Goal: Task Accomplishment & Management: Manage account settings

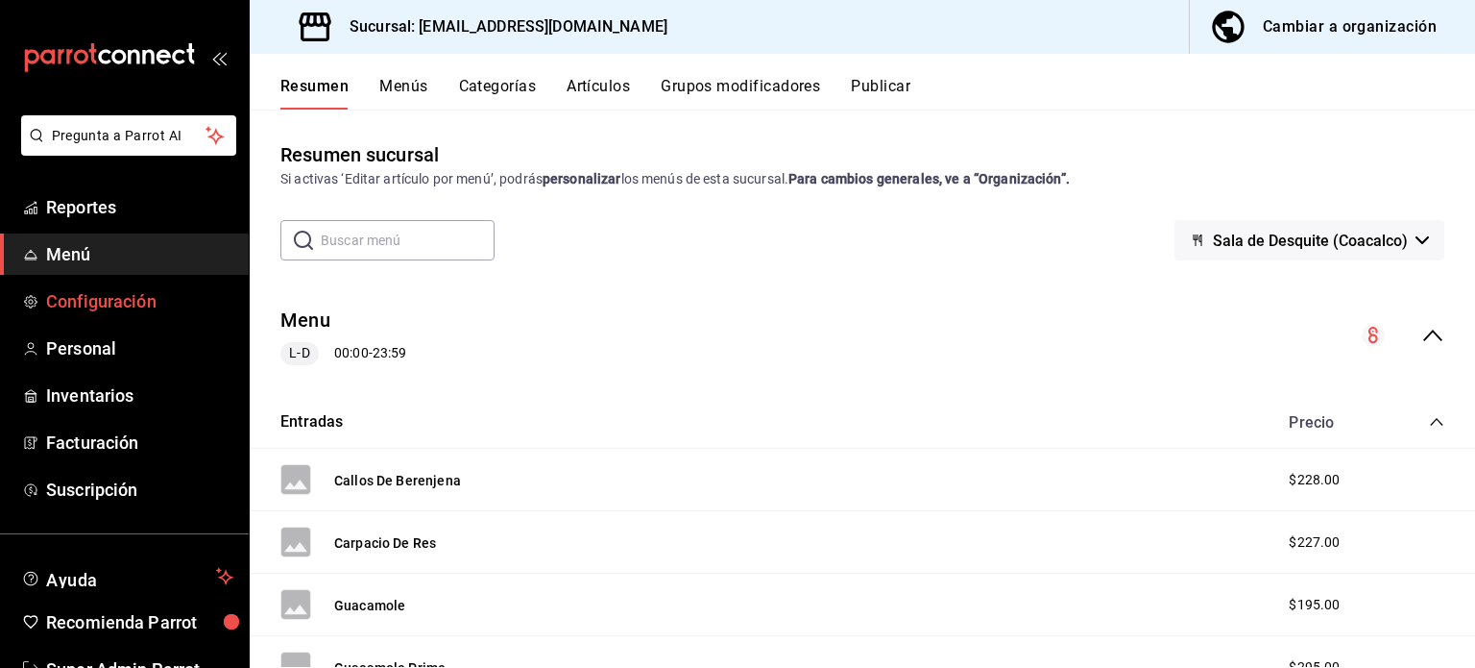
click at [98, 305] on span "Configuración" at bounding box center [139, 301] width 187 height 26
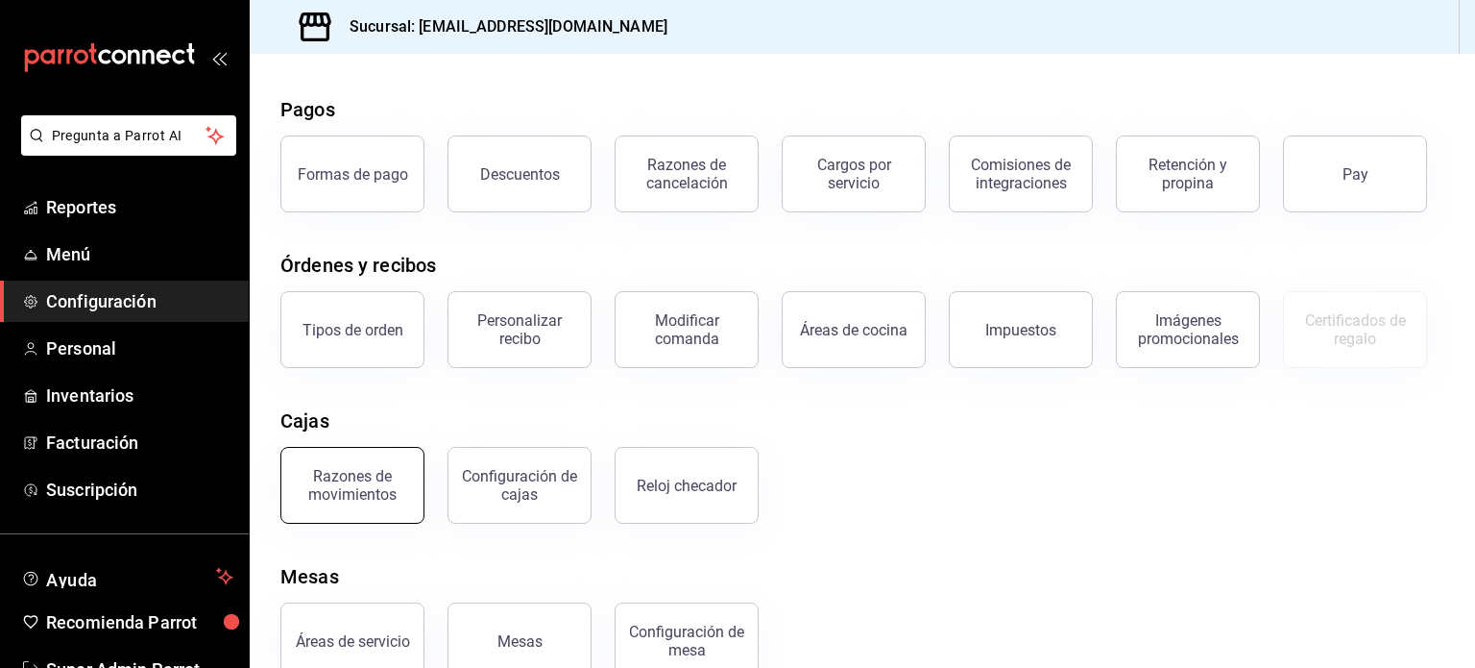
scroll to position [65, 0]
click at [377, 478] on div "Razones de movimientos" at bounding box center [352, 484] width 119 height 36
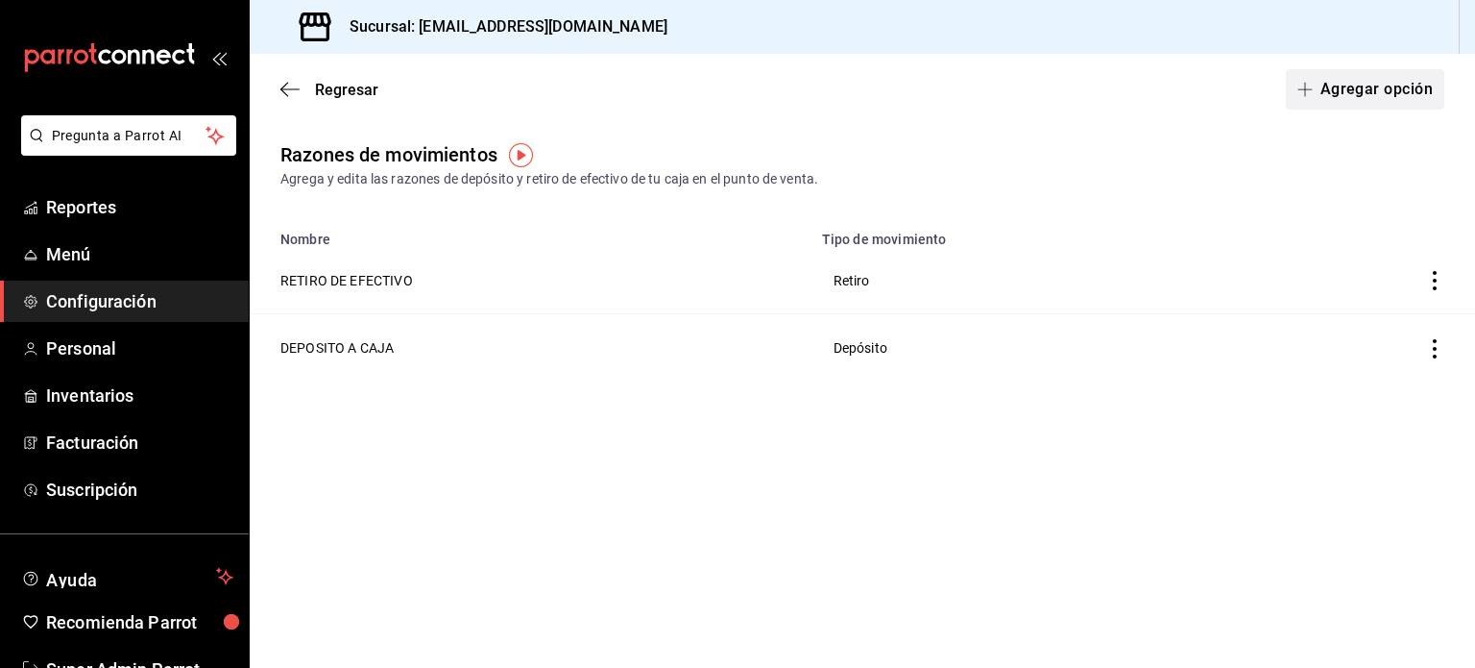
click at [1391, 98] on button "Agregar opción" at bounding box center [1365, 89] width 158 height 40
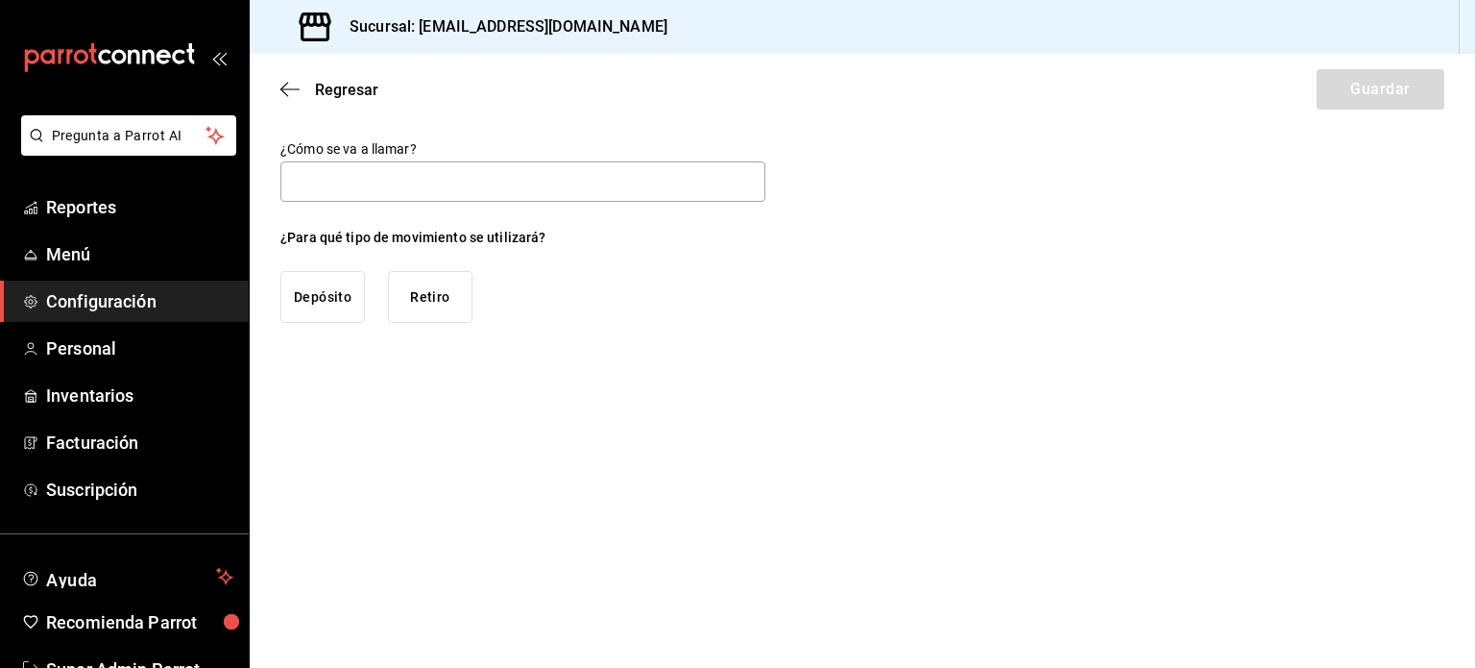
click at [299, 76] on div "Regresar Guardar" at bounding box center [863, 89] width 1226 height 71
click at [293, 82] on icon "button" at bounding box center [289, 89] width 19 height 17
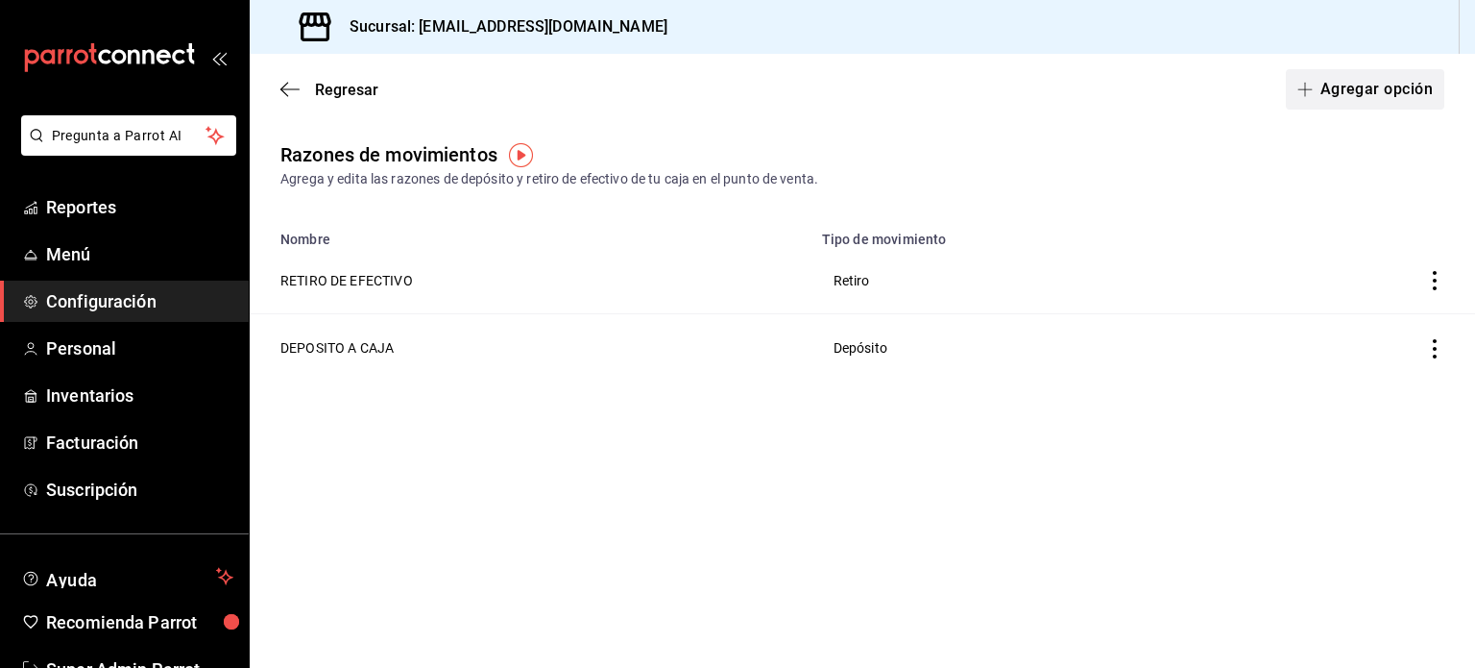
click at [1338, 79] on button "Agregar opción" at bounding box center [1365, 89] width 158 height 40
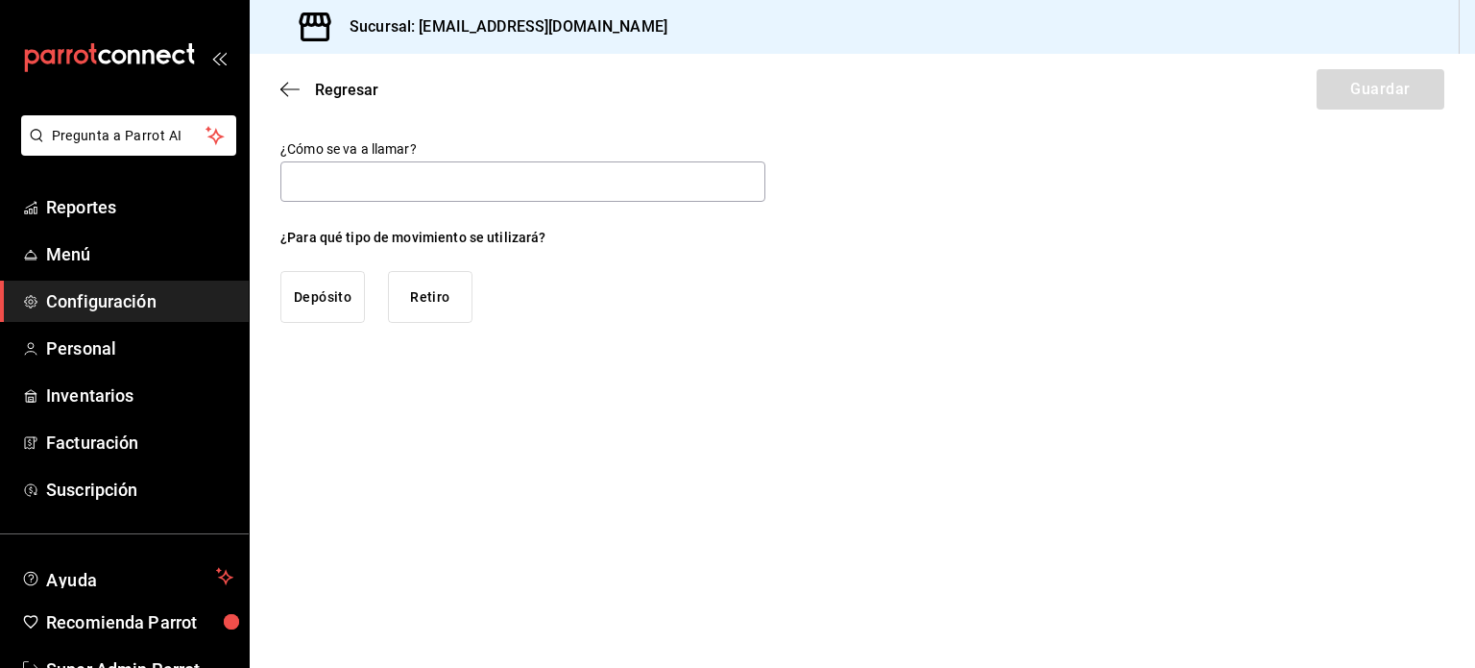
click at [448, 291] on button "Retiro" at bounding box center [430, 297] width 85 height 52
click at [417, 185] on input "text" at bounding box center [522, 181] width 485 height 40
drag, startPoint x: 297, startPoint y: 78, endPoint x: 286, endPoint y: 85, distance: 13.1
click at [286, 85] on div "Regresar Guardar" at bounding box center [863, 89] width 1226 height 71
click at [286, 85] on icon "button" at bounding box center [289, 89] width 19 height 17
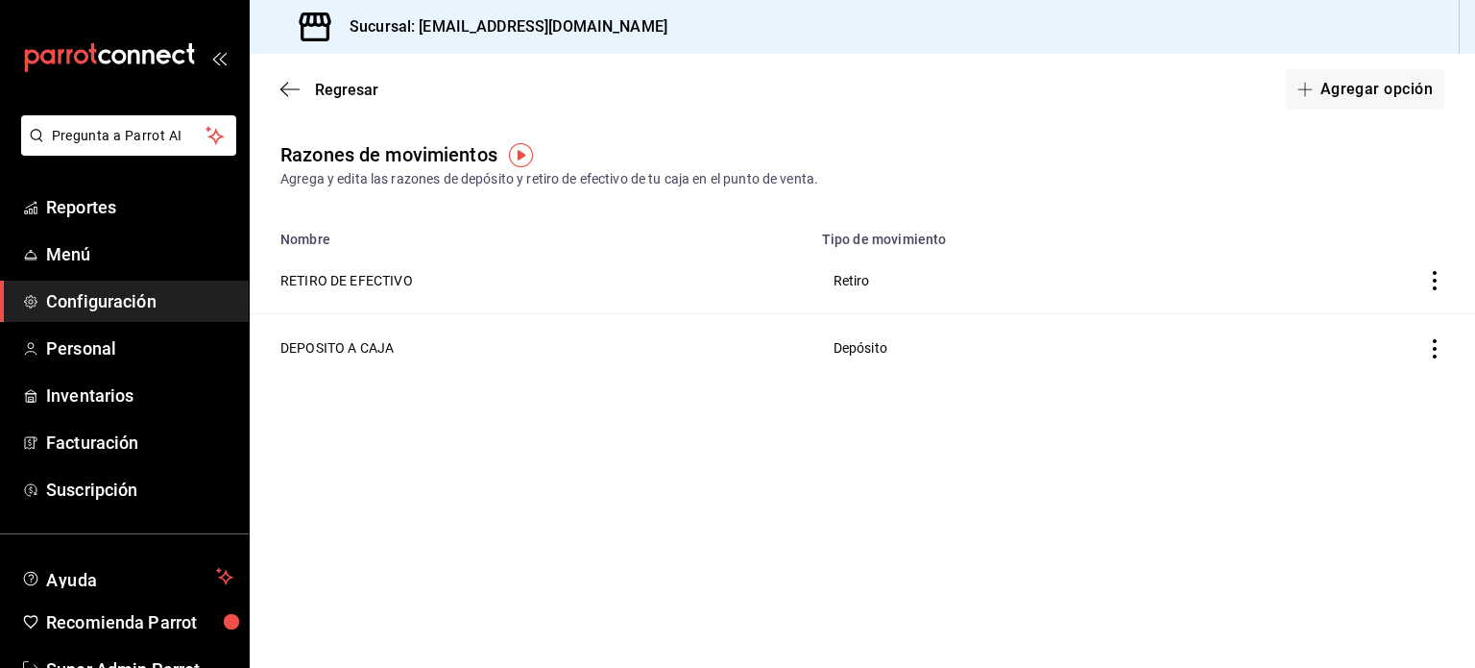
click at [286, 85] on icon "button" at bounding box center [289, 89] width 19 height 17
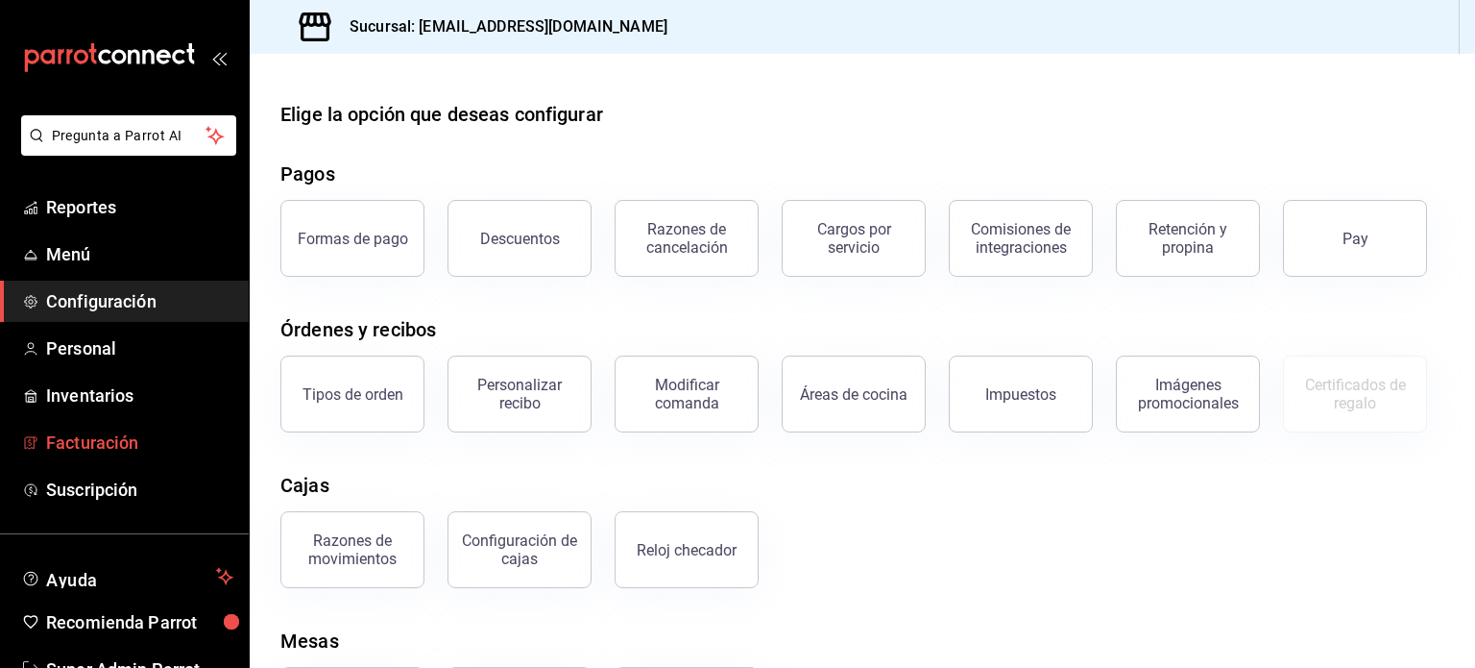
scroll to position [57, 0]
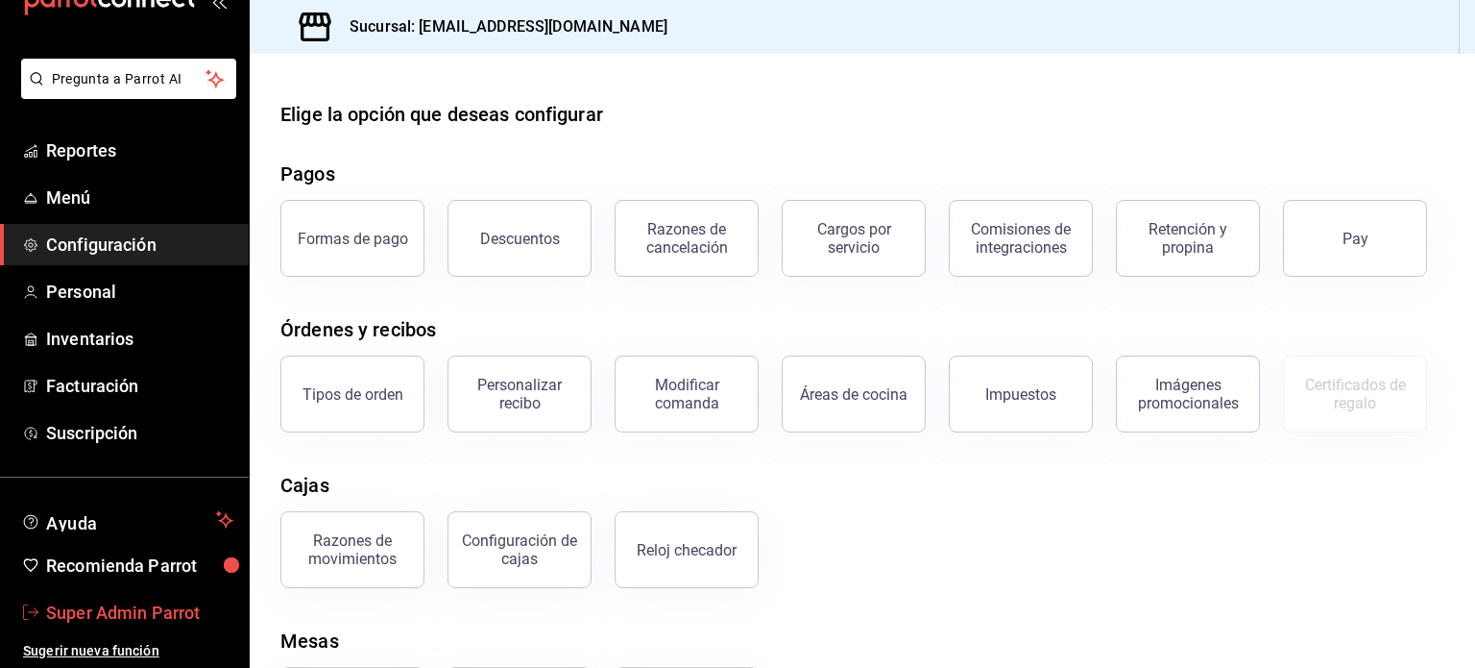
click at [127, 614] on span "Super Admin Parrot" at bounding box center [139, 612] width 187 height 26
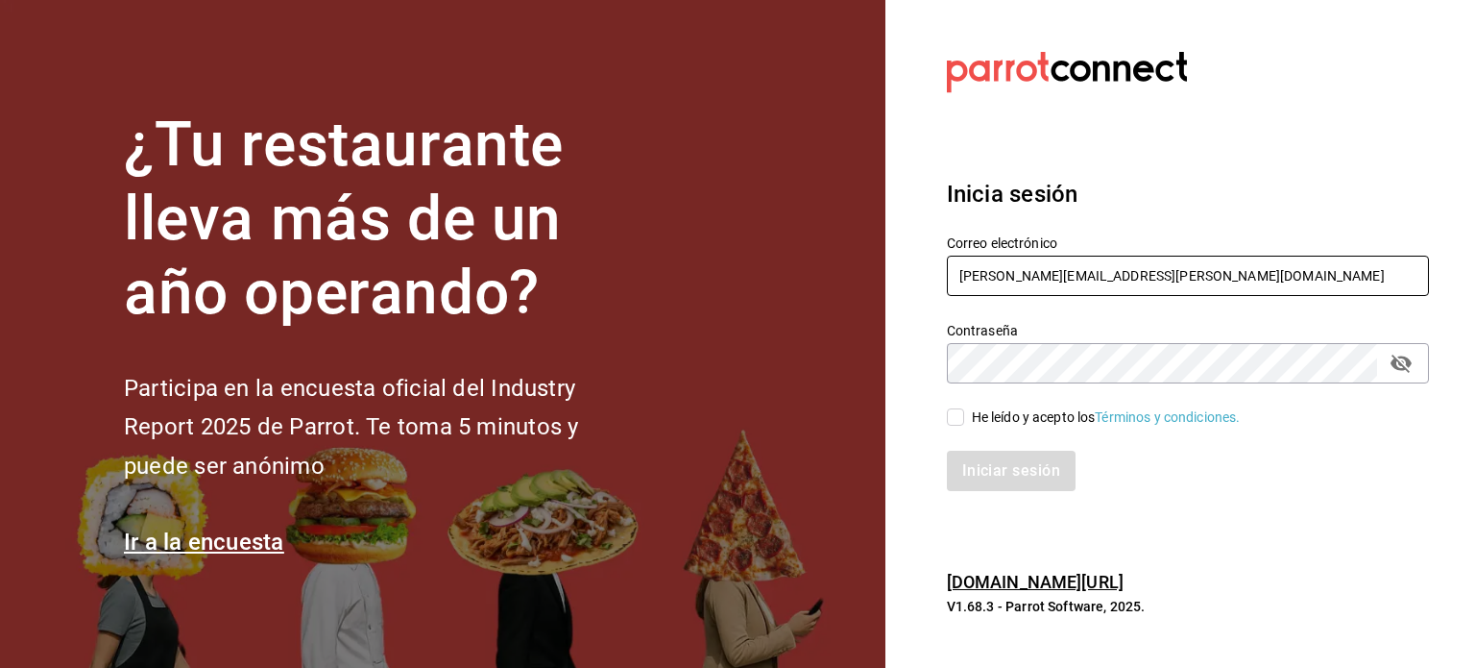
click at [1053, 268] on input "[PERSON_NAME][EMAIL_ADDRESS][PERSON_NAME][DOMAIN_NAME]" at bounding box center [1188, 275] width 482 height 40
paste input "[EMAIL_ADDRESS][DOMAIN_NAME]"
type input "[EMAIL_ADDRESS][DOMAIN_NAME]"
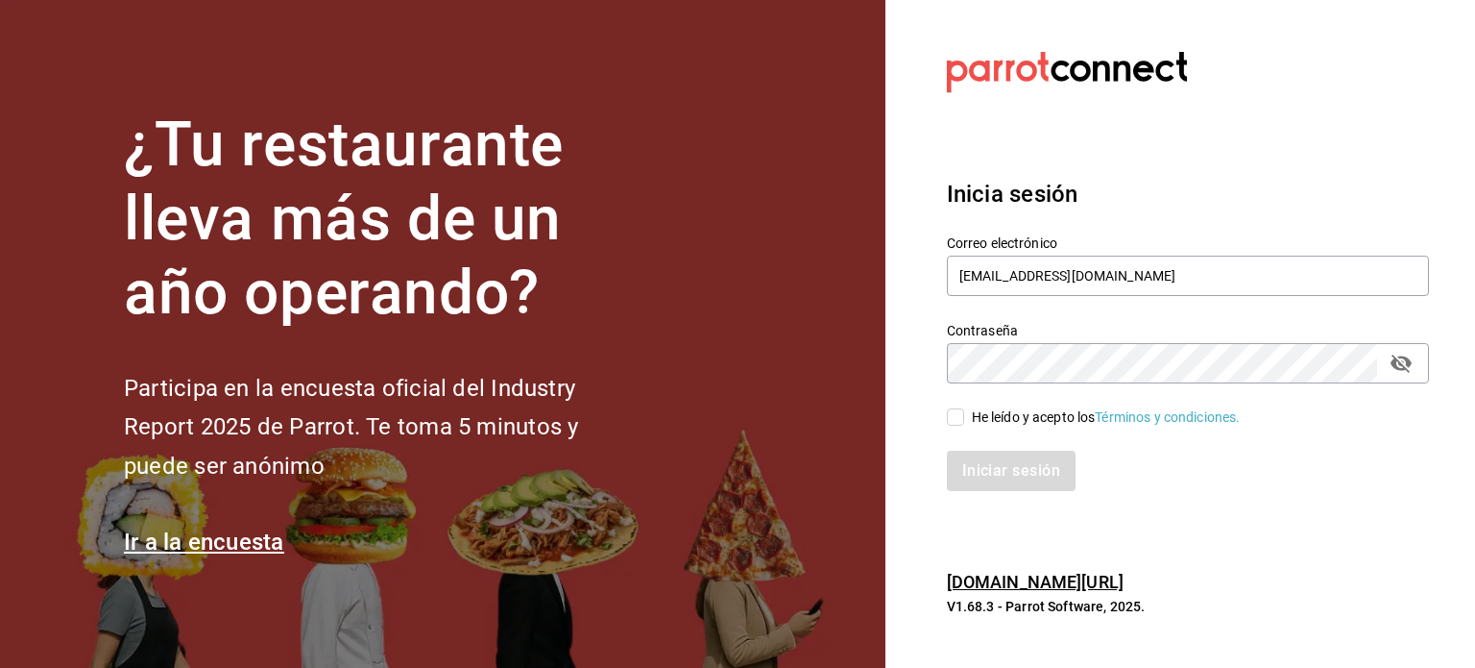
click at [1018, 410] on div "He leído y acepto los Términos y condiciones." at bounding box center [1106, 417] width 269 height 20
click at [964, 410] on input "He leído y acepto los Términos y condiciones." at bounding box center [955, 416] width 17 height 17
checkbox input "true"
click at [991, 465] on button "Iniciar sesión" at bounding box center [1012, 470] width 131 height 40
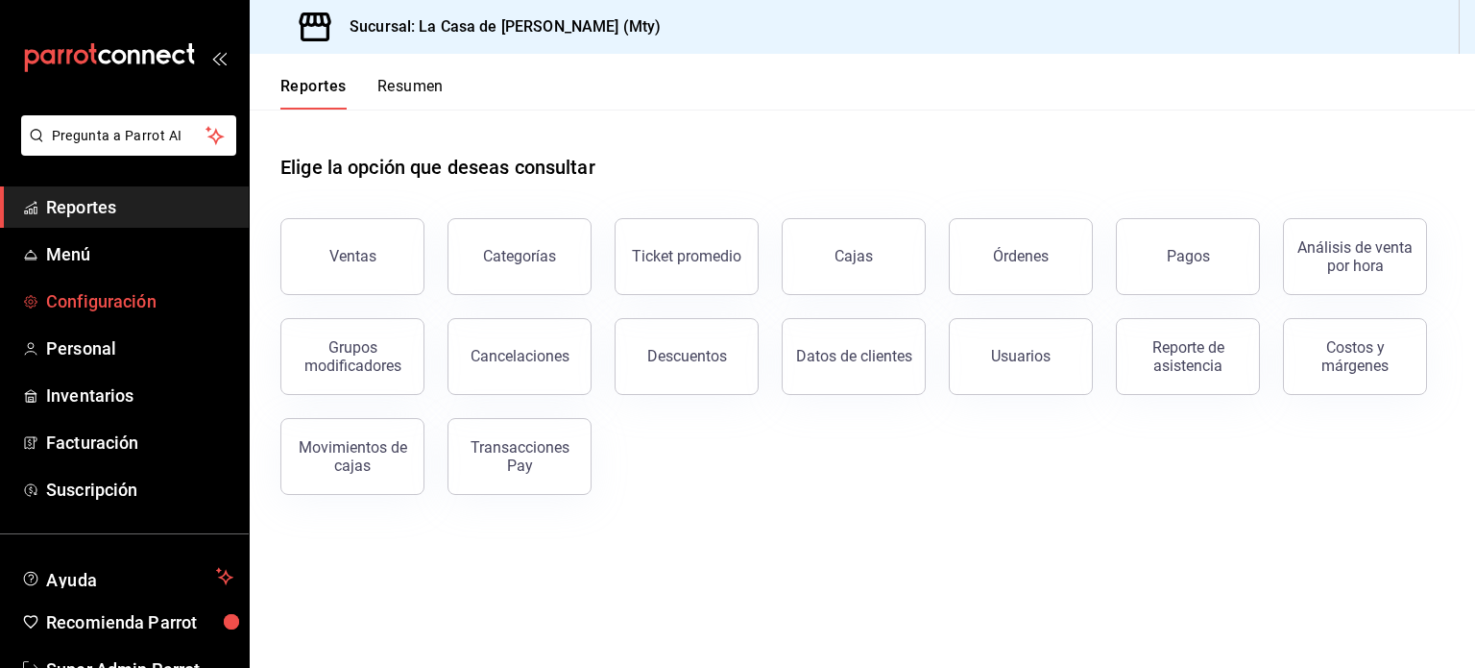
click at [91, 318] on link "Configuración" at bounding box center [124, 300] width 249 height 41
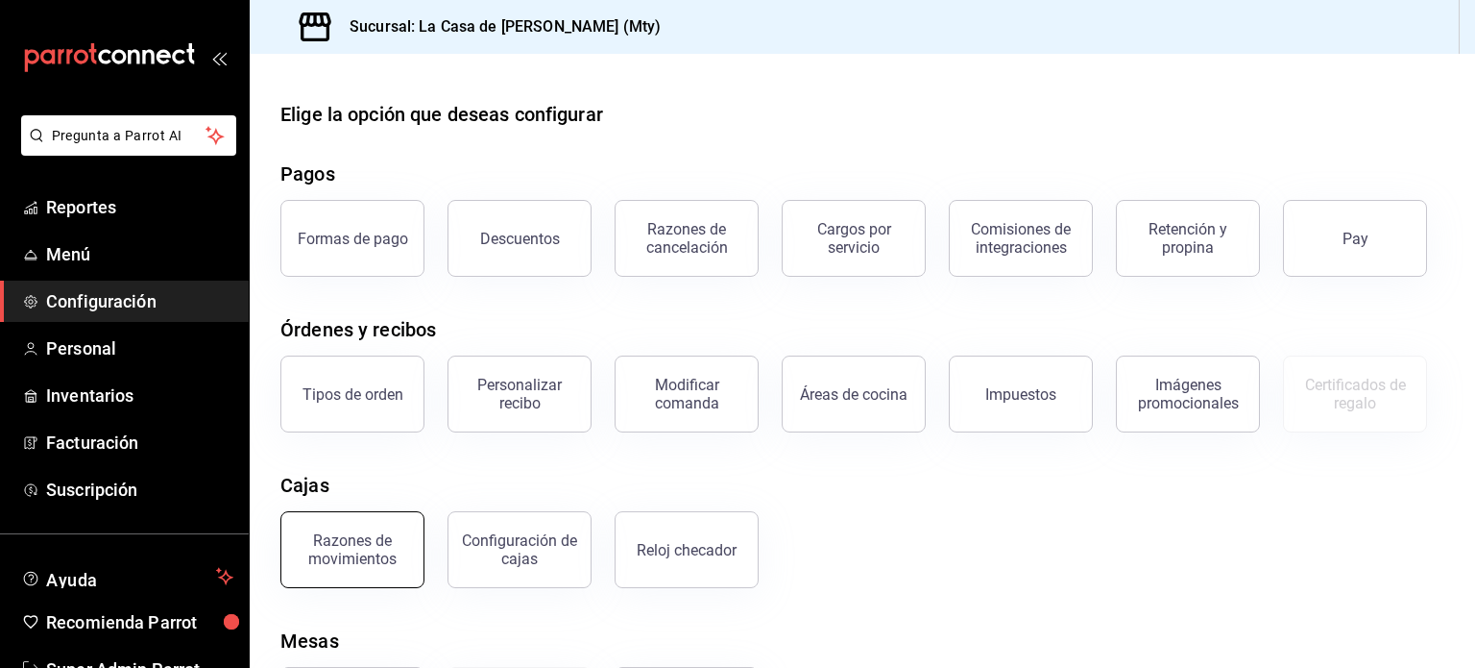
click at [346, 533] on div "Razones de movimientos" at bounding box center [352, 549] width 119 height 36
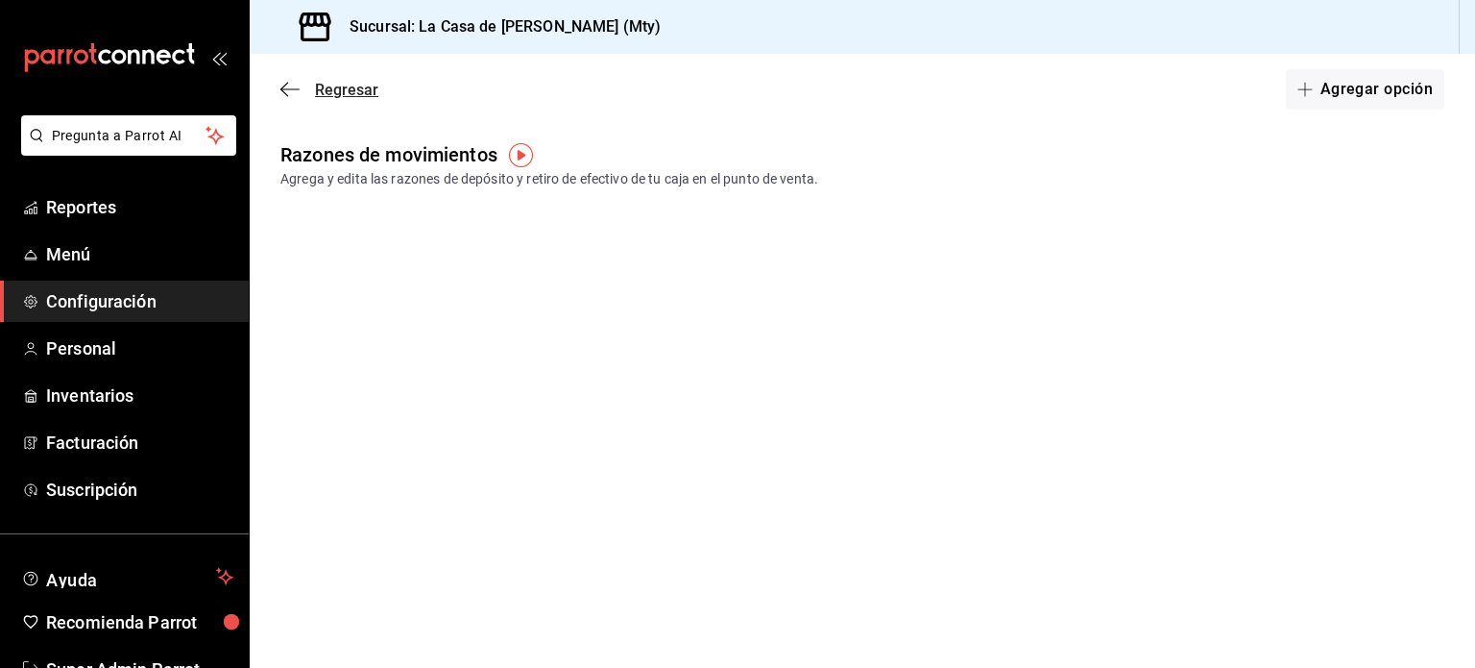
click at [291, 94] on icon "button" at bounding box center [289, 89] width 19 height 17
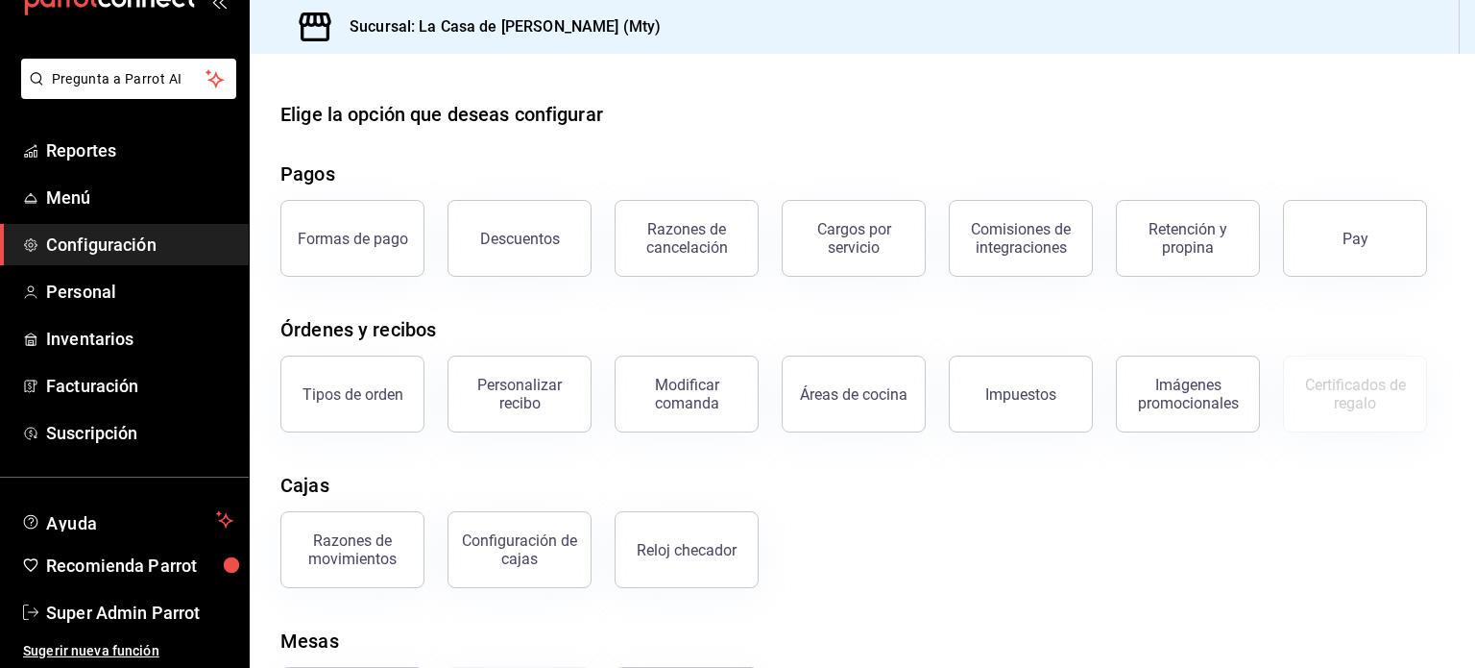
scroll to position [56, 0]
click at [116, 609] on span "Super Admin Parrot" at bounding box center [139, 613] width 187 height 26
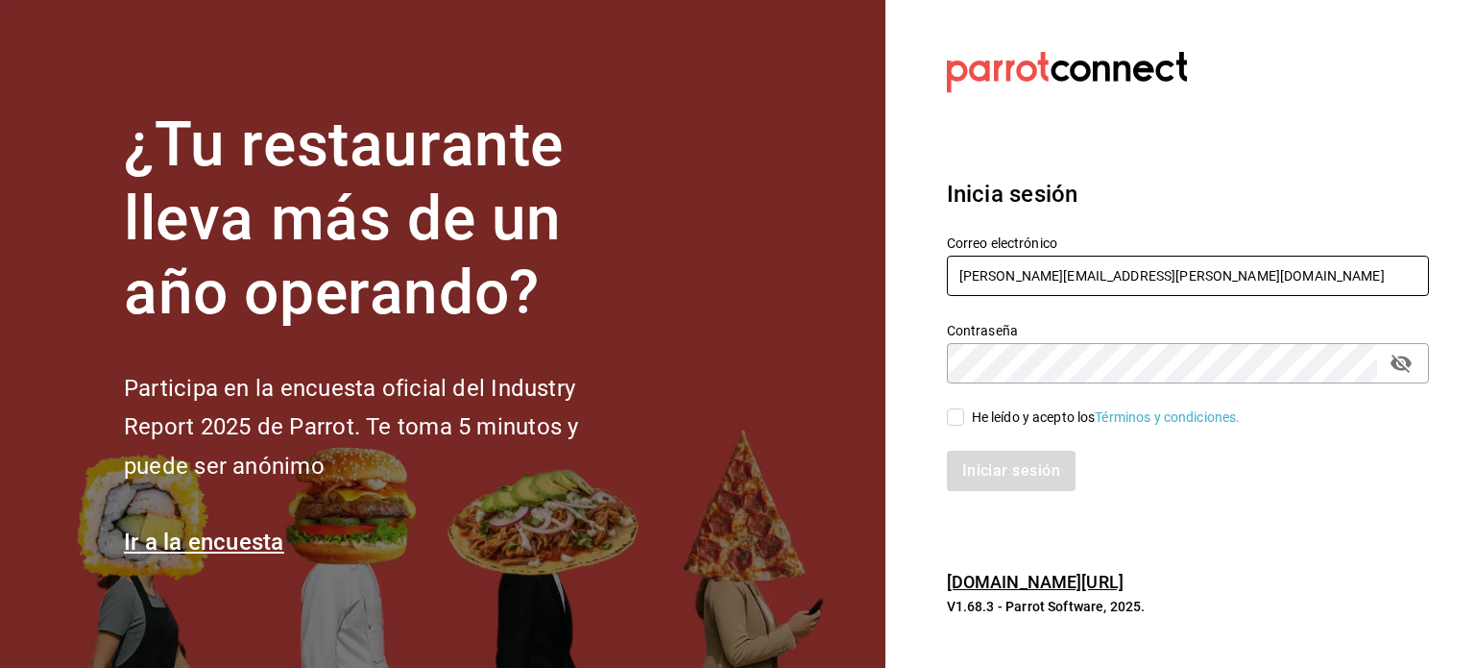
click at [1007, 291] on input "[PERSON_NAME][EMAIL_ADDRESS][PERSON_NAME][DOMAIN_NAME]" at bounding box center [1188, 275] width 482 height 40
paste input "monchoso@tamps.com"
type input "monchoso@tamps.com"
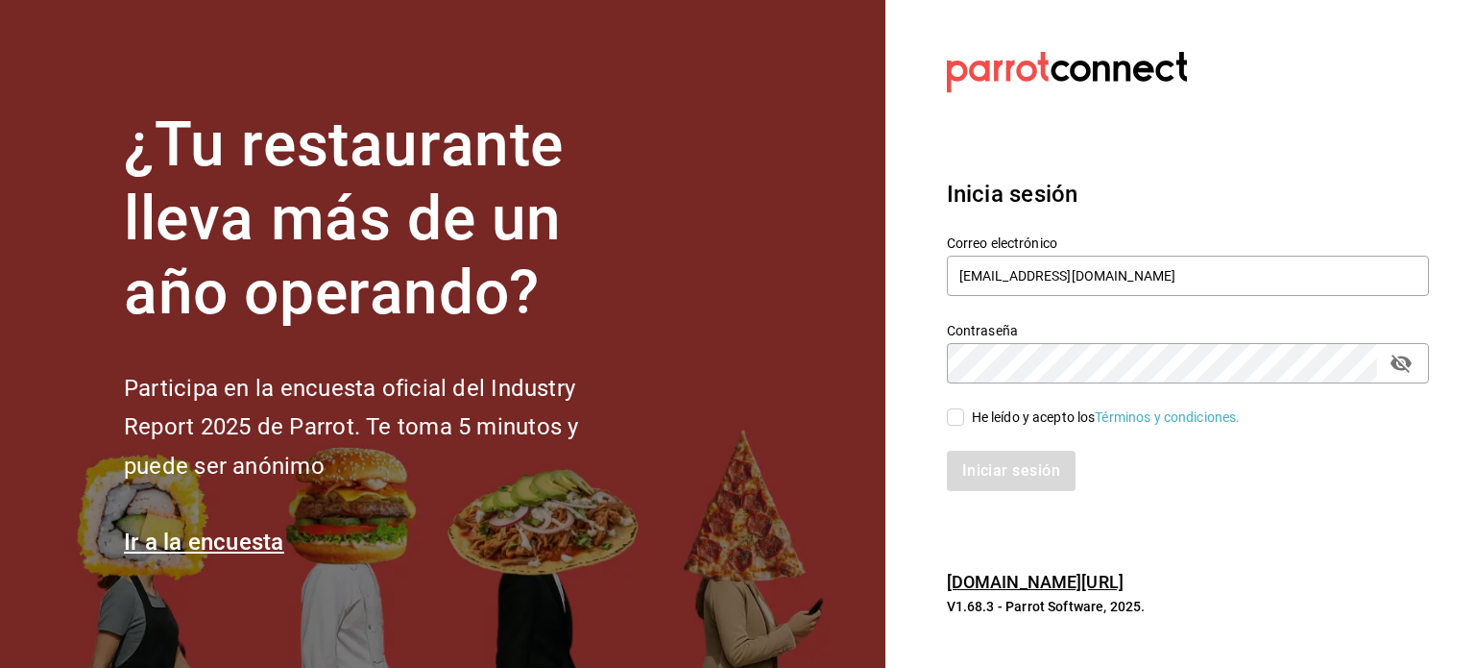
click at [995, 407] on div "He leído y acepto los Términos y condiciones." at bounding box center [1106, 417] width 269 height 20
click at [964, 408] on input "He leído y acepto los Términos y condiciones." at bounding box center [955, 416] width 17 height 17
checkbox input "true"
click at [1016, 468] on button "Iniciar sesión" at bounding box center [1012, 470] width 131 height 40
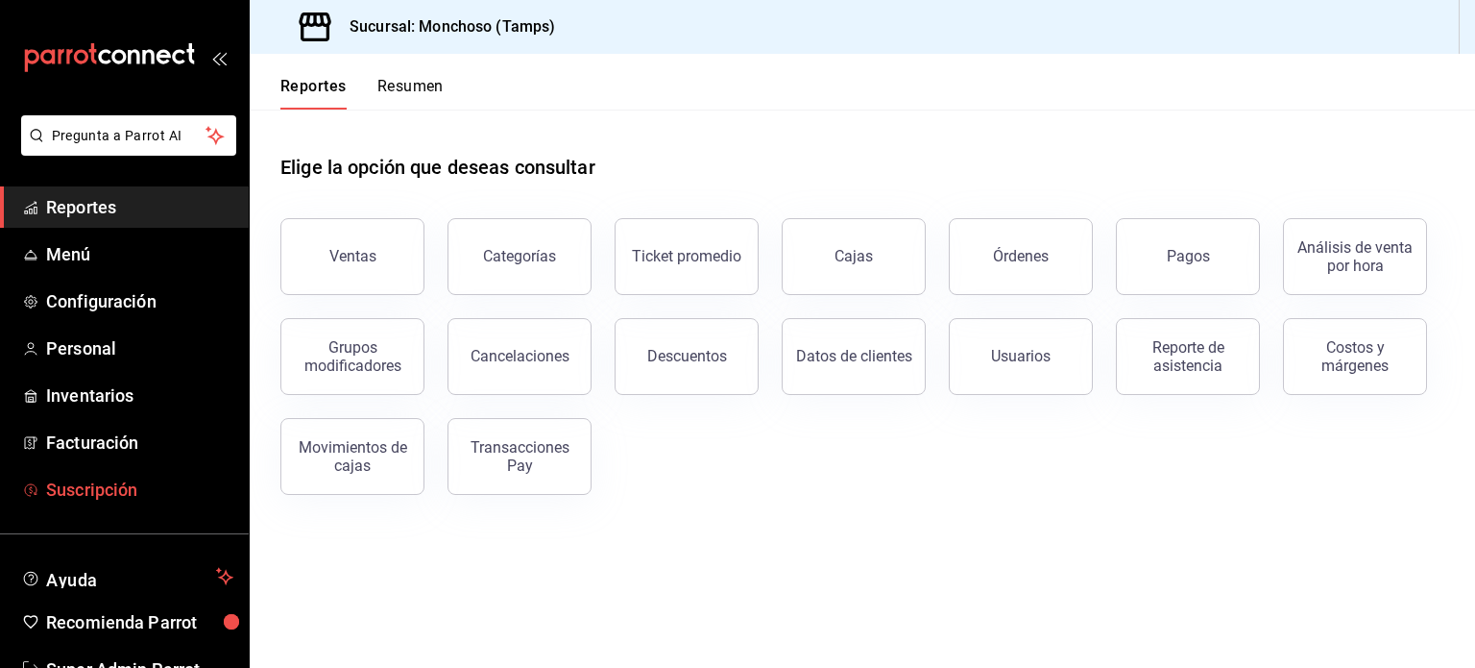
click at [90, 487] on span "Suscripción" at bounding box center [139, 489] width 187 height 26
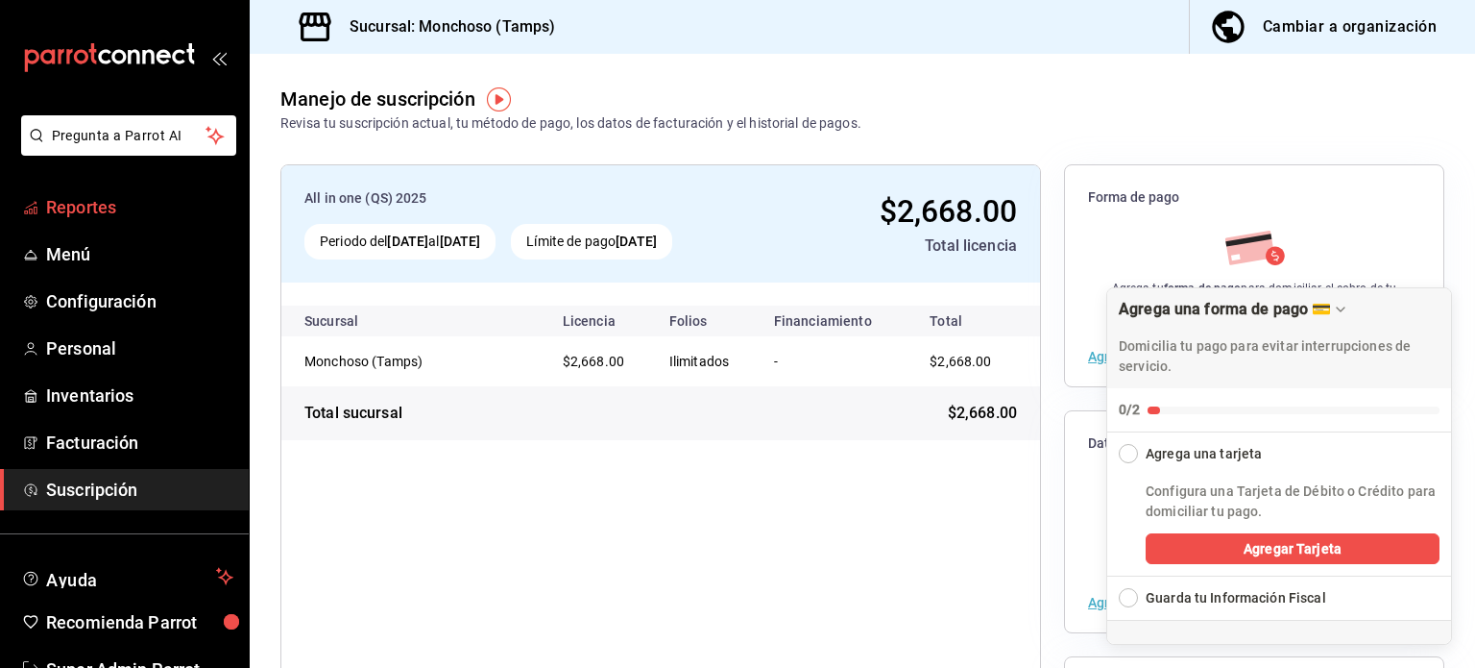
click at [74, 203] on span "Reportes" at bounding box center [139, 207] width 187 height 26
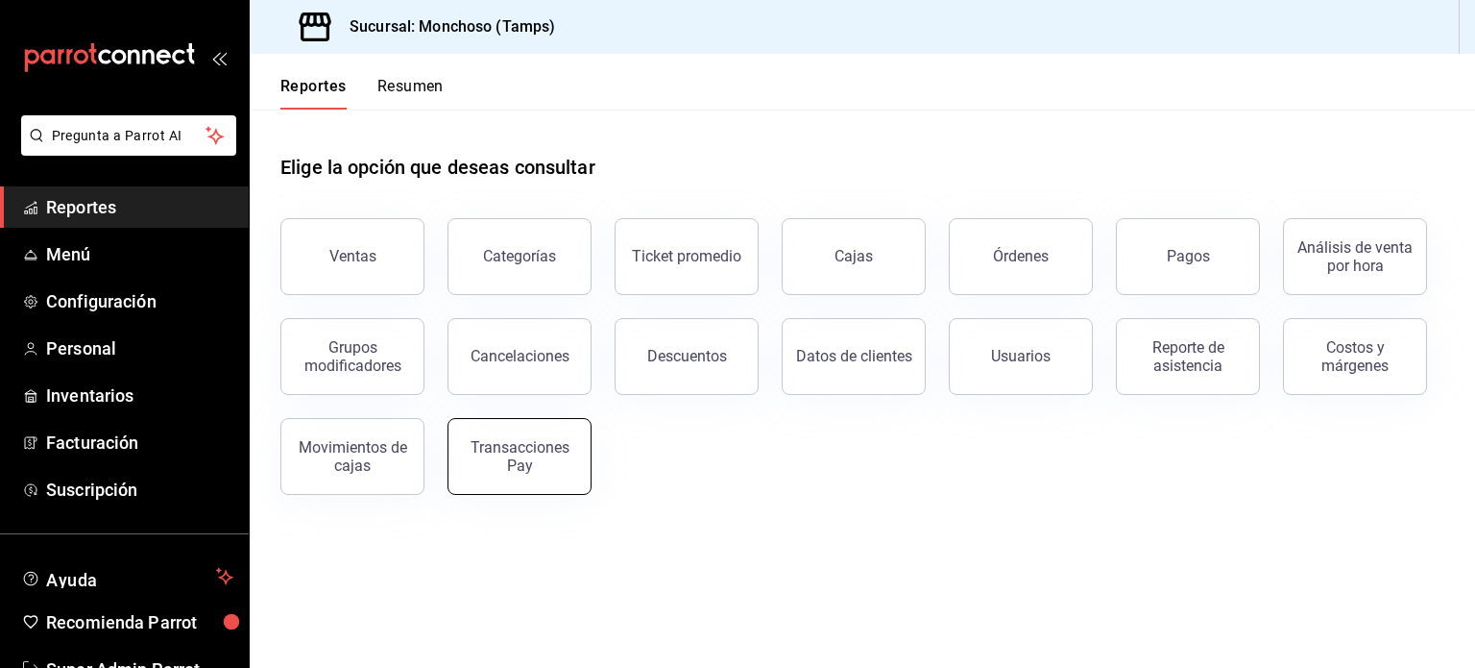
click at [469, 476] on button "Transacciones Pay" at bounding box center [520, 456] width 144 height 77
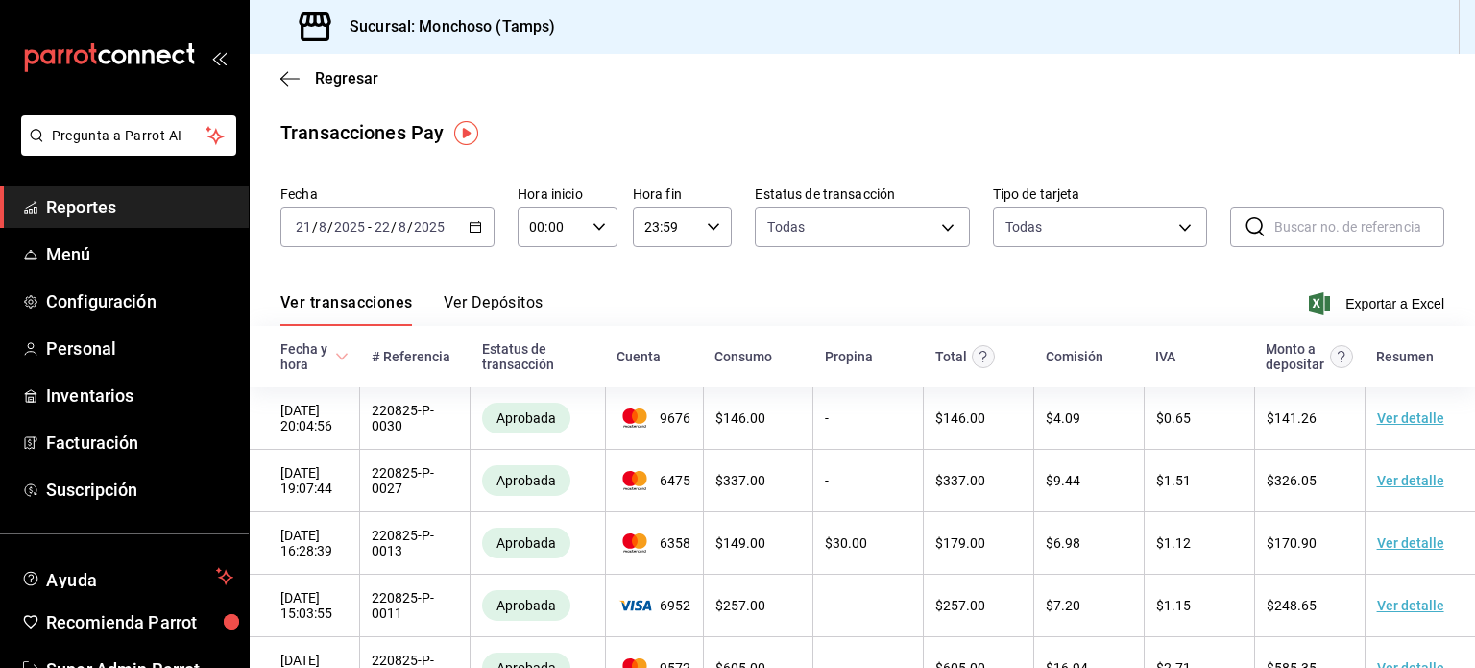
click at [289, 58] on div "Regresar" at bounding box center [863, 78] width 1226 height 49
click at [285, 71] on icon "button" at bounding box center [289, 78] width 19 height 17
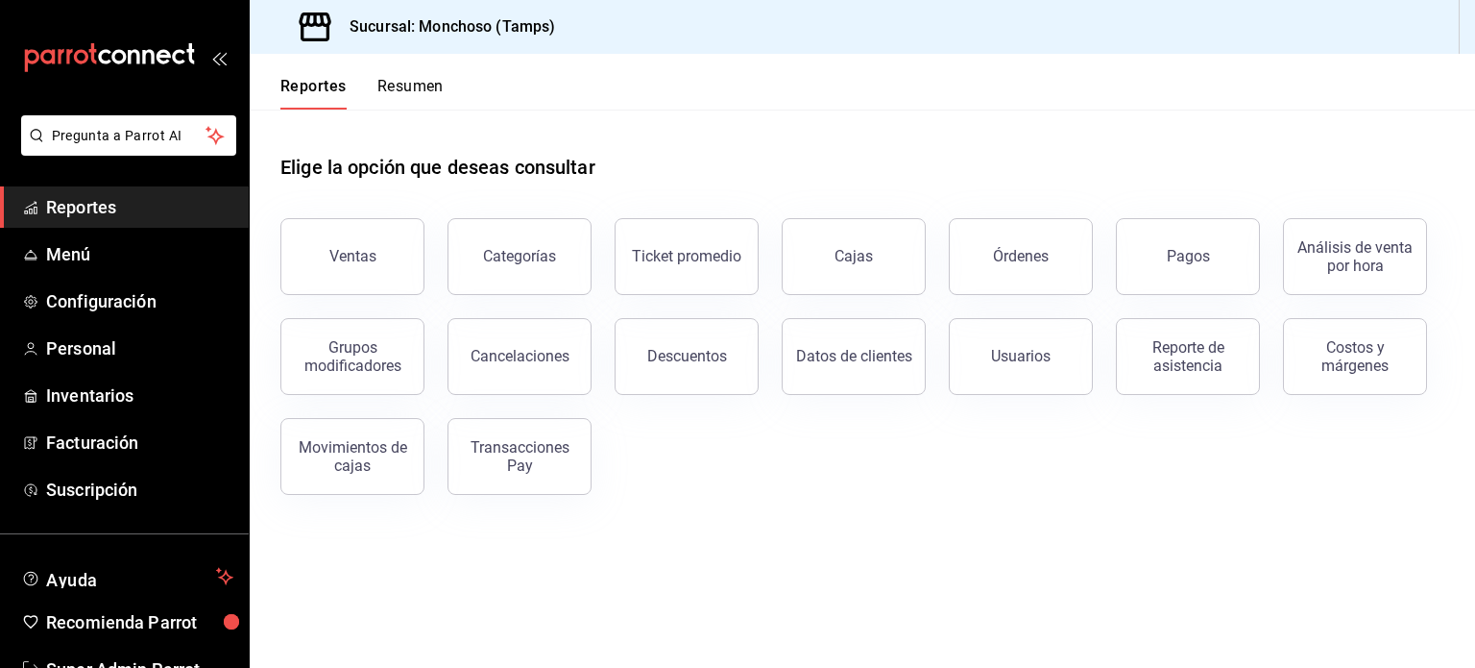
click at [381, 498] on div "Elige la opción que deseas consultar Ventas Categorías Ticket promedio Cajas Ór…" at bounding box center [863, 317] width 1226 height 416
click at [110, 298] on span "Configuración" at bounding box center [139, 301] width 187 height 26
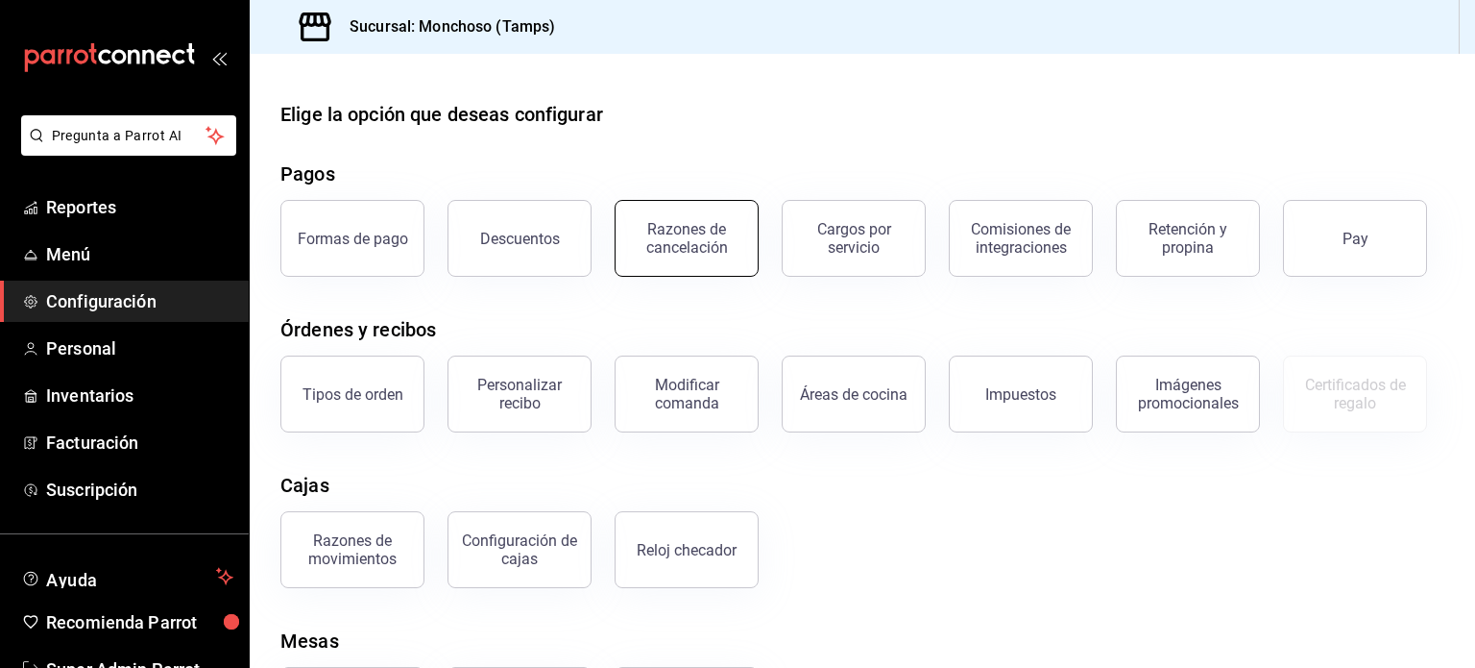
click at [687, 253] on div "Razones de cancelación" at bounding box center [686, 238] width 119 height 36
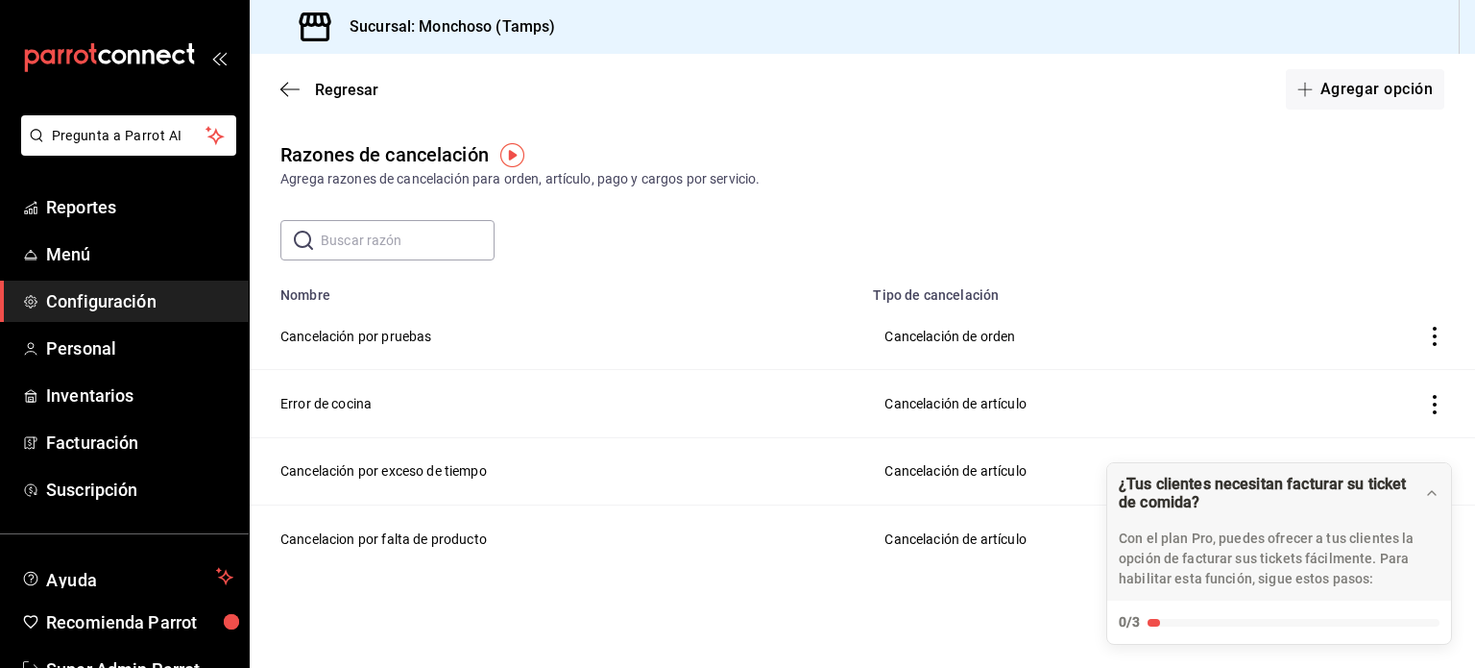
click at [296, 99] on div "Regresar Agregar opción" at bounding box center [863, 89] width 1226 height 71
click at [289, 102] on div "Regresar Agregar opción" at bounding box center [863, 89] width 1226 height 71
click at [284, 99] on div "Regresar Agregar opción" at bounding box center [863, 89] width 1226 height 71
click at [284, 91] on icon "button" at bounding box center [289, 89] width 19 height 17
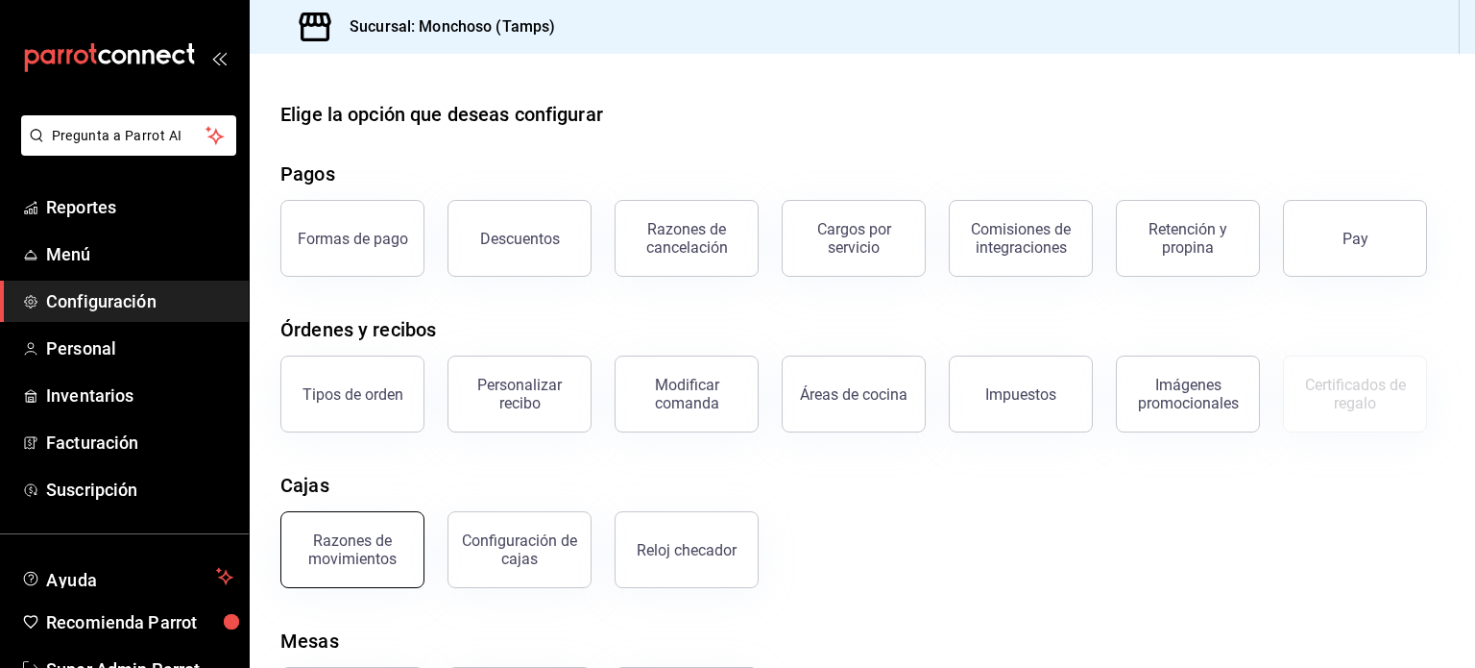
click at [383, 523] on button "Razones de movimientos" at bounding box center [352, 549] width 144 height 77
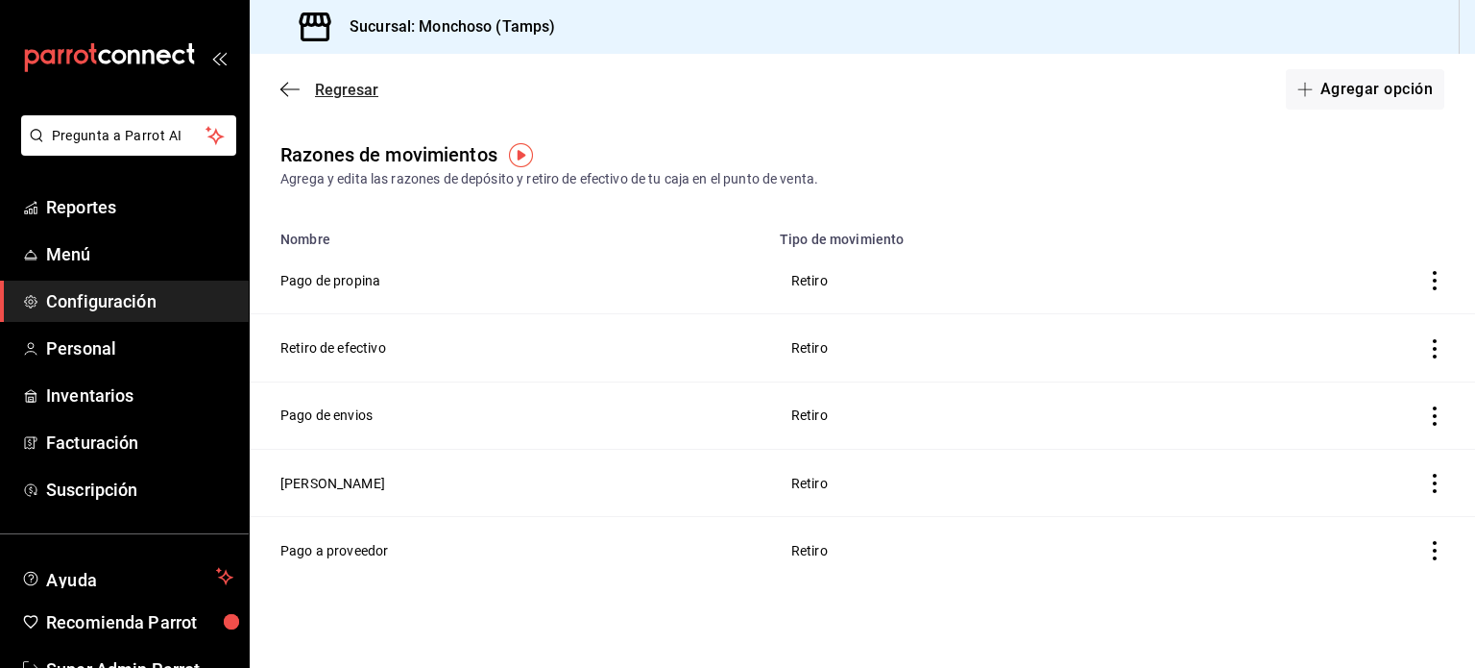
click at [280, 93] on icon "button" at bounding box center [289, 89] width 19 height 17
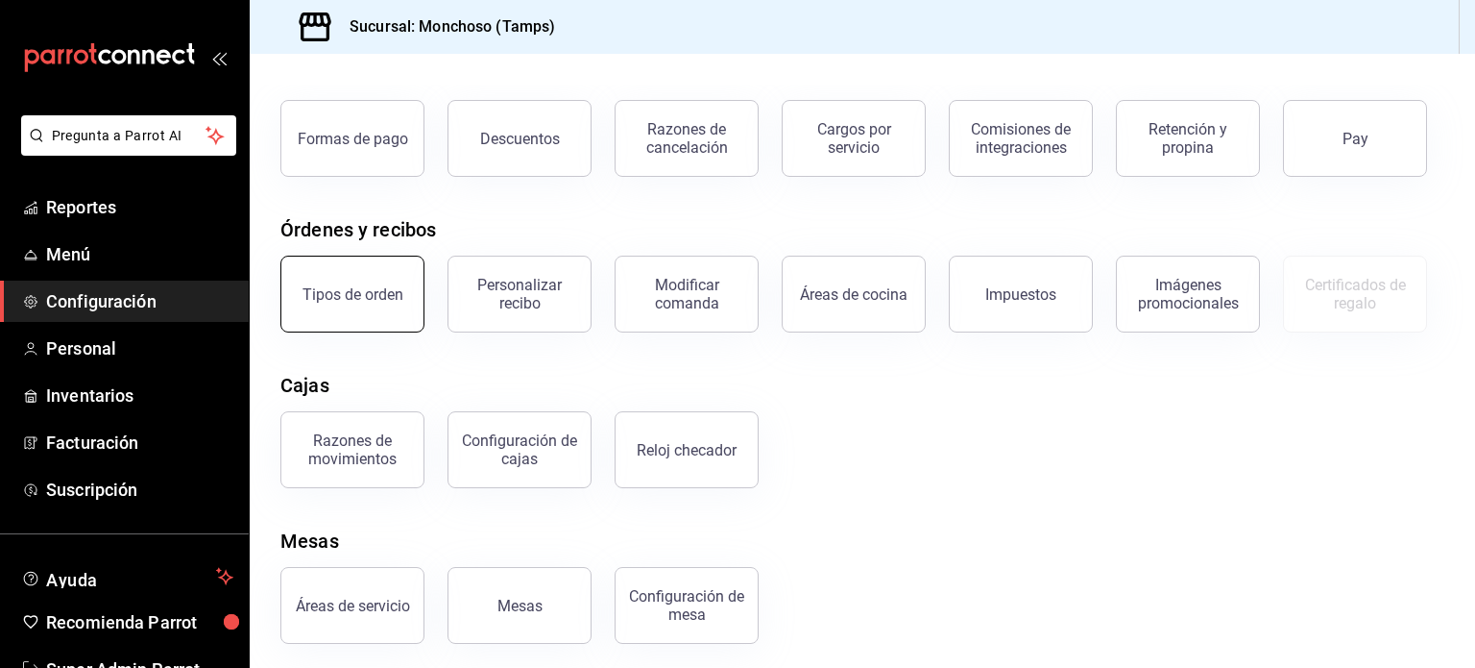
scroll to position [107, 0]
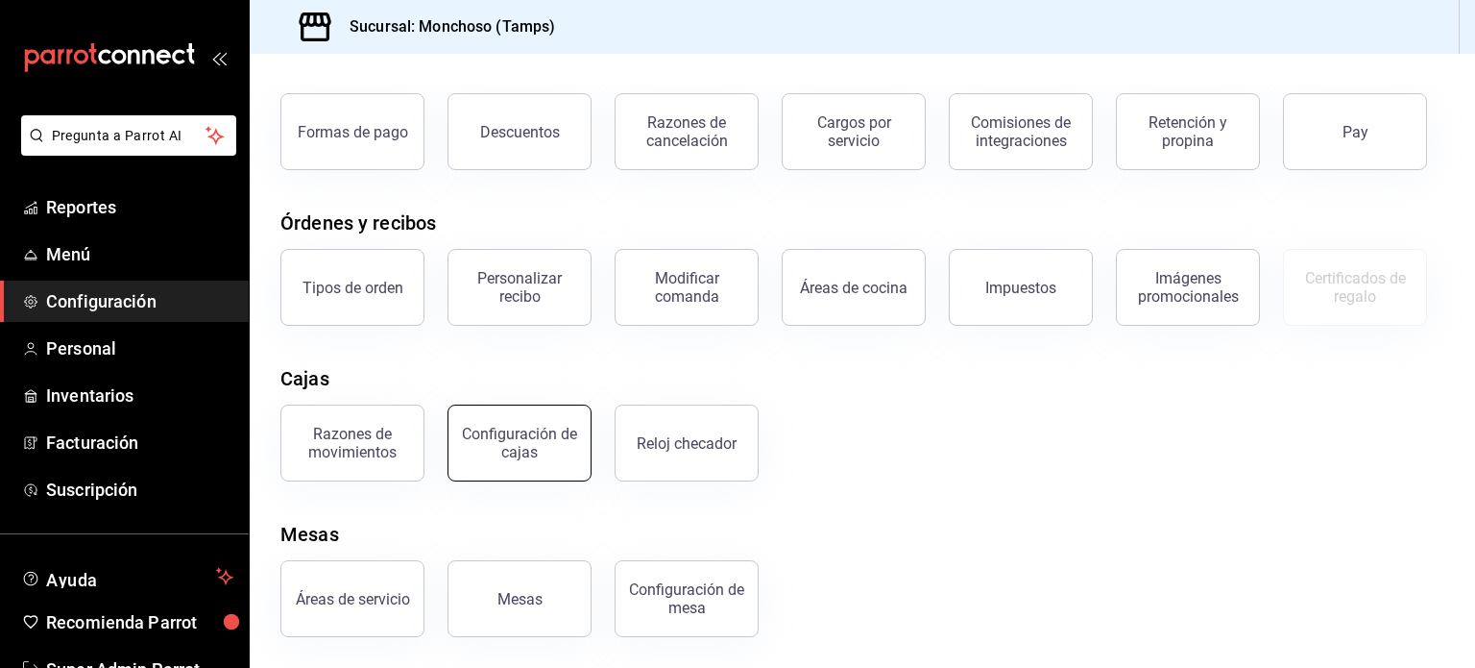
click at [471, 428] on div "Configuración de cajas" at bounding box center [519, 443] width 119 height 36
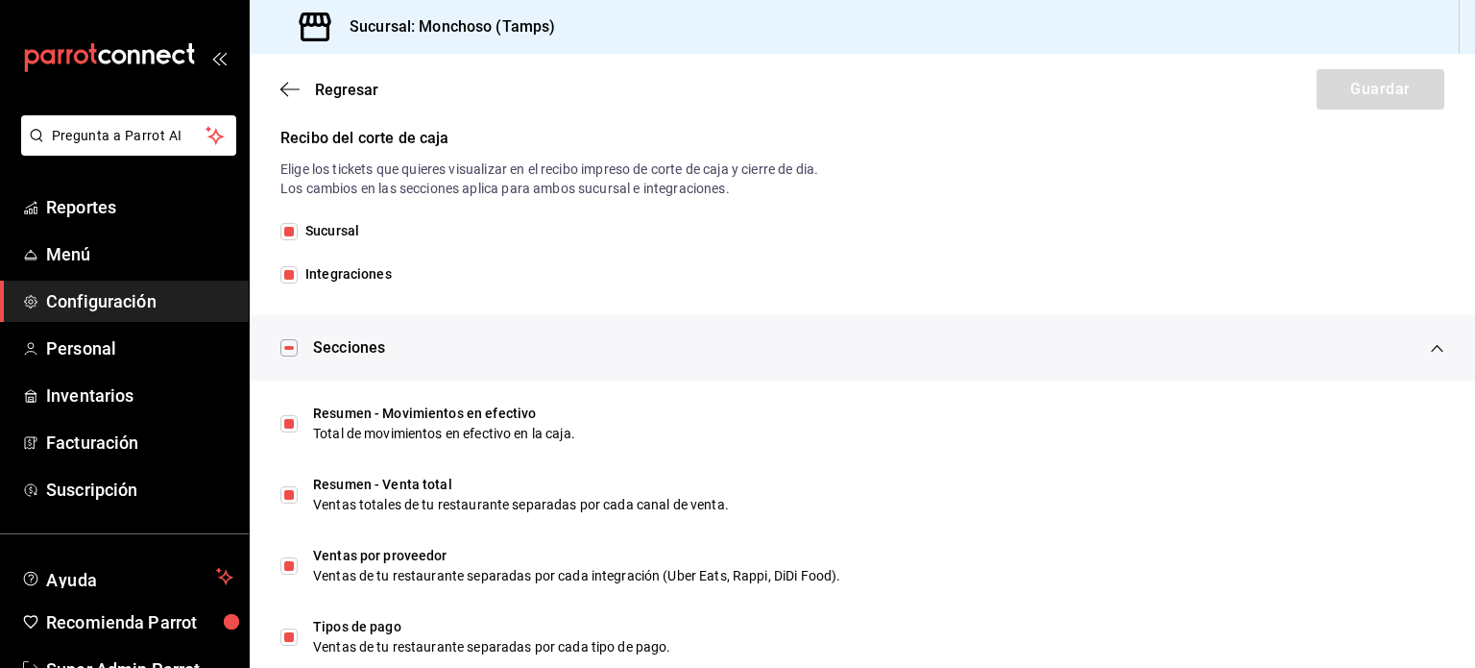
scroll to position [498, 0]
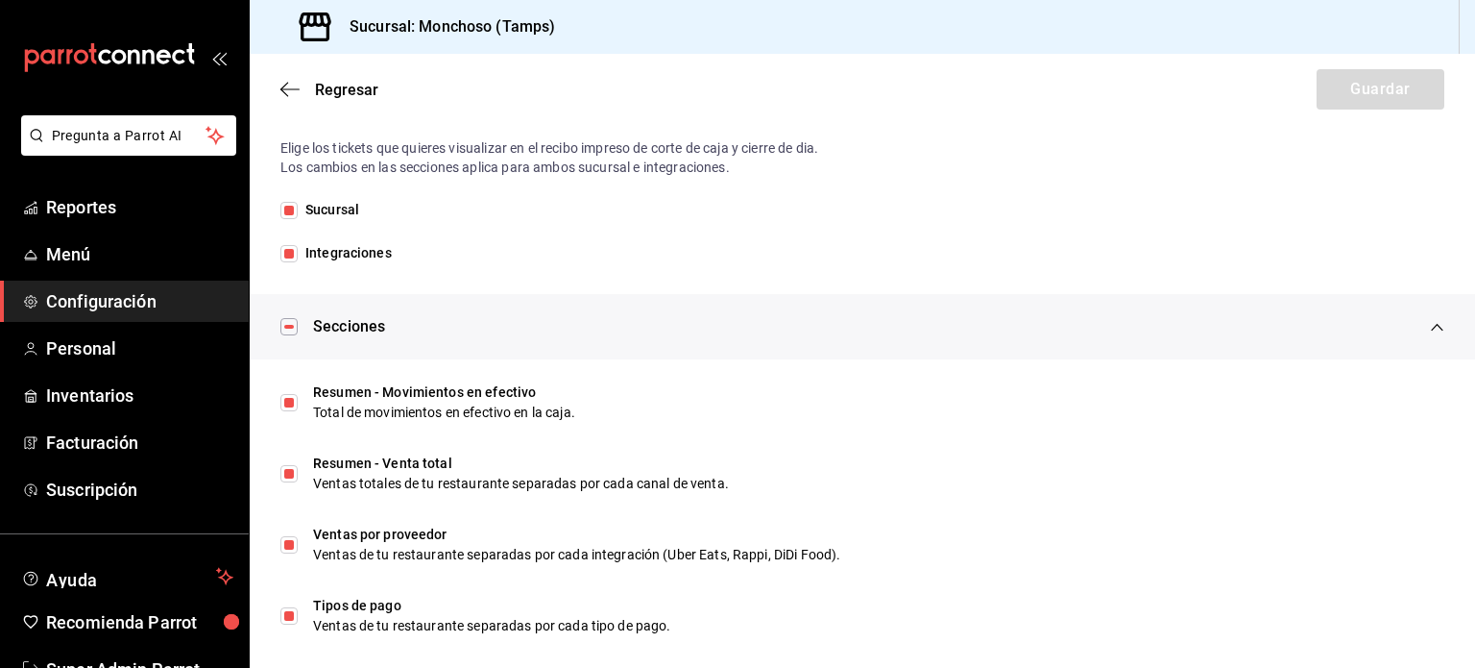
drag, startPoint x: 274, startPoint y: 96, endPoint x: 292, endPoint y: 78, distance: 25.8
click at [292, 78] on div "Regresar Guardar" at bounding box center [863, 89] width 1226 height 71
click at [299, 81] on icon "button" at bounding box center [289, 89] width 19 height 17
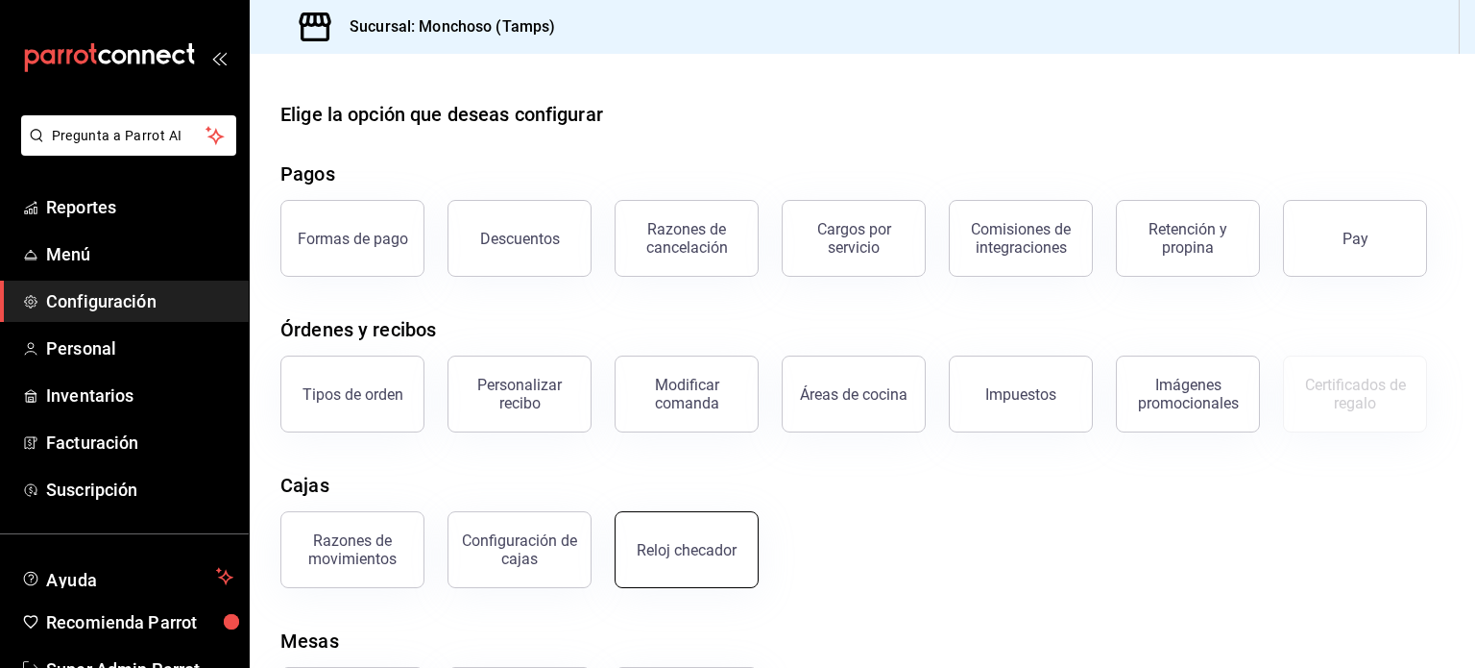
click at [718, 548] on div "Reloj checador" at bounding box center [687, 550] width 100 height 18
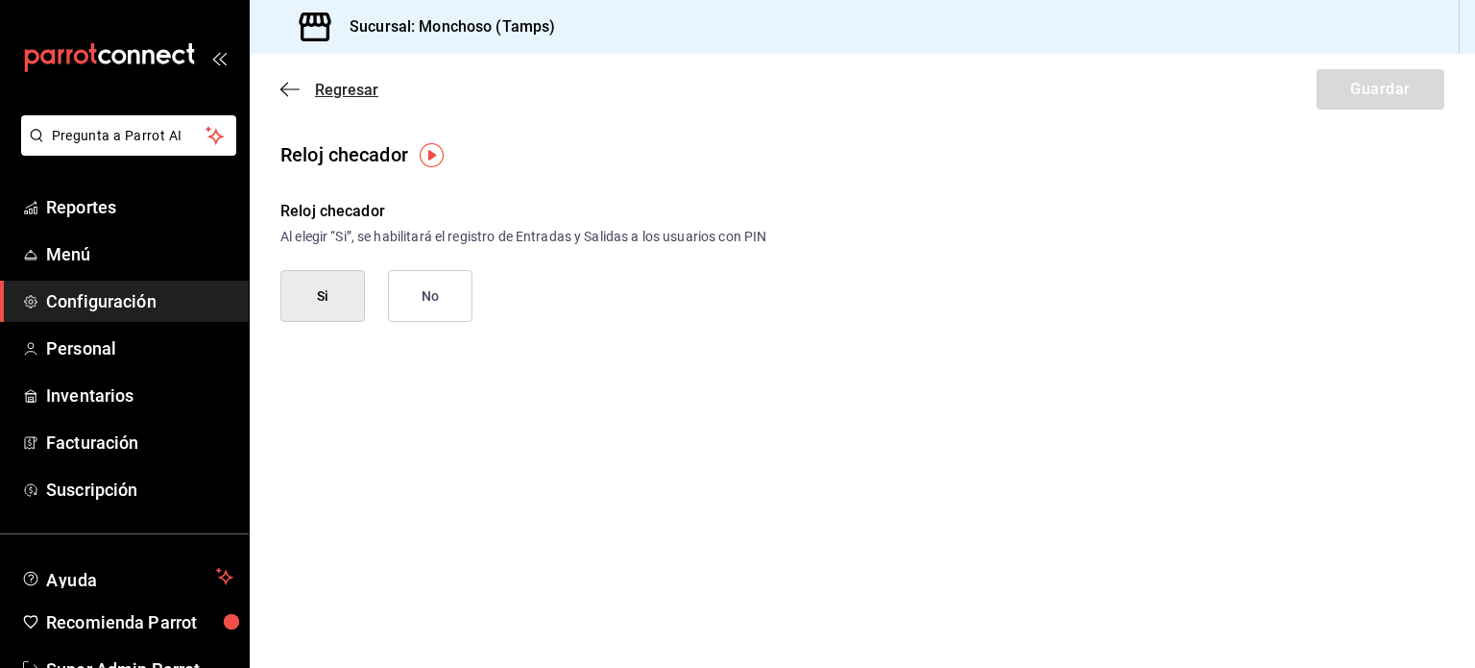
drag, startPoint x: 281, startPoint y: 76, endPoint x: 288, endPoint y: 84, distance: 10.2
click at [288, 84] on div "Regresar Guardar" at bounding box center [863, 89] width 1226 height 71
click at [288, 84] on icon "button" at bounding box center [289, 89] width 19 height 17
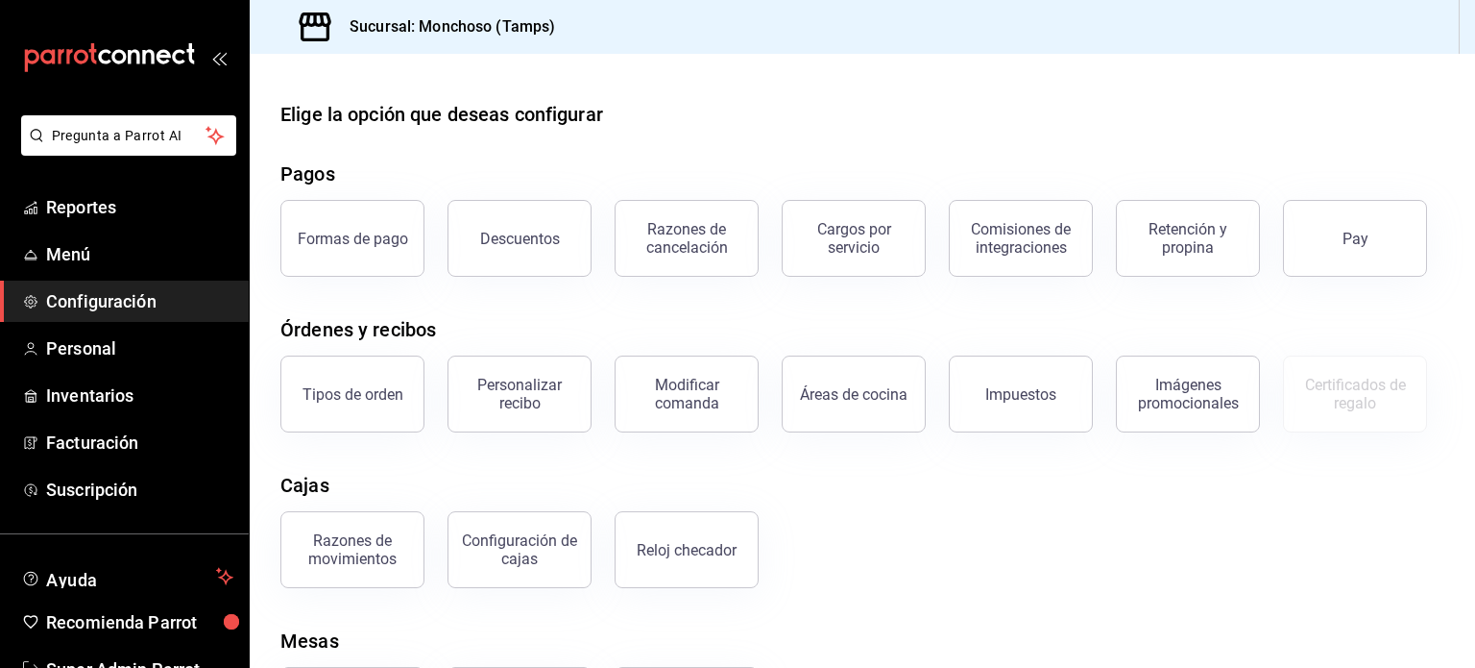
scroll to position [107, 0]
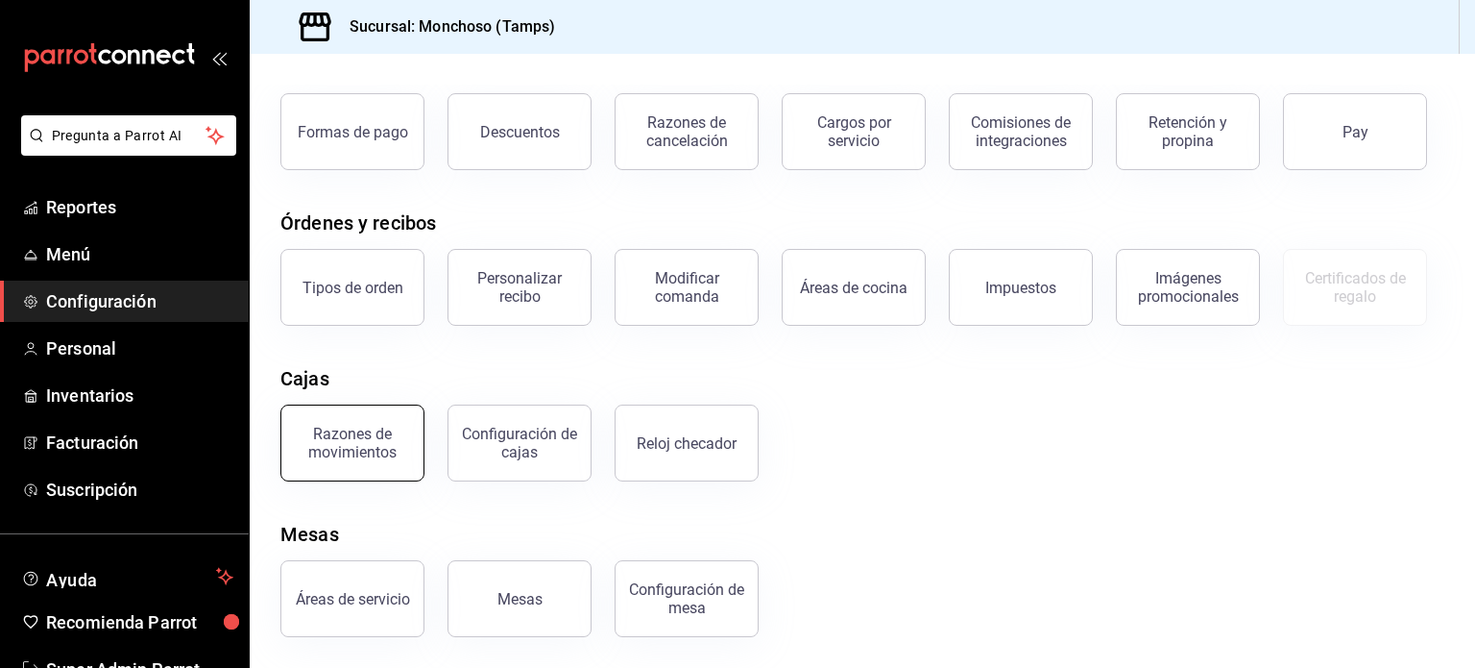
click at [379, 420] on button "Razones de movimientos" at bounding box center [352, 442] width 144 height 77
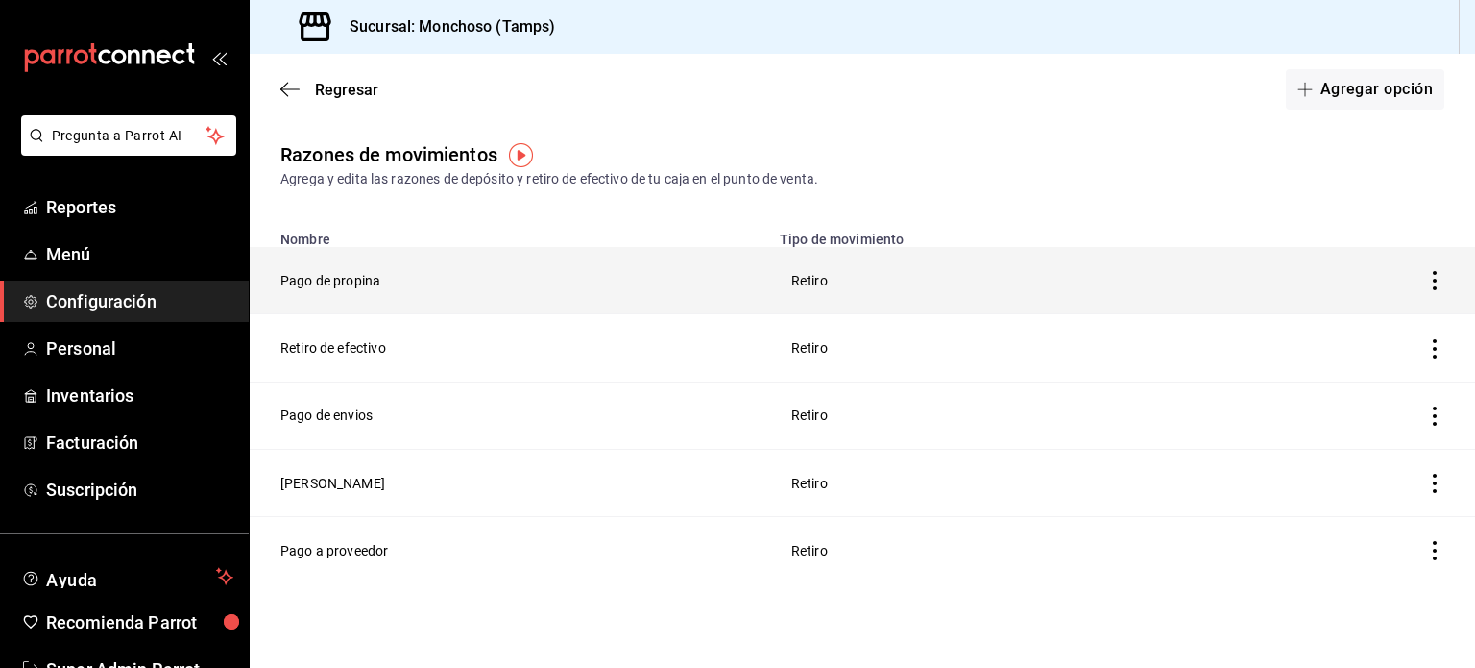
click at [1437, 277] on icon "button" at bounding box center [1434, 280] width 19 height 19
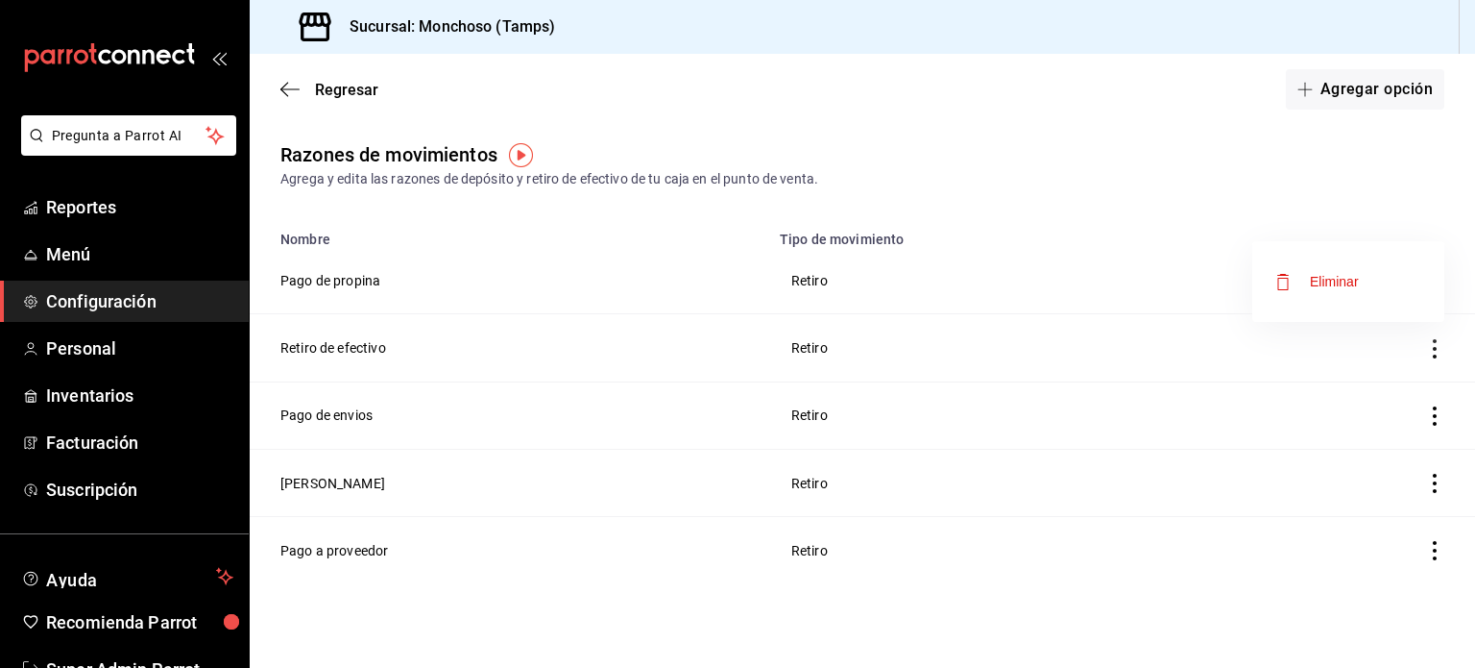
click at [1332, 87] on div at bounding box center [737, 334] width 1475 height 668
click at [1332, 87] on button "Agregar opción" at bounding box center [1365, 89] width 158 height 40
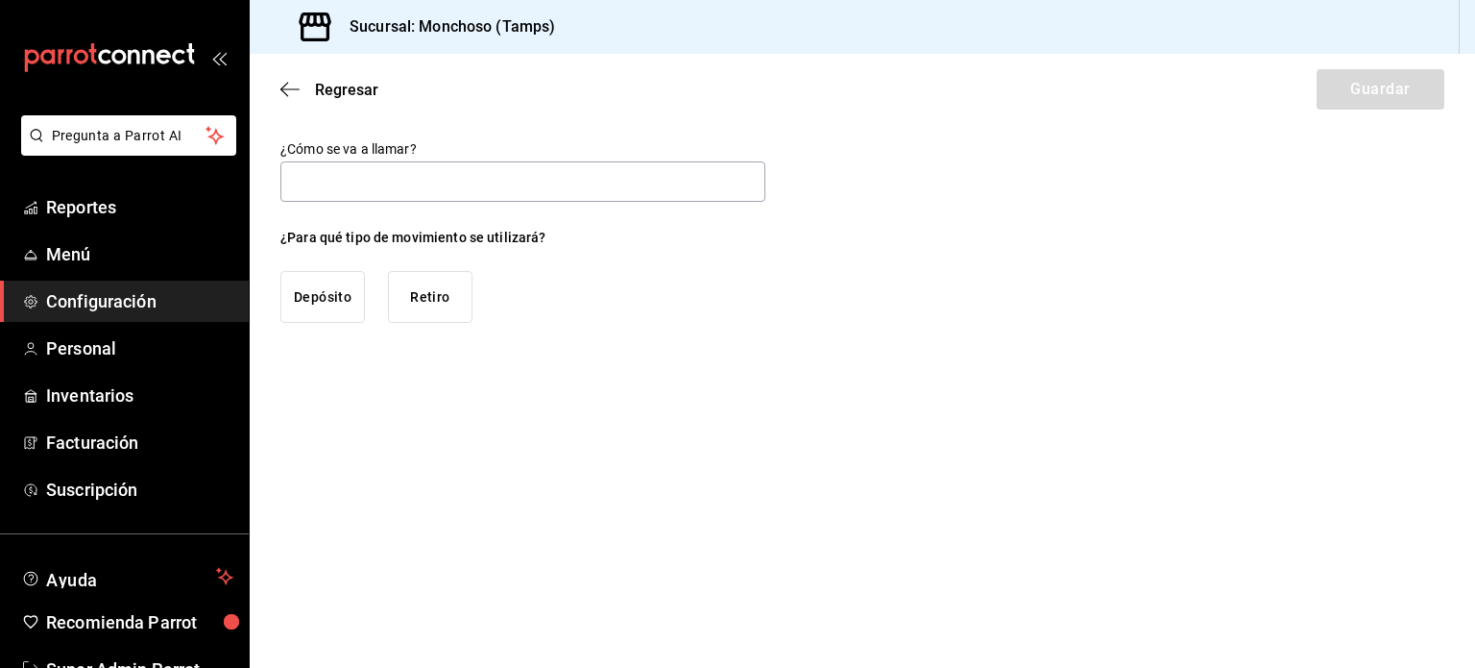
click at [328, 298] on button "Depósito" at bounding box center [322, 297] width 85 height 52
drag, startPoint x: 475, startPoint y: 299, endPoint x: 425, endPoint y: 302, distance: 50.0
click at [425, 302] on div "Depósito Retiro" at bounding box center [413, 297] width 266 height 52
click at [425, 302] on button "Retiro" at bounding box center [430, 297] width 85 height 52
click at [291, 81] on span "Regresar" at bounding box center [329, 90] width 98 height 18
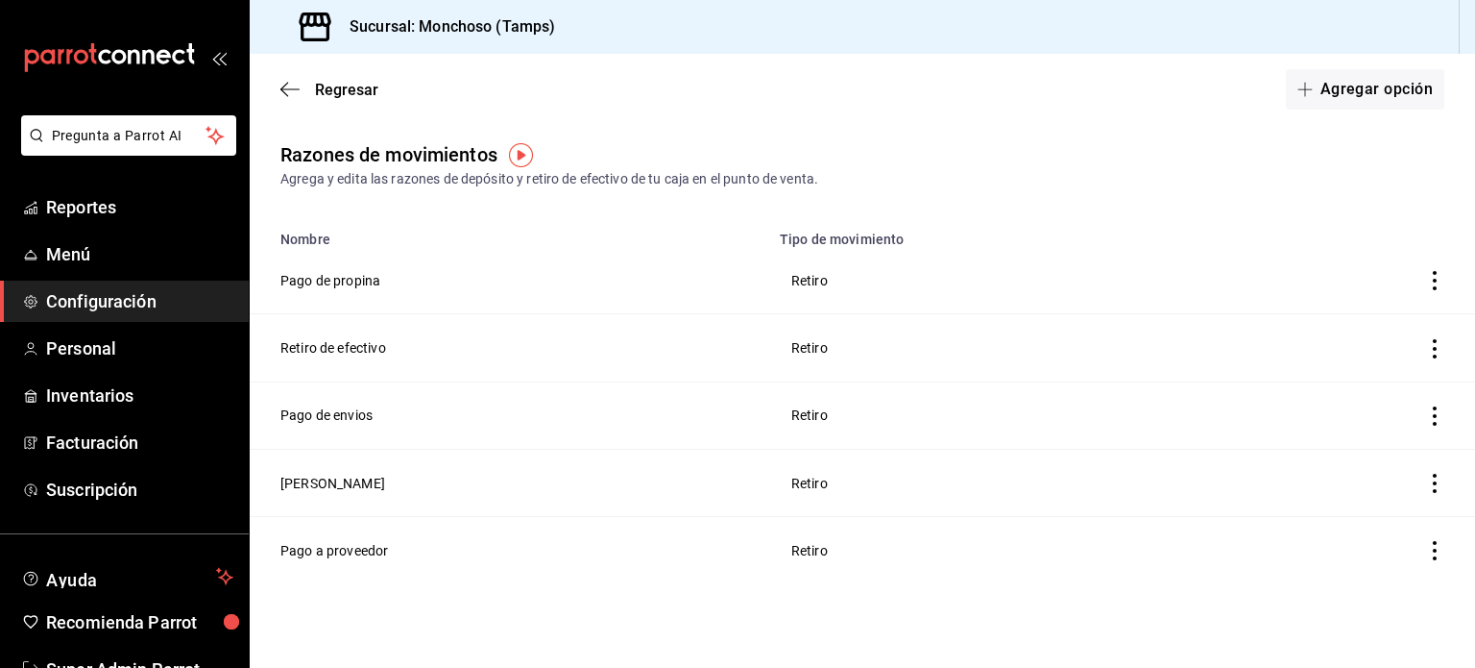
click at [0, 60] on div "mailbox folders" at bounding box center [124, 57] width 249 height 115
click at [283, 81] on icon "button" at bounding box center [289, 89] width 19 height 17
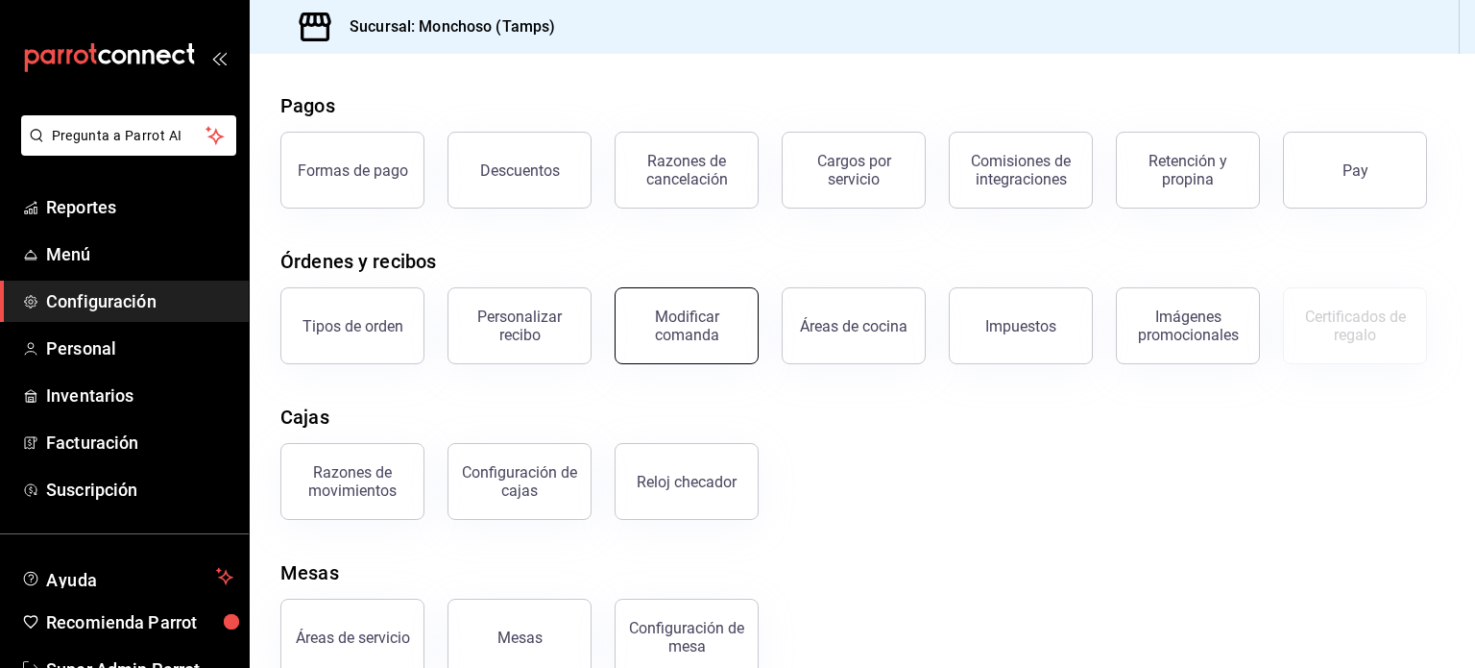
scroll to position [107, 0]
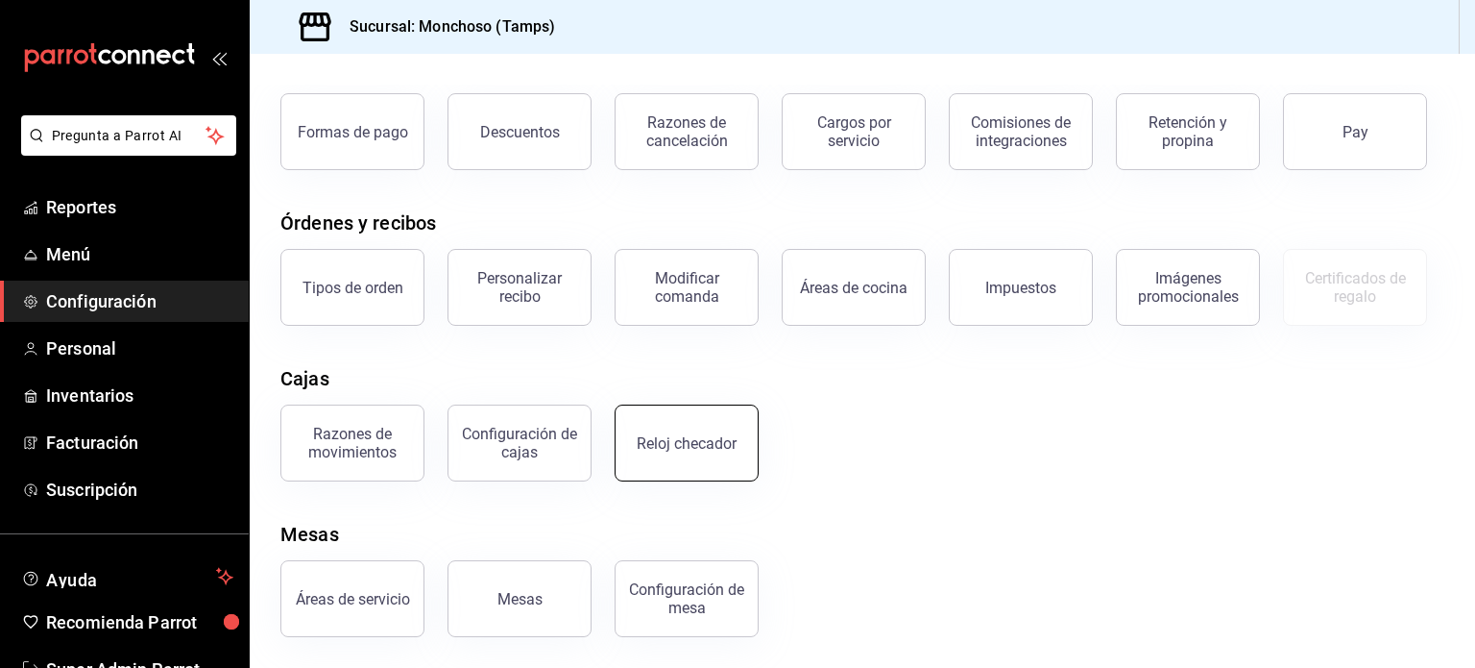
click at [672, 433] on button "Reloj checador" at bounding box center [687, 442] width 144 height 77
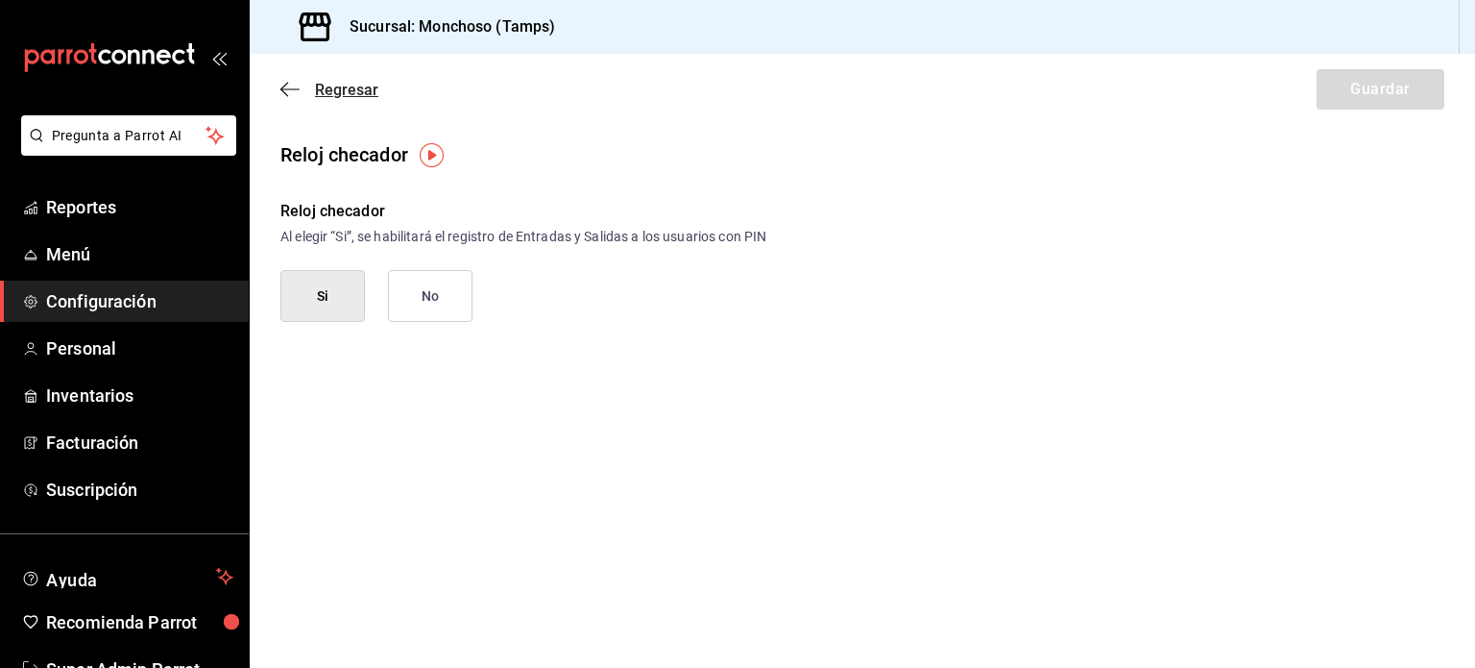
click at [291, 85] on icon "button" at bounding box center [289, 89] width 19 height 17
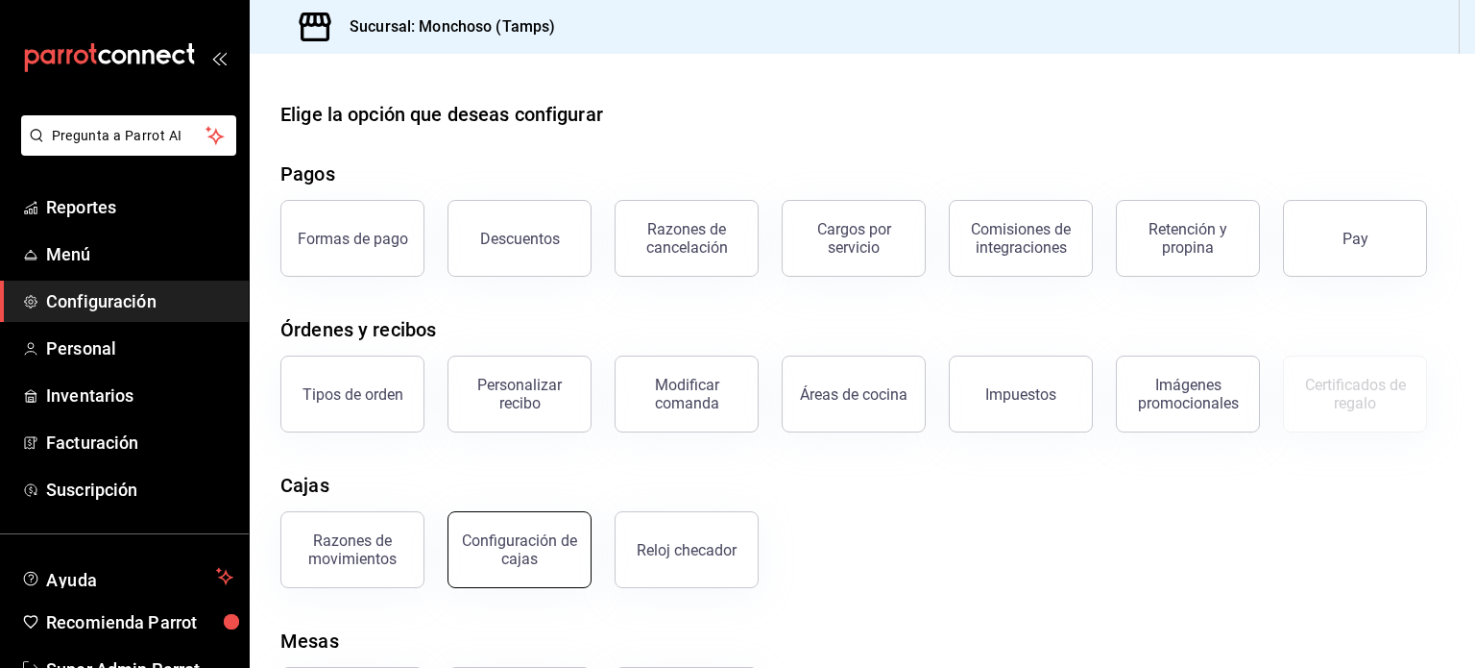
click at [511, 513] on div "Configuración de cajas" at bounding box center [508, 538] width 167 height 100
click at [521, 552] on div "Configuración de cajas" at bounding box center [519, 549] width 119 height 36
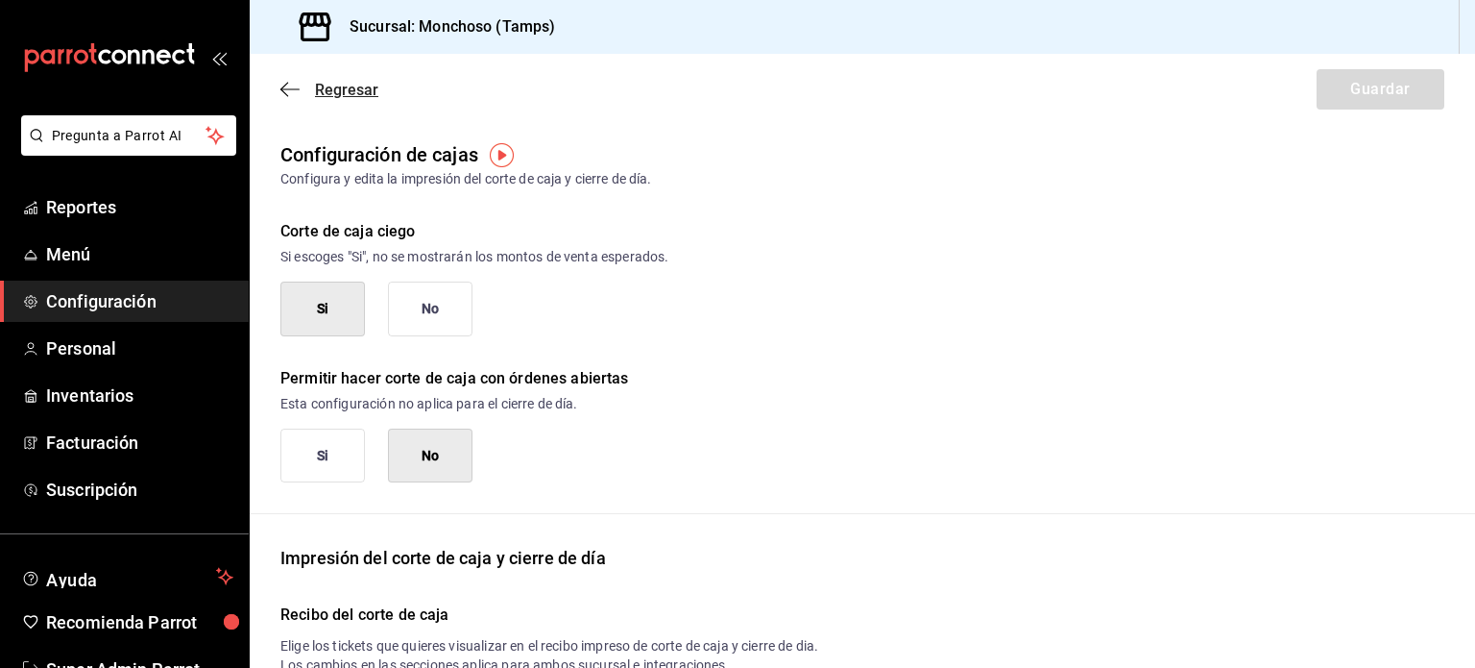
click at [287, 89] on icon "button" at bounding box center [289, 88] width 19 height 1
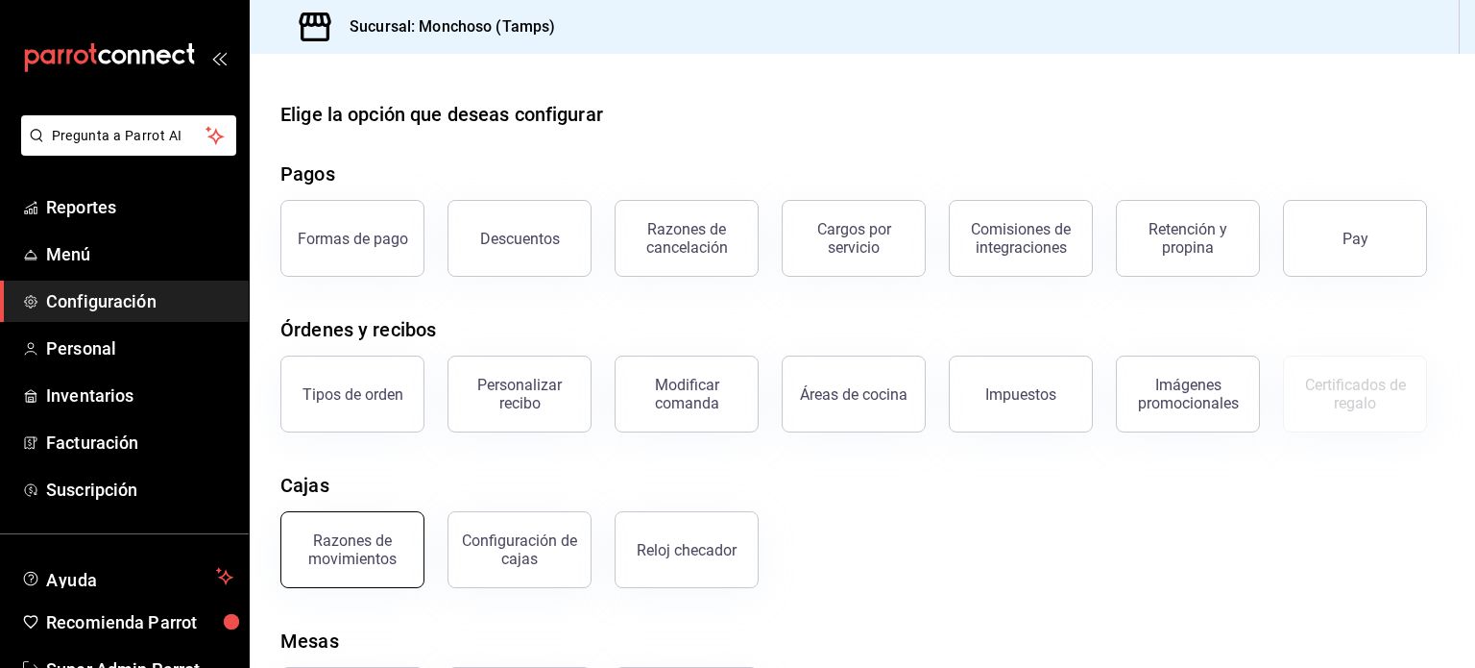
click at [390, 545] on div "Razones de movimientos" at bounding box center [352, 549] width 119 height 36
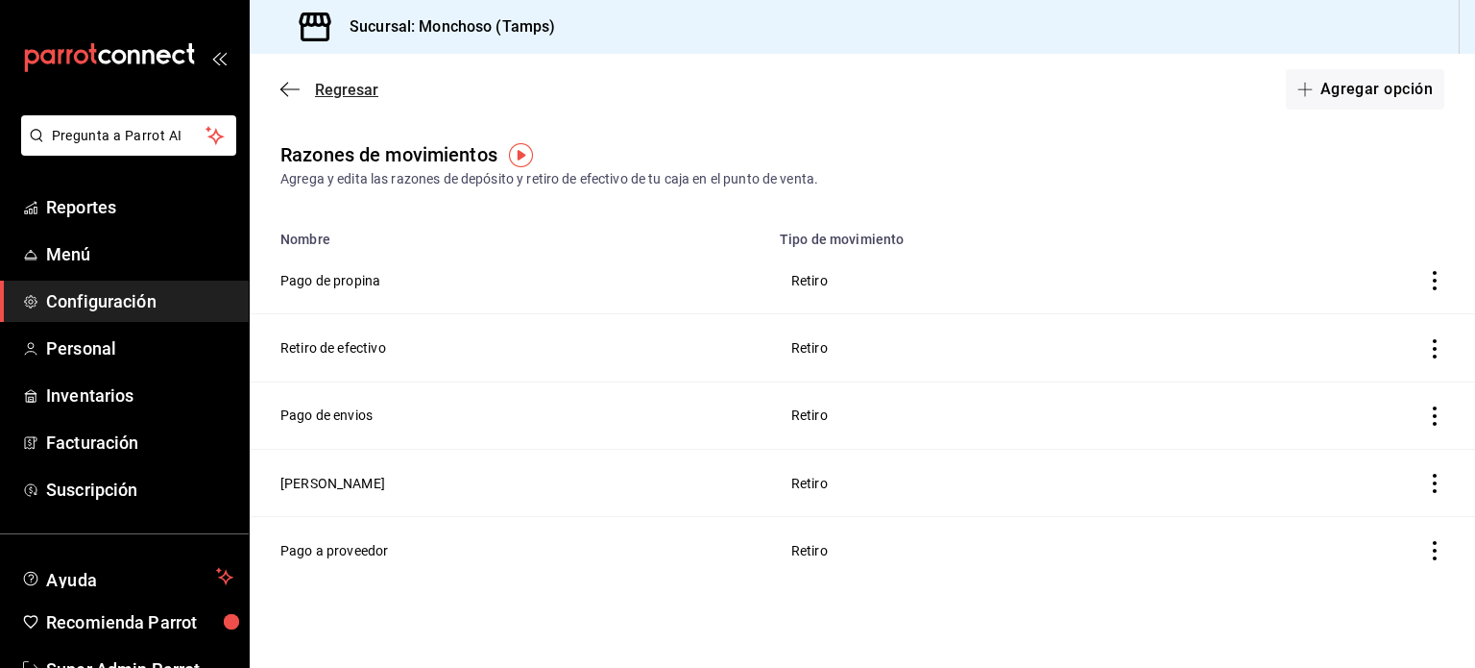
click at [295, 91] on icon "button" at bounding box center [289, 89] width 19 height 17
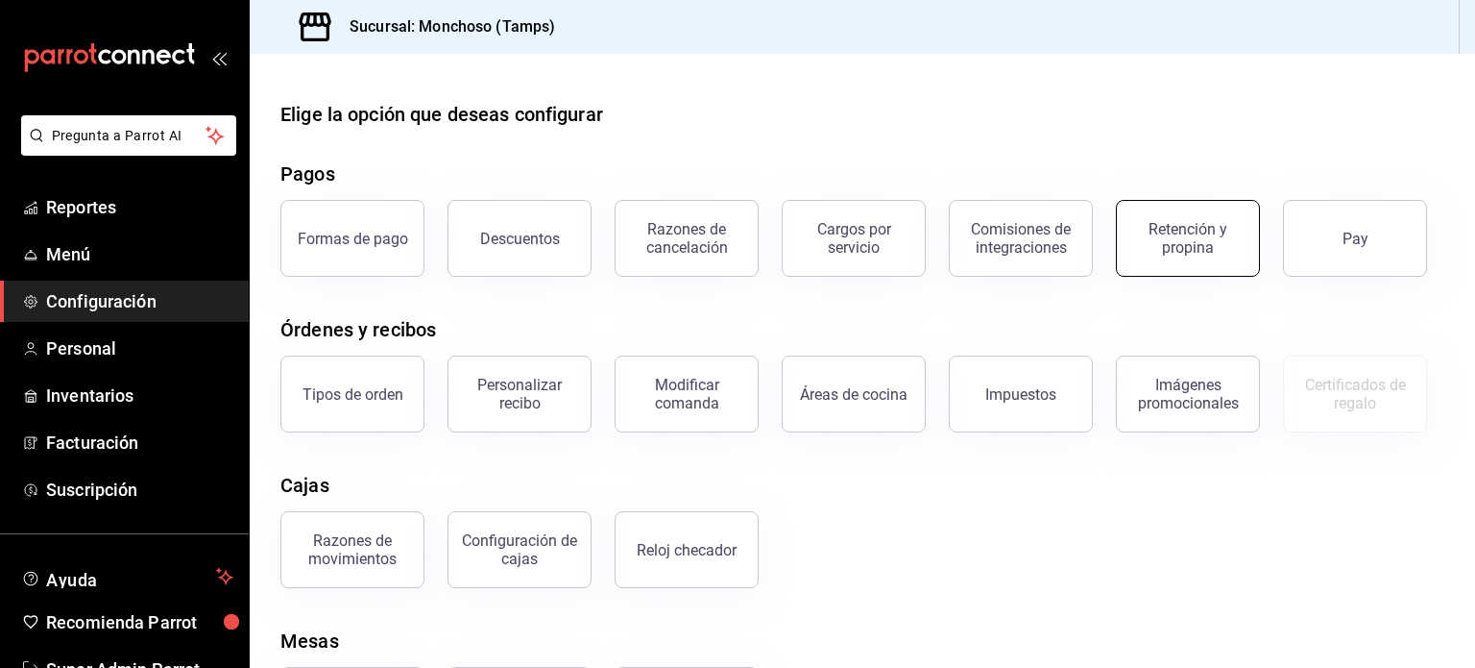
click at [1202, 245] on div "Retención y propina" at bounding box center [1188, 238] width 119 height 36
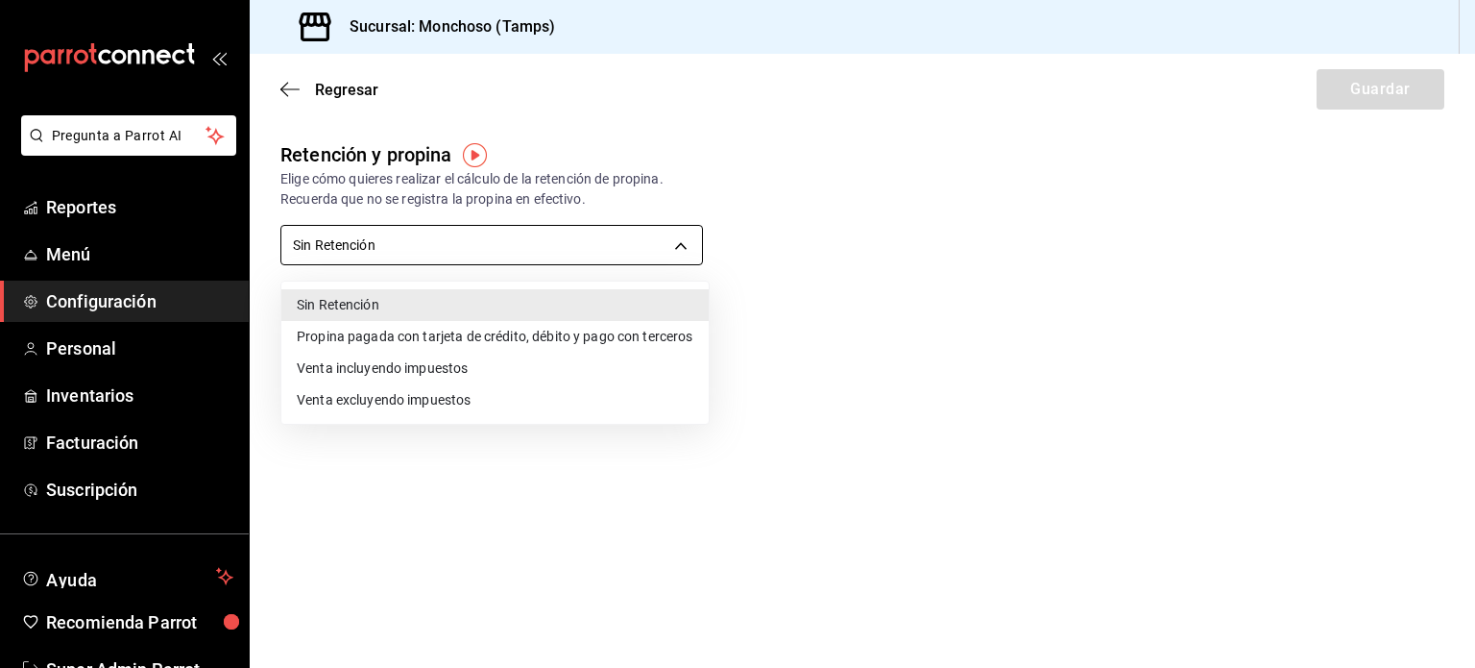
click at [642, 242] on body "Pregunta a Parrot AI Reportes Menú Configuración Personal Inventarios Facturaci…" at bounding box center [737, 334] width 1475 height 668
click at [1026, 241] on div at bounding box center [737, 334] width 1475 height 668
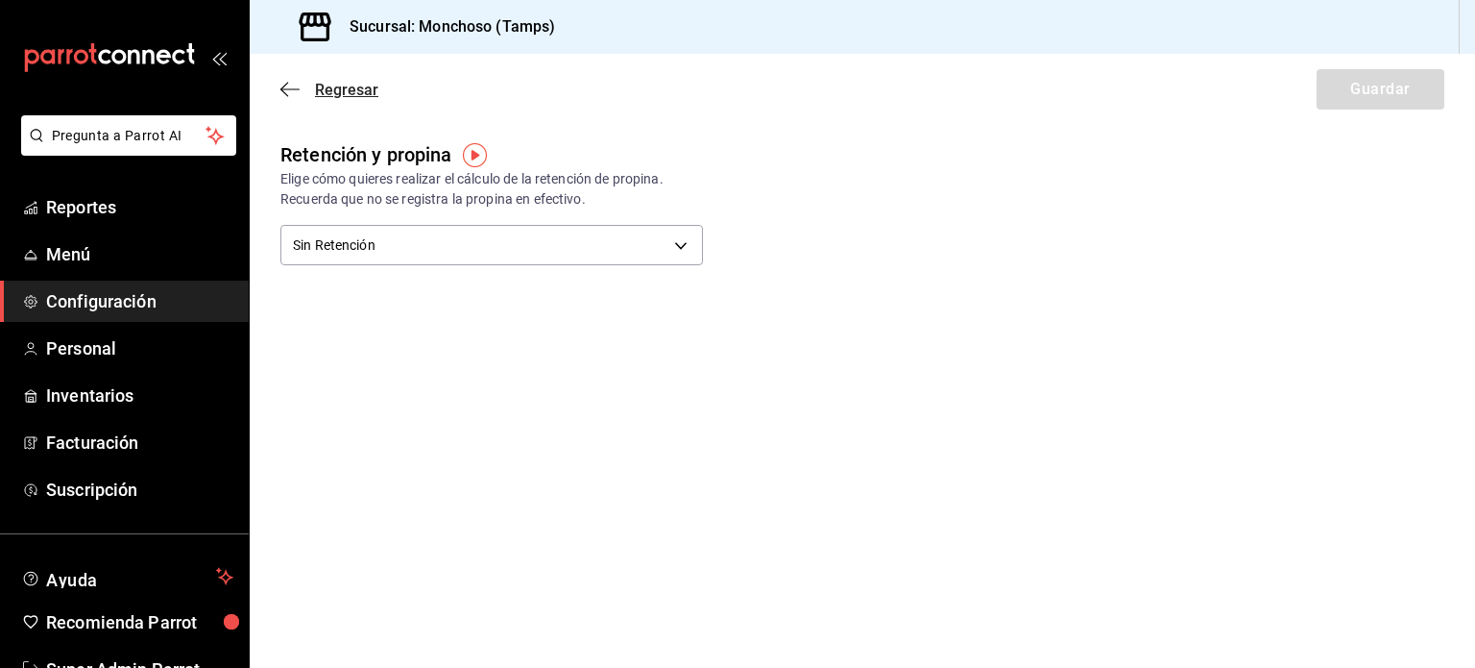
click at [284, 87] on icon "button" at bounding box center [289, 89] width 19 height 17
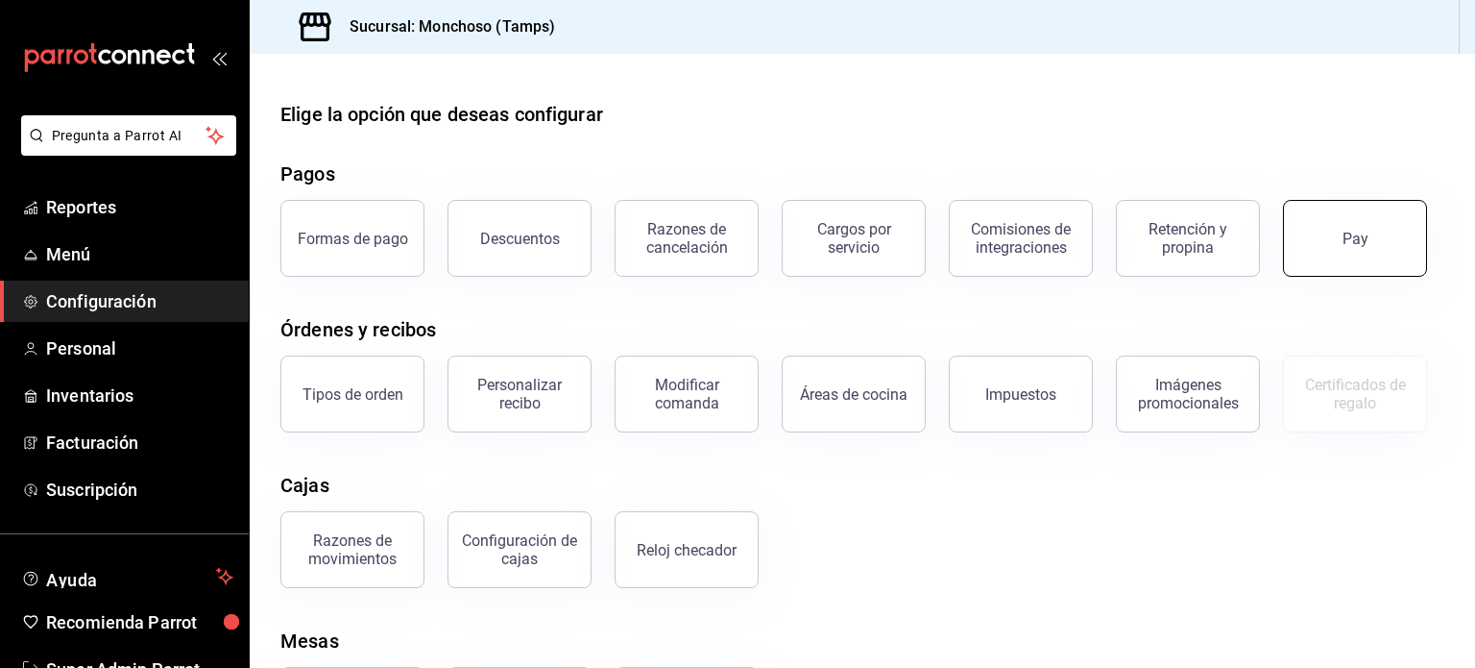
click at [1318, 237] on button "Pay" at bounding box center [1355, 238] width 144 height 77
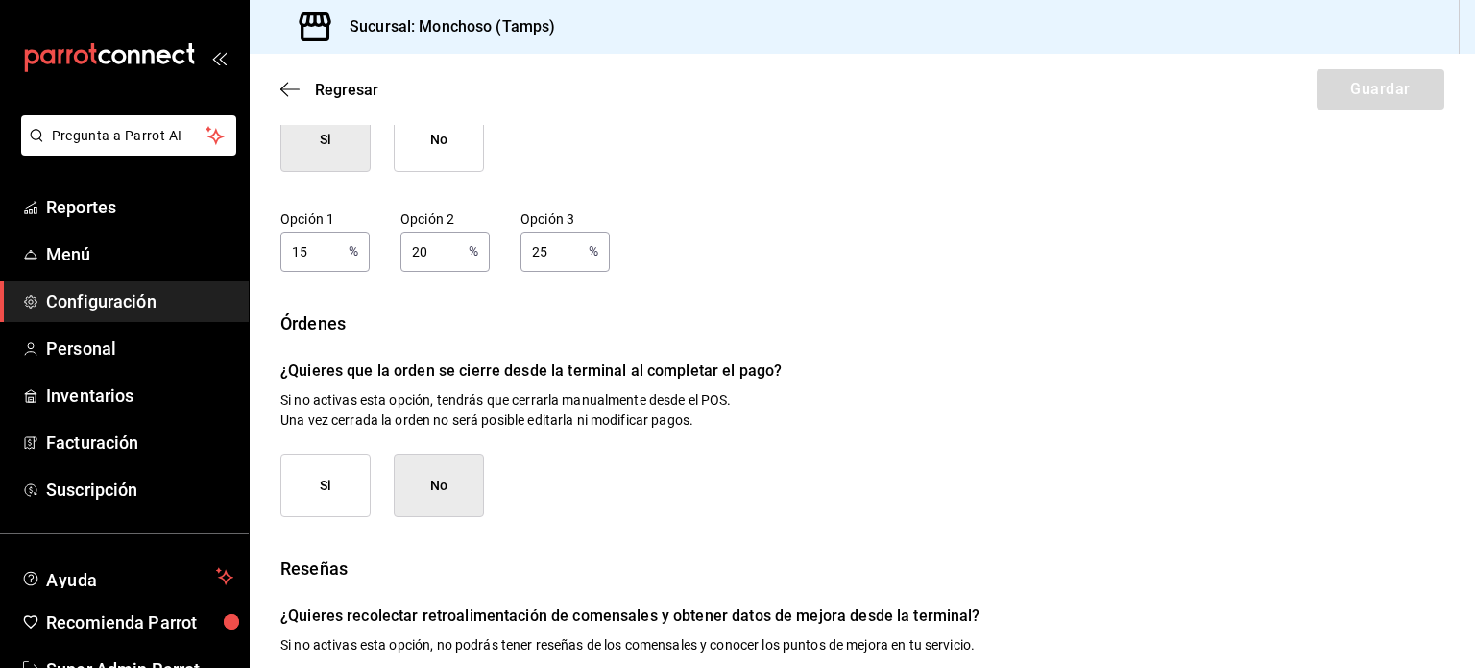
scroll to position [311, 0]
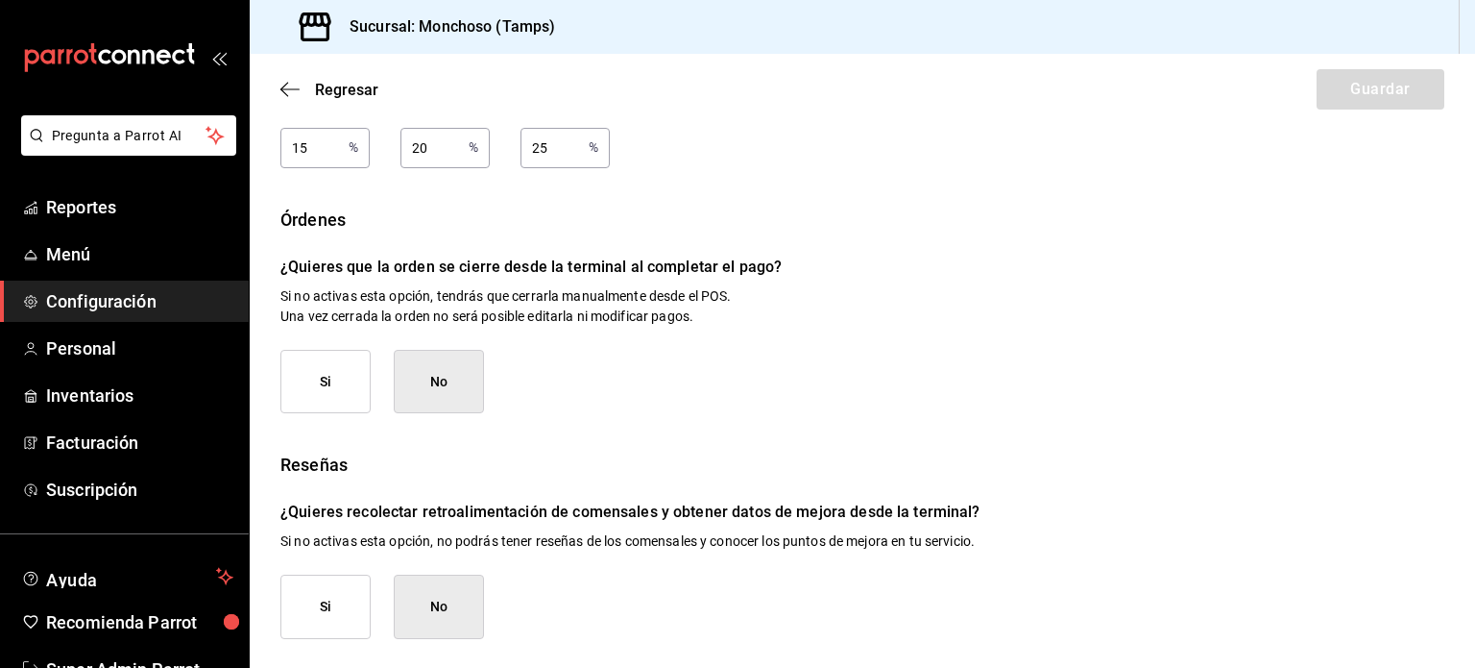
click at [279, 95] on div "Regresar Guardar" at bounding box center [863, 89] width 1226 height 71
click at [290, 94] on icon "button" at bounding box center [289, 89] width 19 height 17
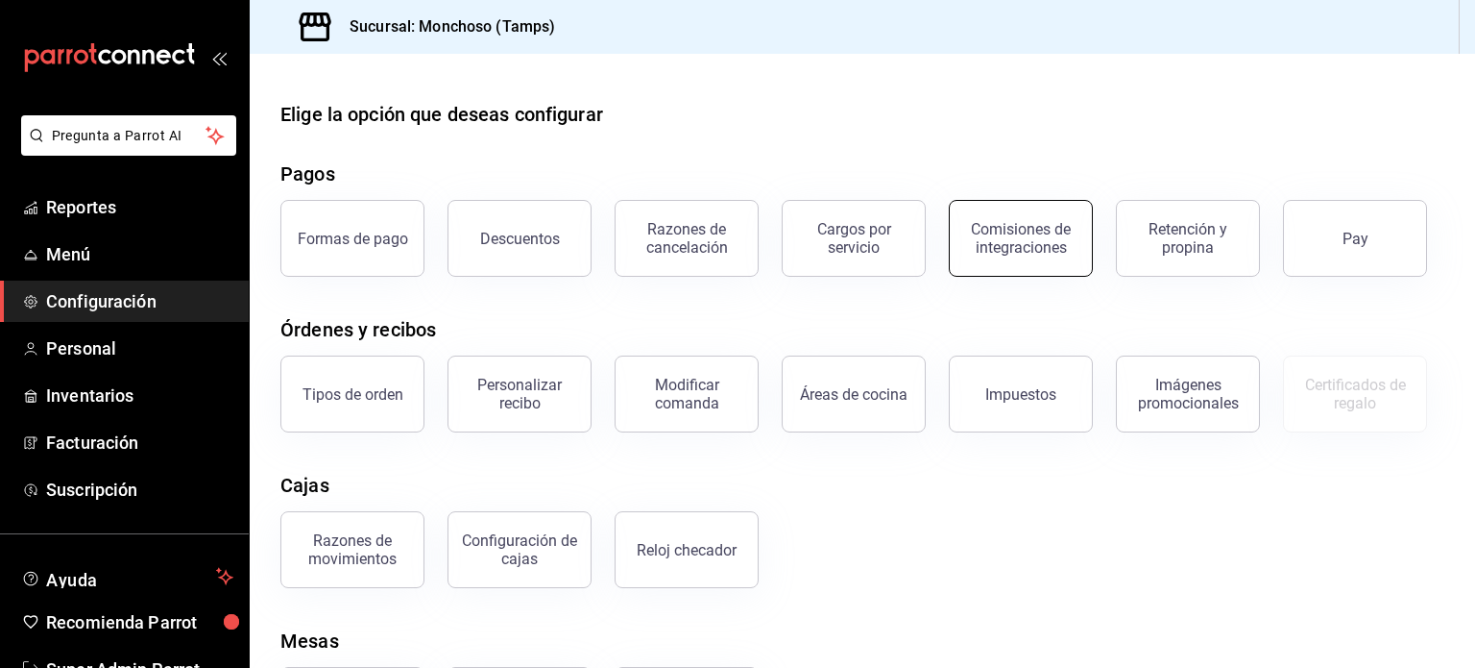
click at [1053, 260] on button "Comisiones de integraciones" at bounding box center [1021, 238] width 144 height 77
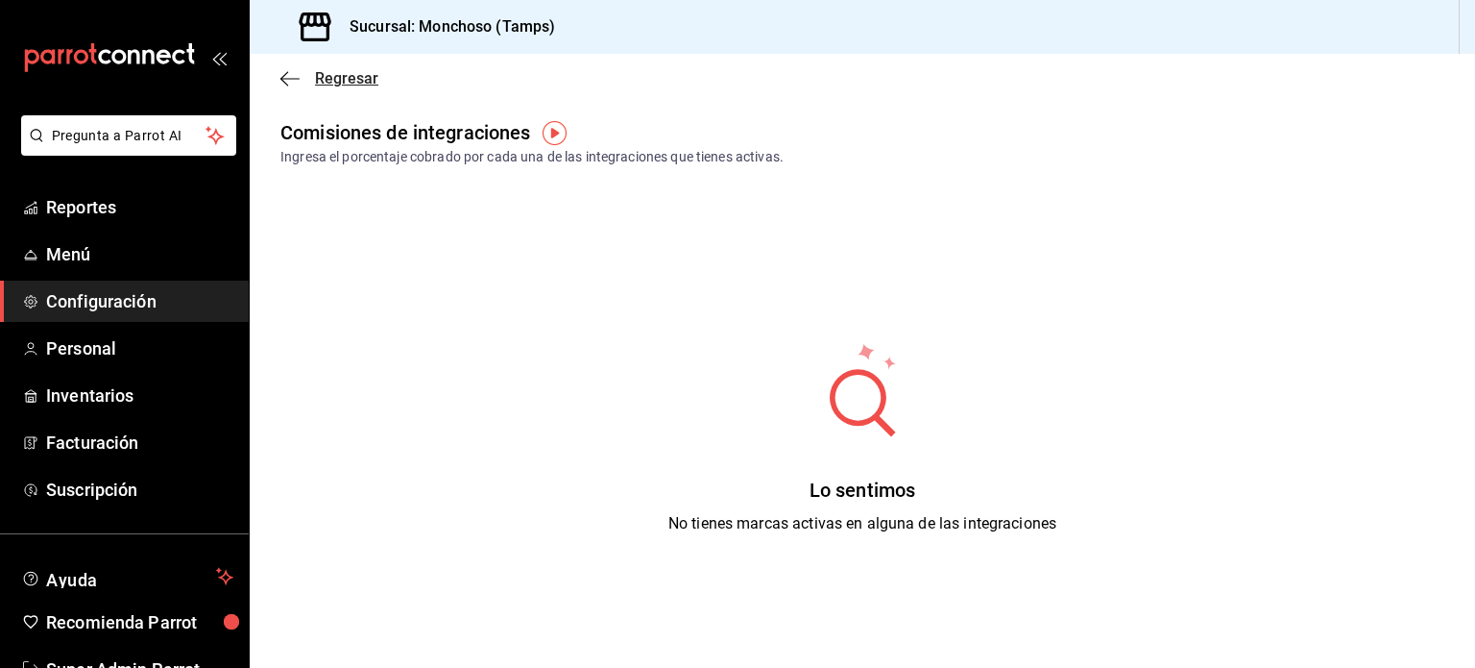
click at [291, 70] on icon "button" at bounding box center [289, 78] width 19 height 17
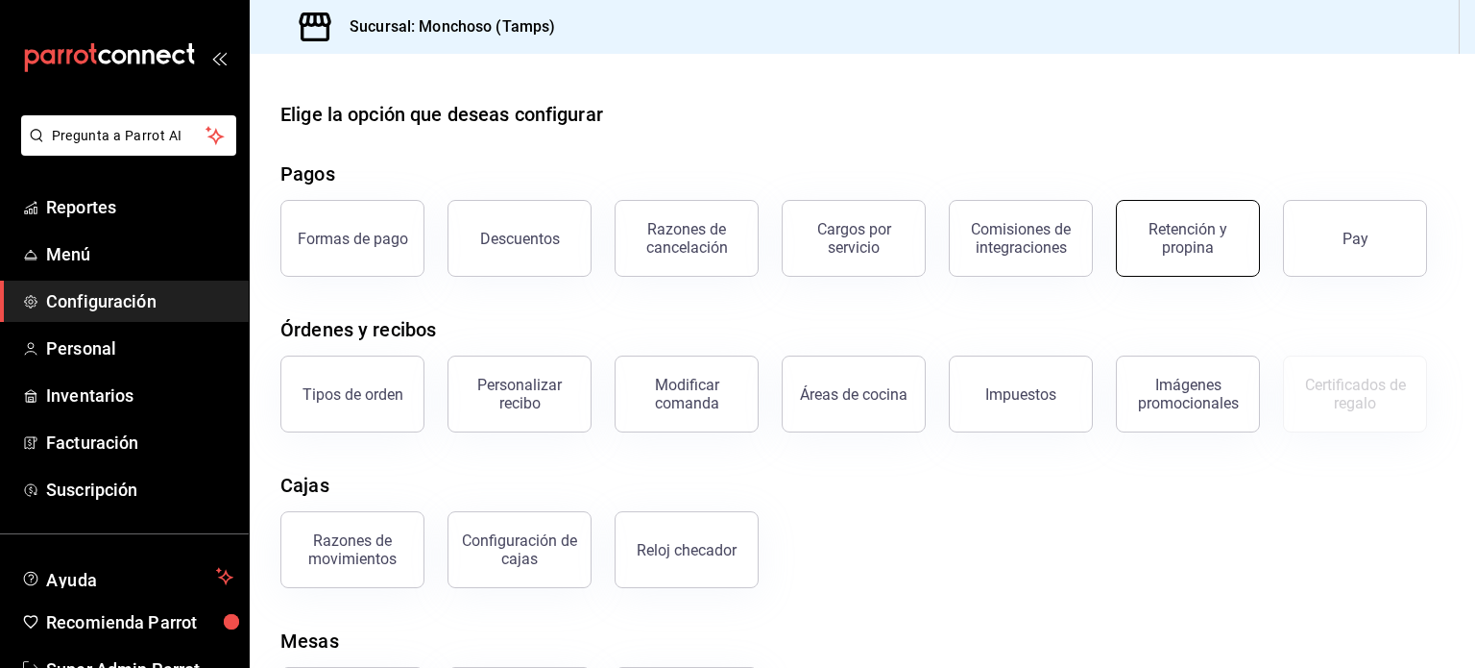
click at [1140, 236] on div "Retención y propina" at bounding box center [1188, 238] width 119 height 36
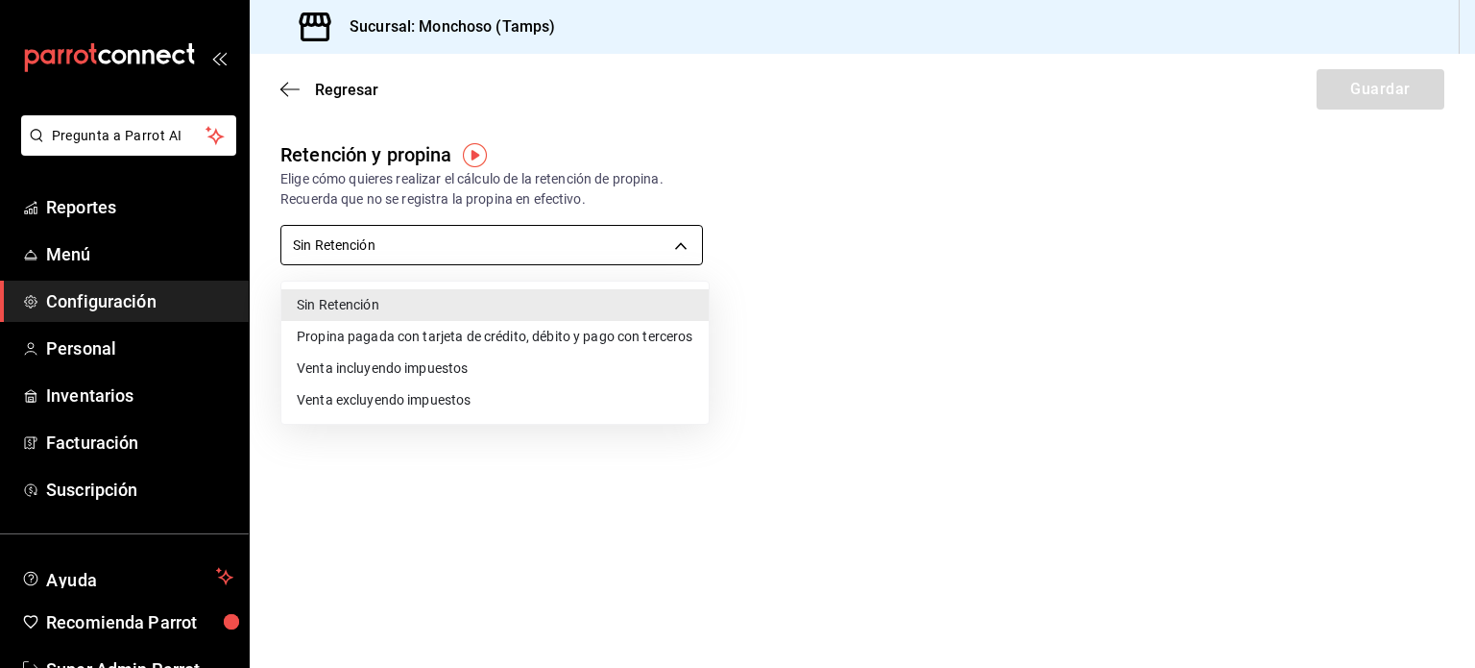
click at [619, 249] on body "Pregunta a Parrot AI Reportes Menú Configuración Personal Inventarios Facturaci…" at bounding box center [737, 334] width 1475 height 668
click at [288, 80] on div at bounding box center [737, 334] width 1475 height 668
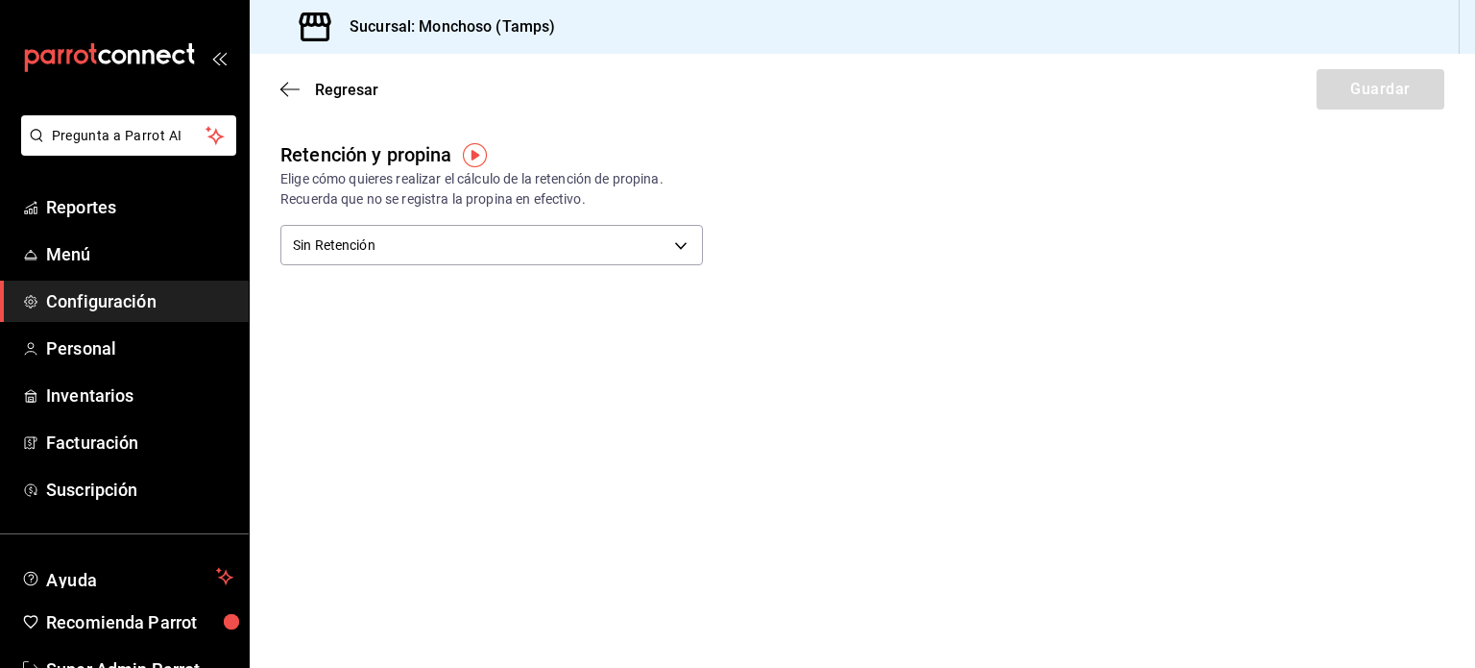
click at [296, 91] on icon "button" at bounding box center [289, 89] width 19 height 17
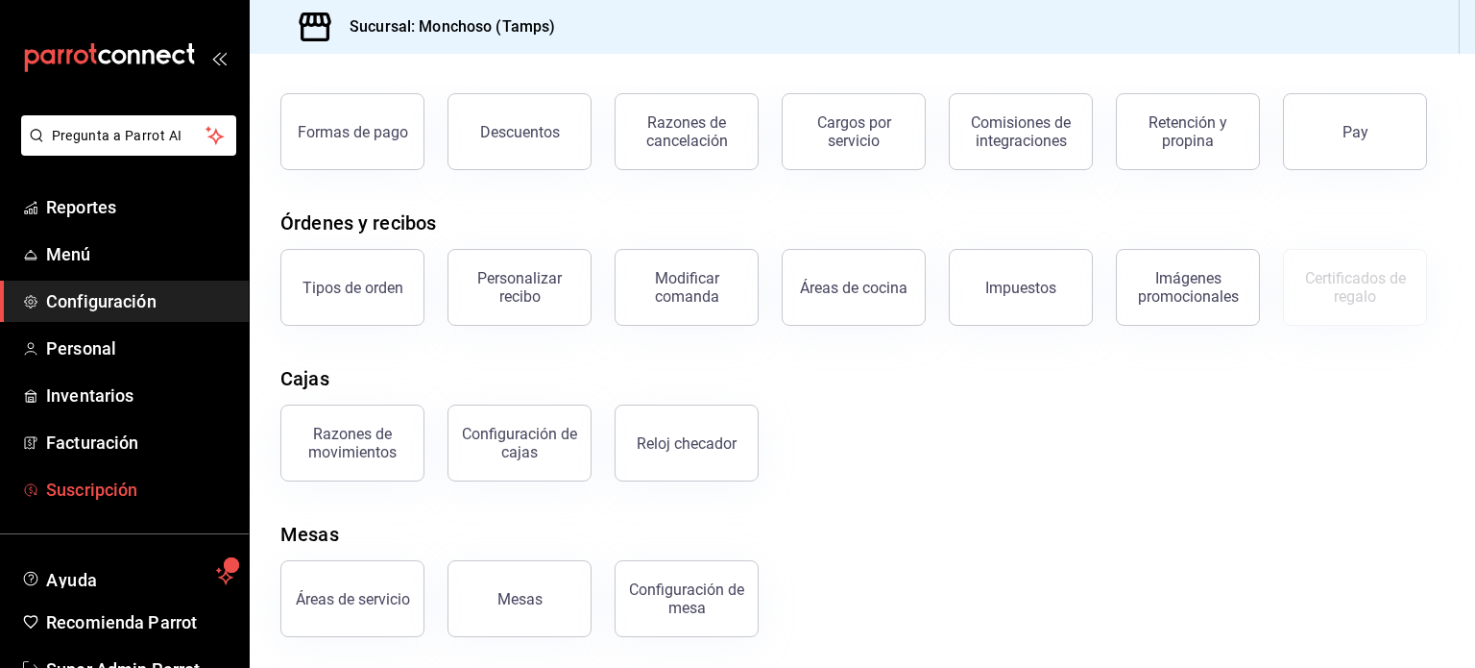
scroll to position [57, 0]
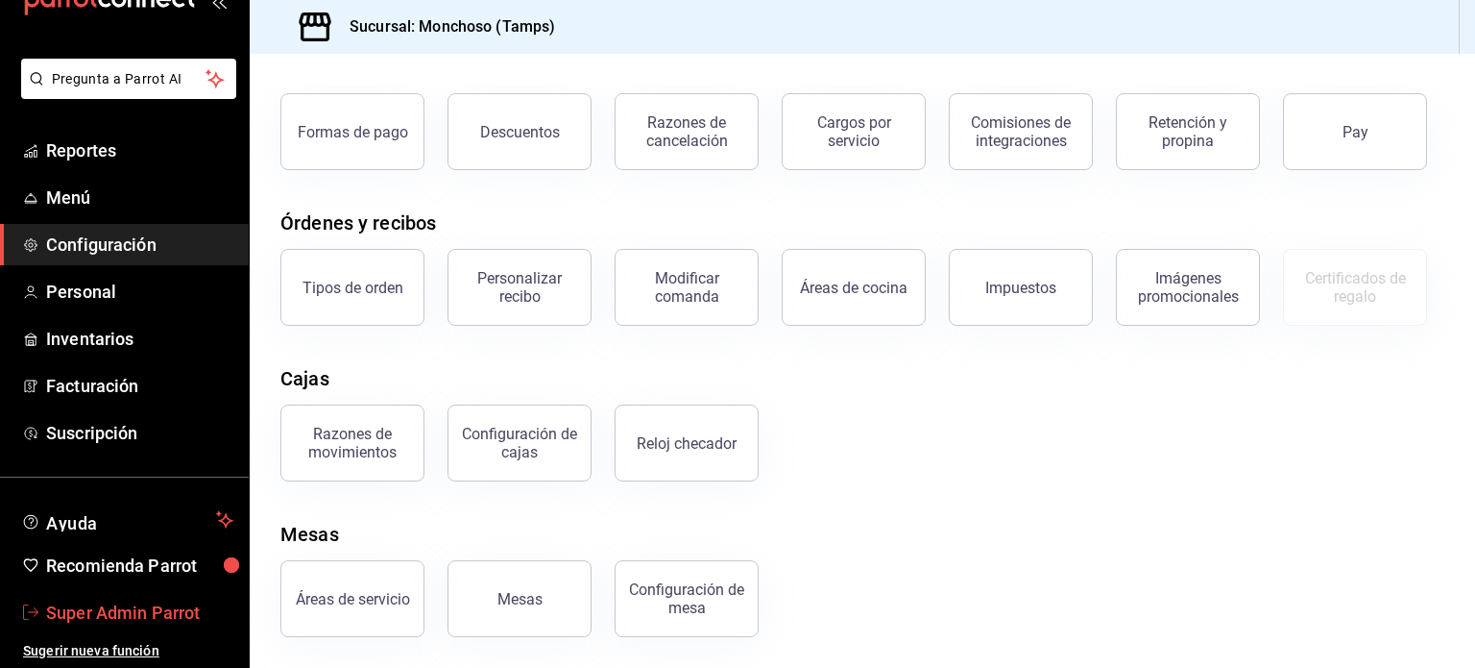
click at [131, 619] on span "Super Admin Parrot" at bounding box center [139, 612] width 187 height 26
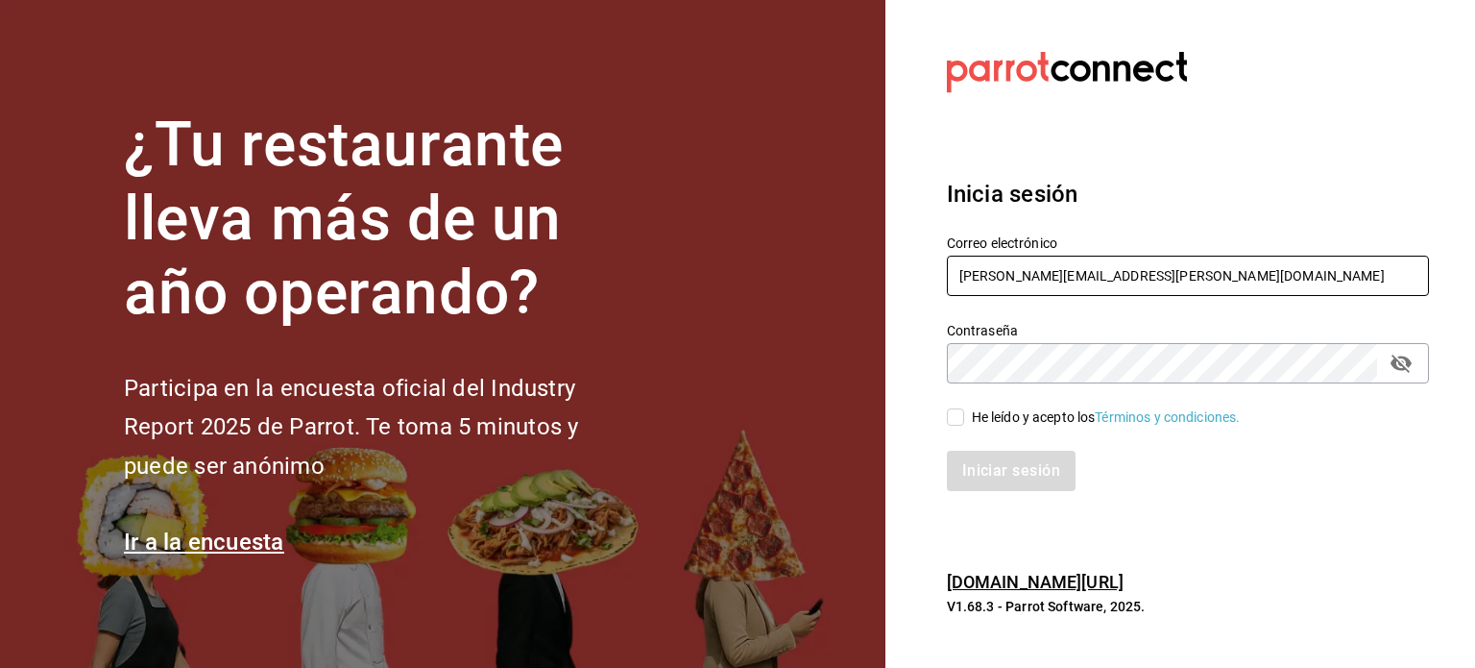
click at [1066, 291] on input "[PERSON_NAME][EMAIL_ADDRESS][PERSON_NAME][DOMAIN_NAME]" at bounding box center [1188, 275] width 482 height 40
paste input "dimitris@restaurante.com"
type input "dimitris@restaurante.com"
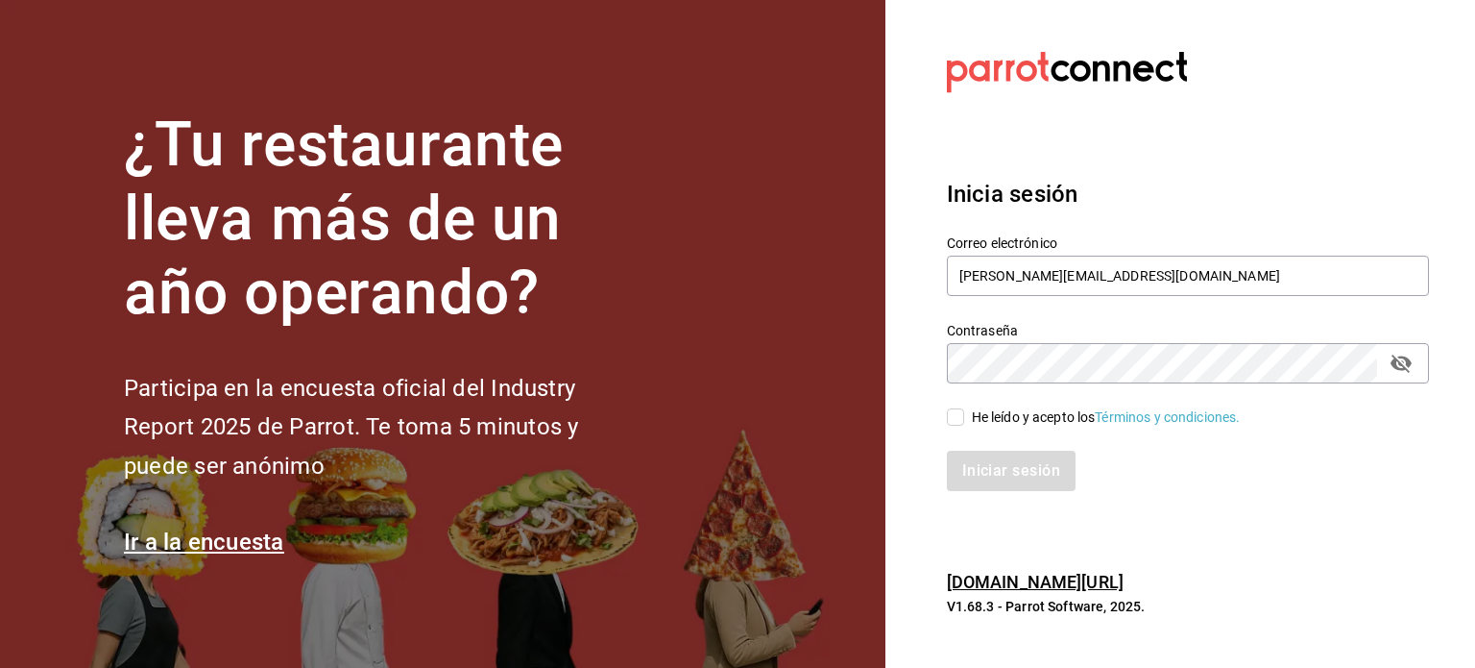
click at [989, 419] on div "He leído y acepto los Términos y condiciones." at bounding box center [1106, 417] width 269 height 20
click at [964, 419] on input "He leído y acepto los Términos y condiciones." at bounding box center [955, 416] width 17 height 17
checkbox input "true"
click at [989, 457] on button "Iniciar sesión" at bounding box center [1012, 470] width 131 height 40
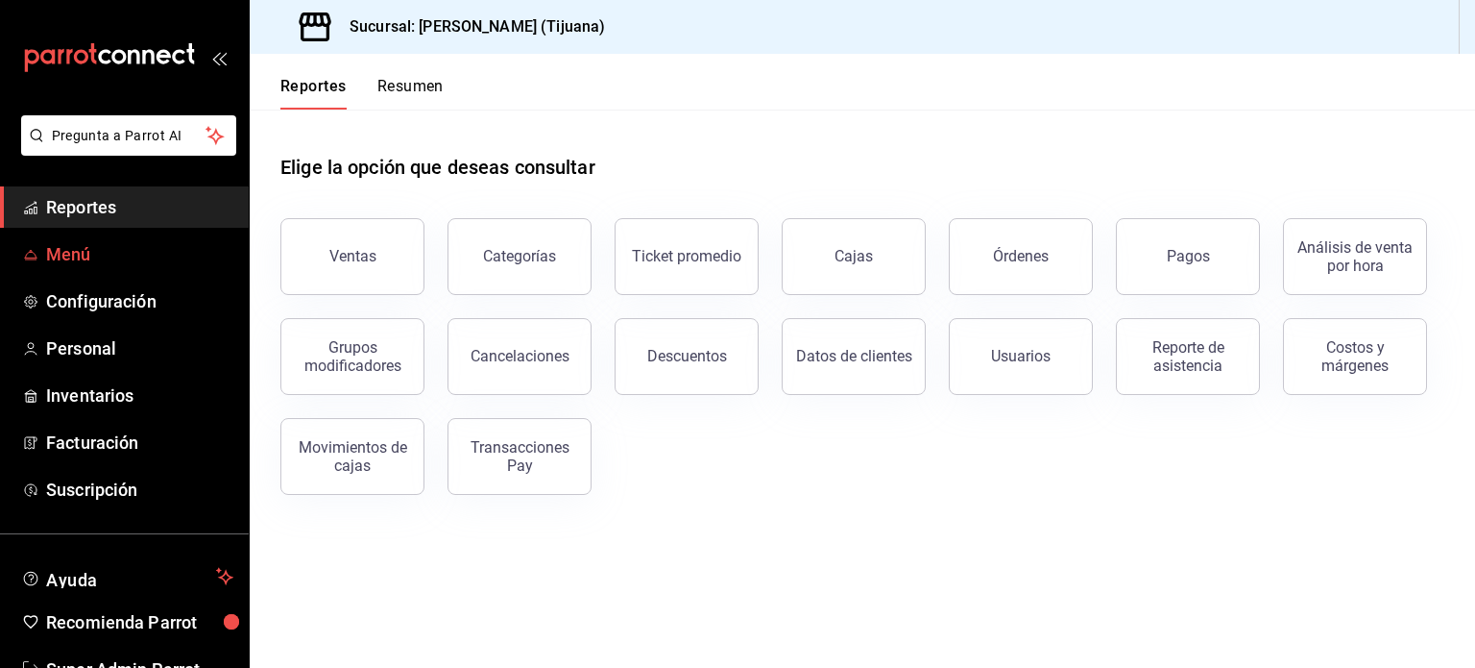
click at [70, 250] on span "Menú" at bounding box center [139, 254] width 187 height 26
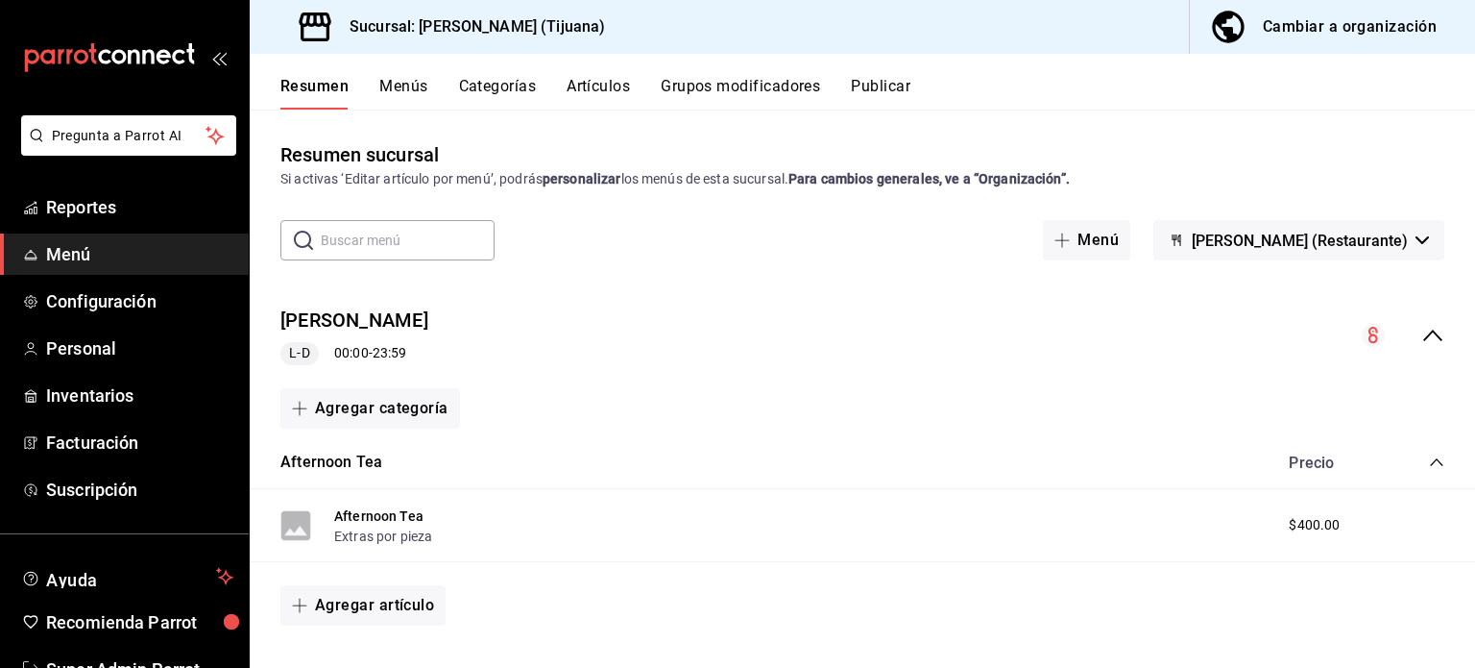
click at [892, 87] on button "Publicar" at bounding box center [881, 93] width 60 height 33
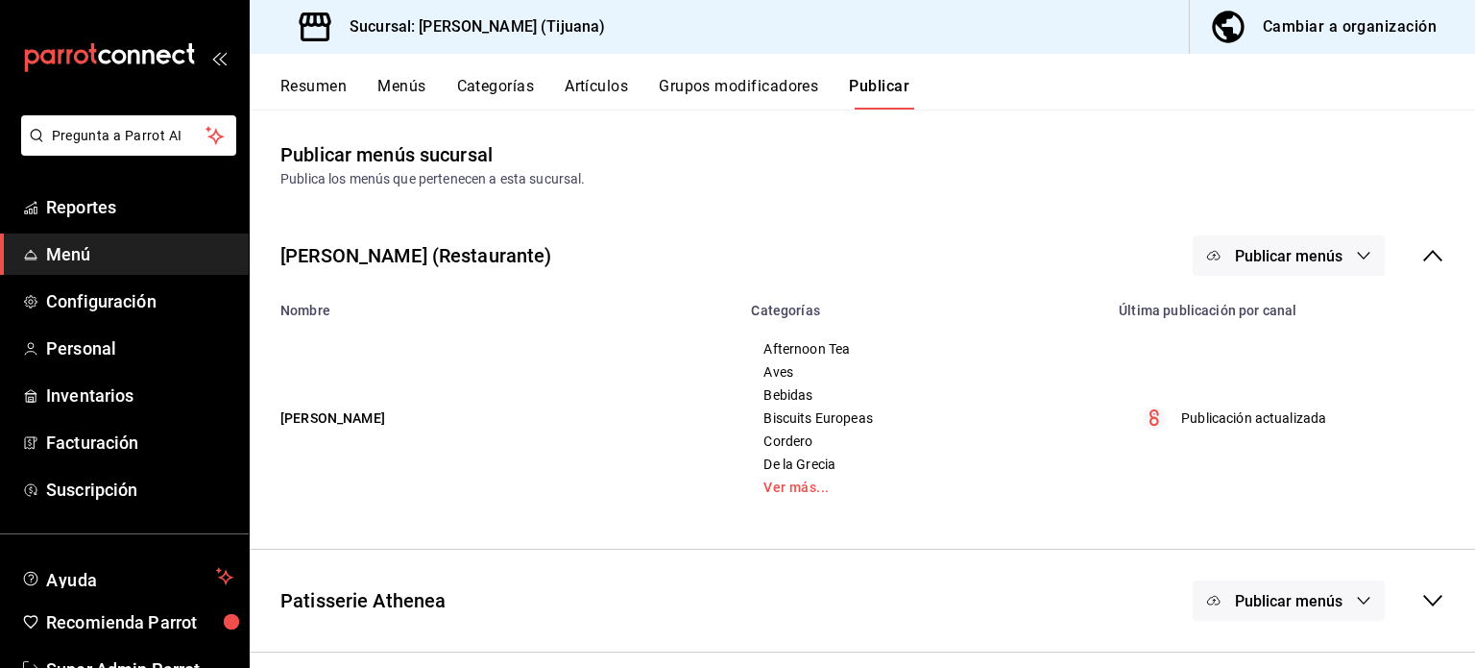
scroll to position [87, 0]
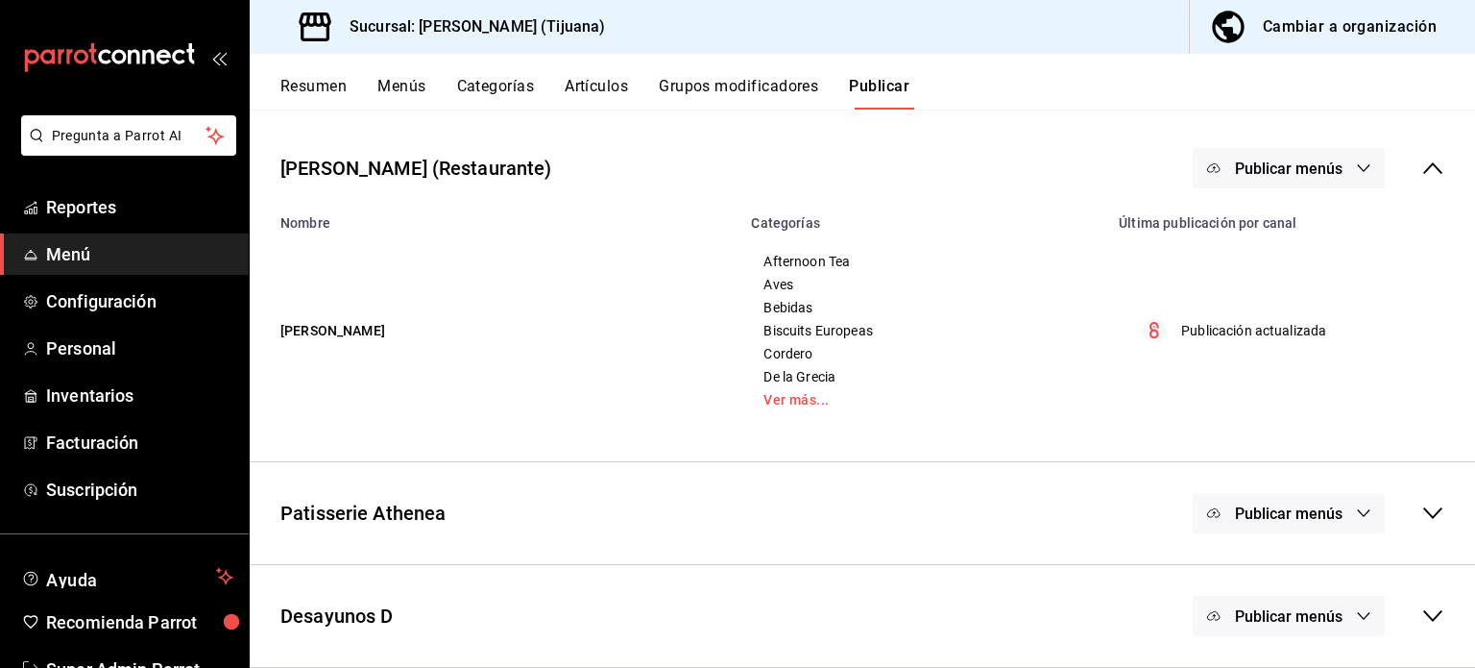
click at [1424, 524] on icon at bounding box center [1432, 512] width 23 height 23
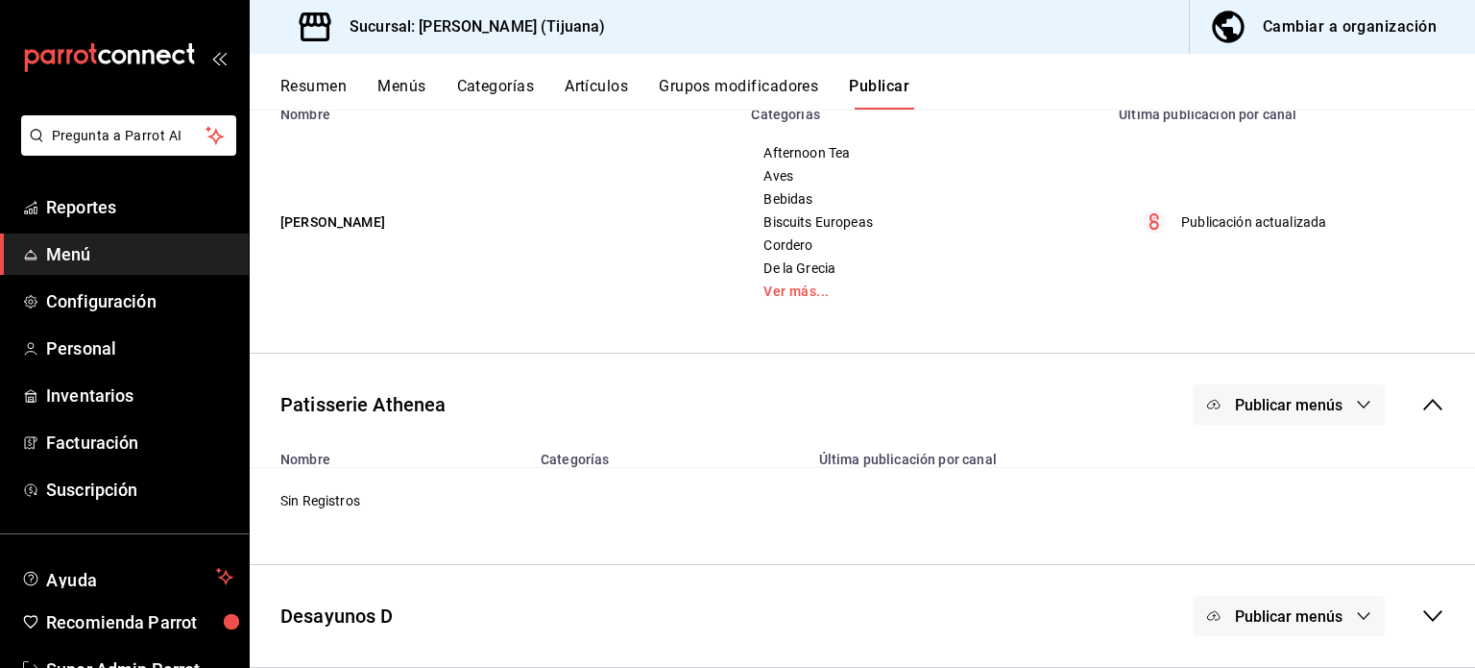
scroll to position [0, 0]
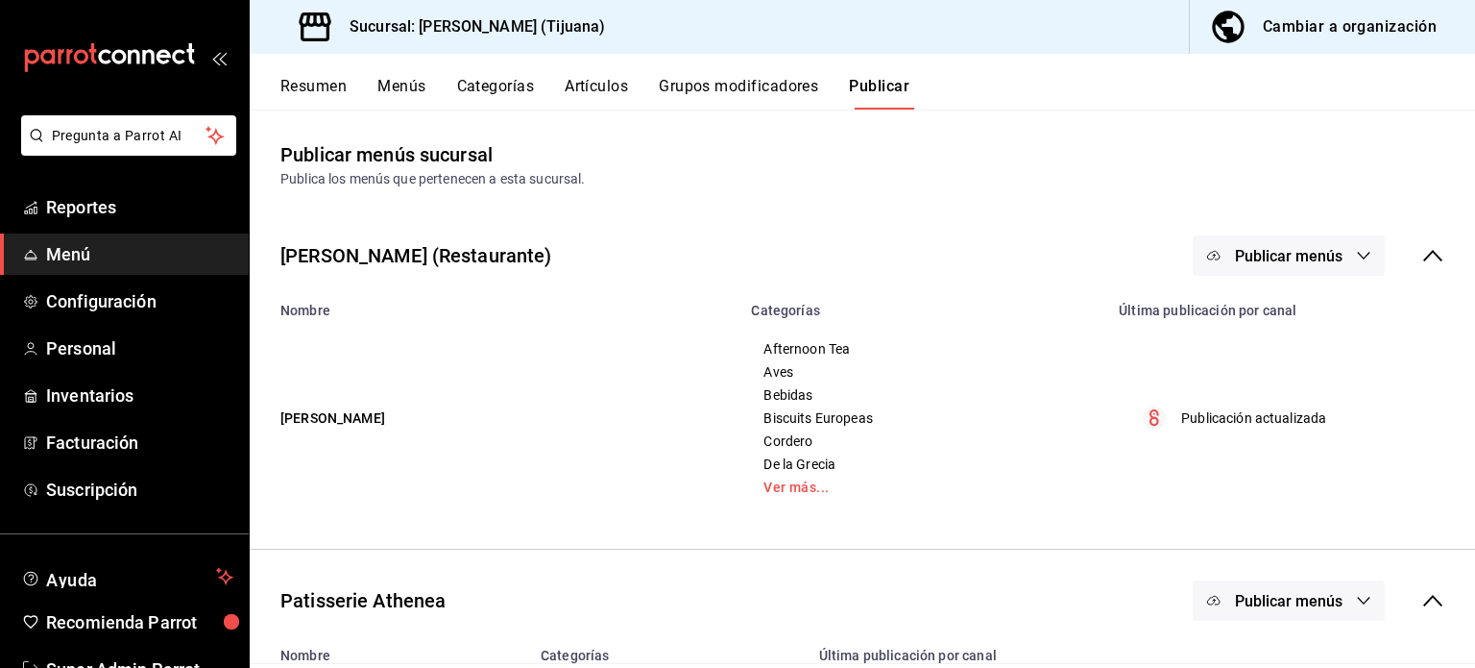
click at [309, 90] on button "Resumen" at bounding box center [313, 93] width 66 height 33
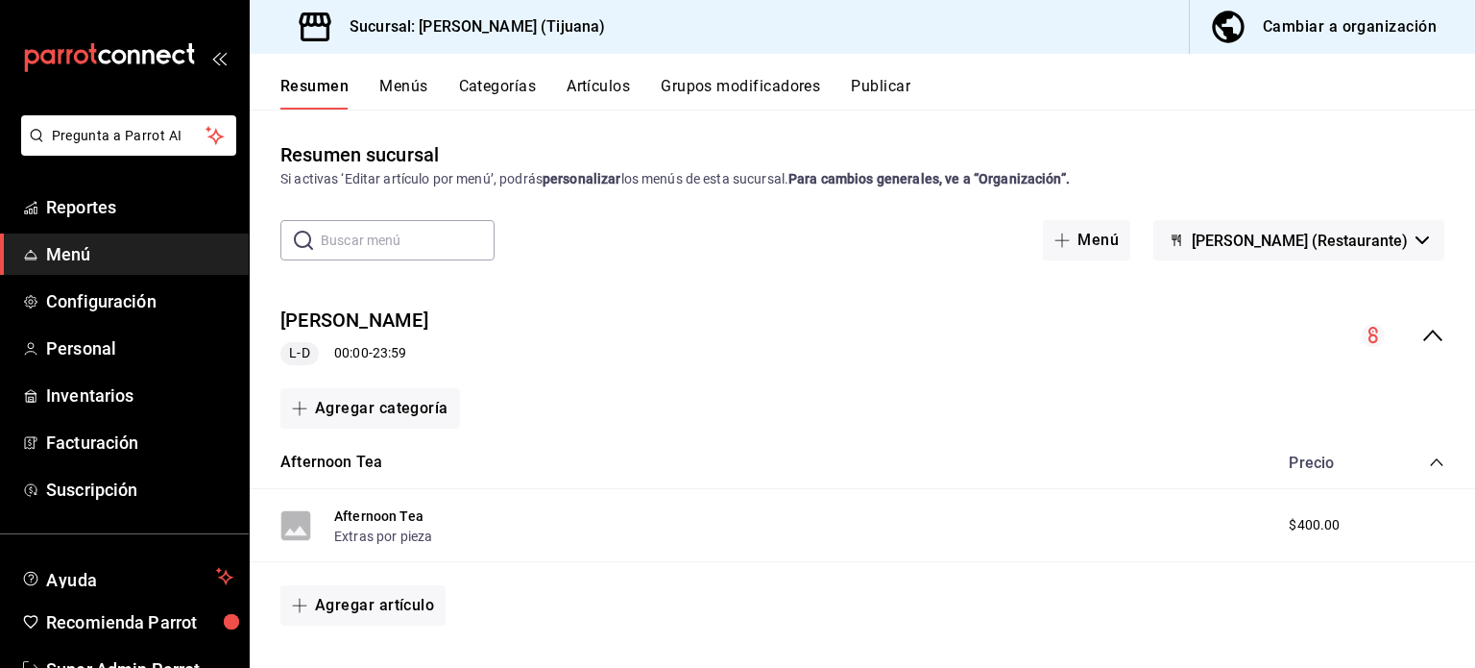
click at [1259, 25] on button "Cambiar a organización" at bounding box center [1325, 27] width 270 height 54
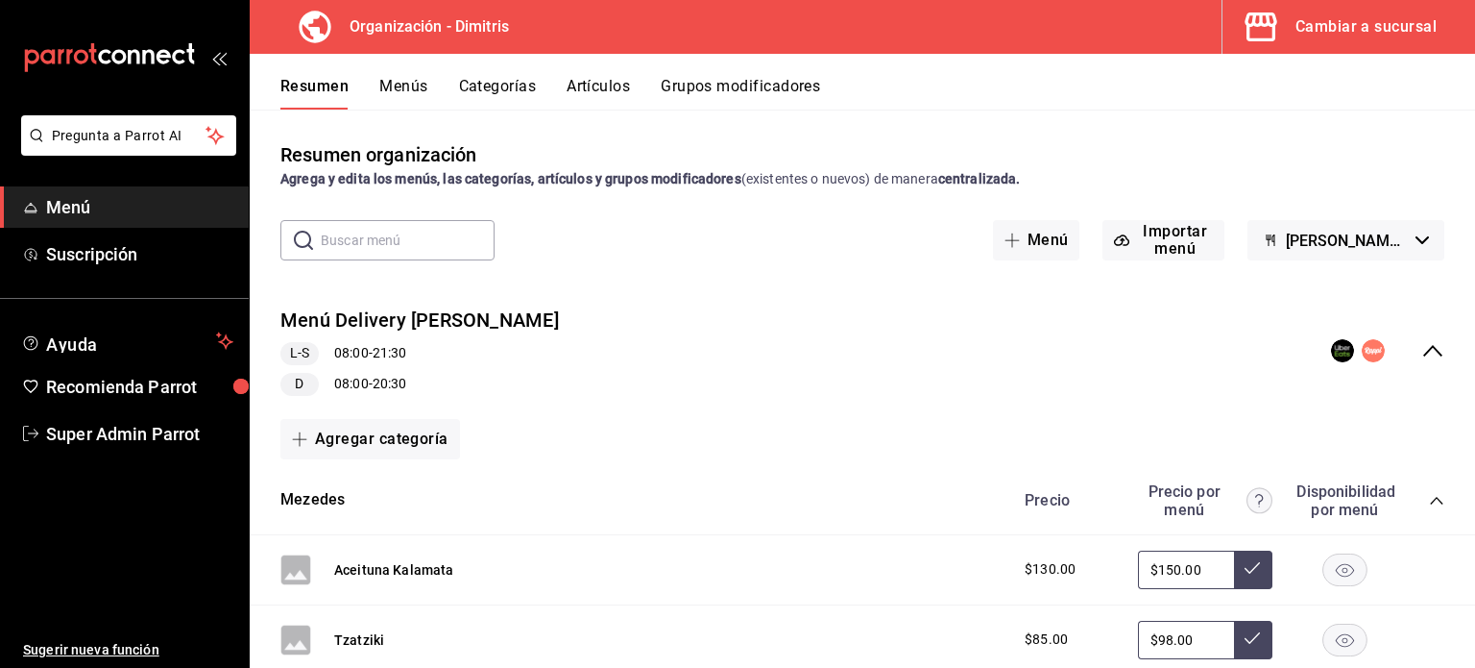
click at [418, 79] on button "Menús" at bounding box center [403, 93] width 48 height 33
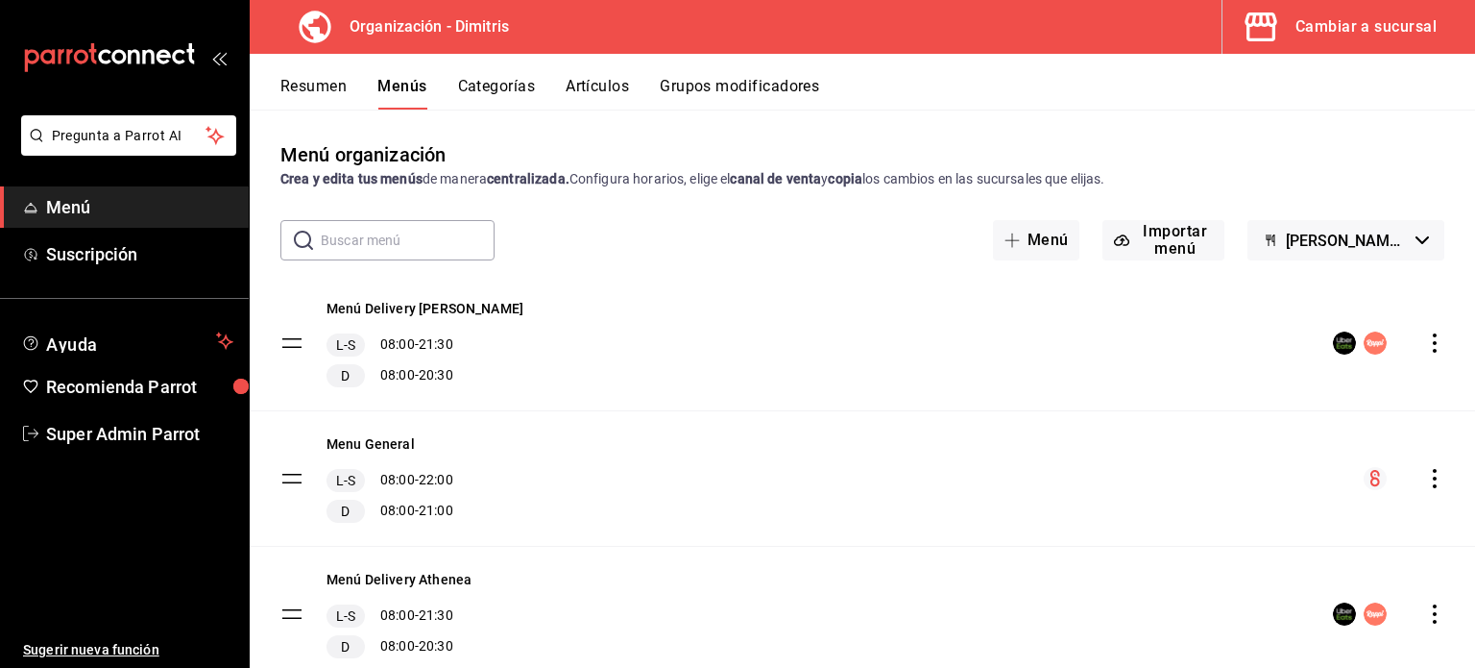
click at [1425, 485] on icon "actions" at bounding box center [1434, 478] width 19 height 19
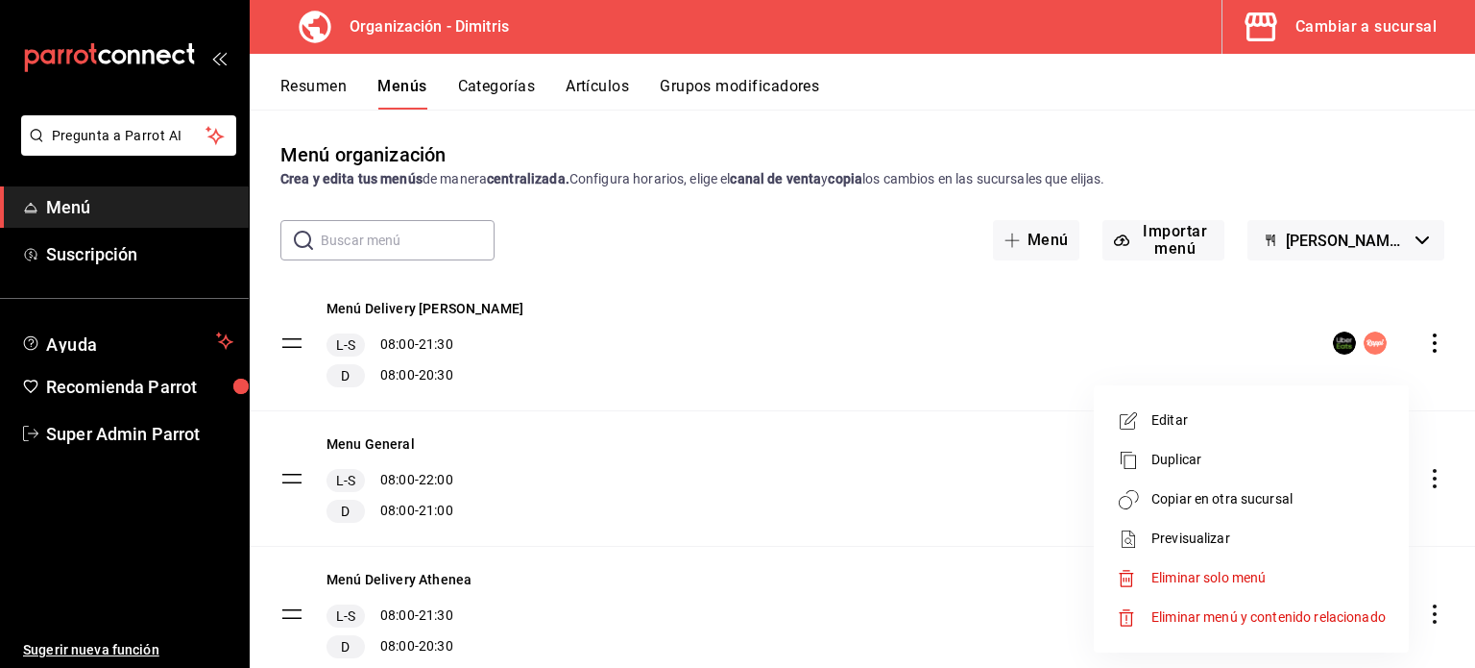
click at [1377, 189] on div at bounding box center [737, 334] width 1475 height 668
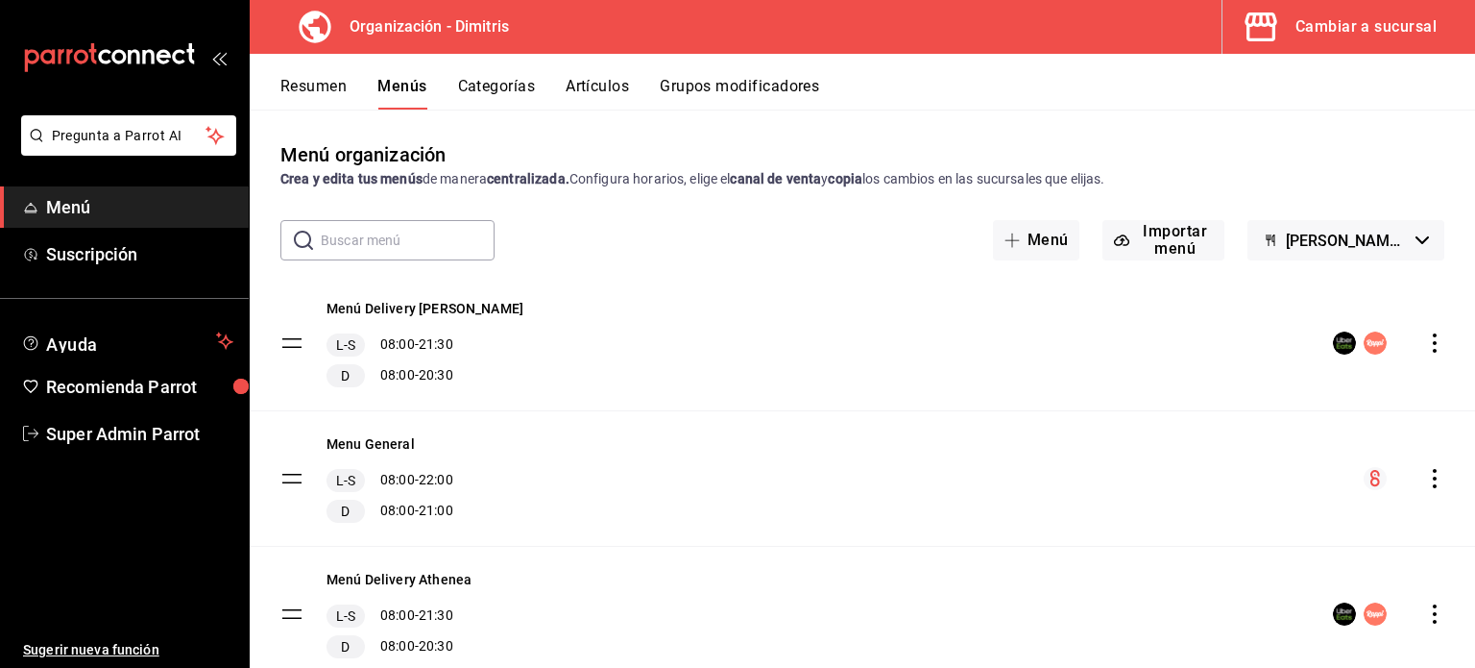
click at [311, 78] on button "Resumen" at bounding box center [313, 93] width 66 height 33
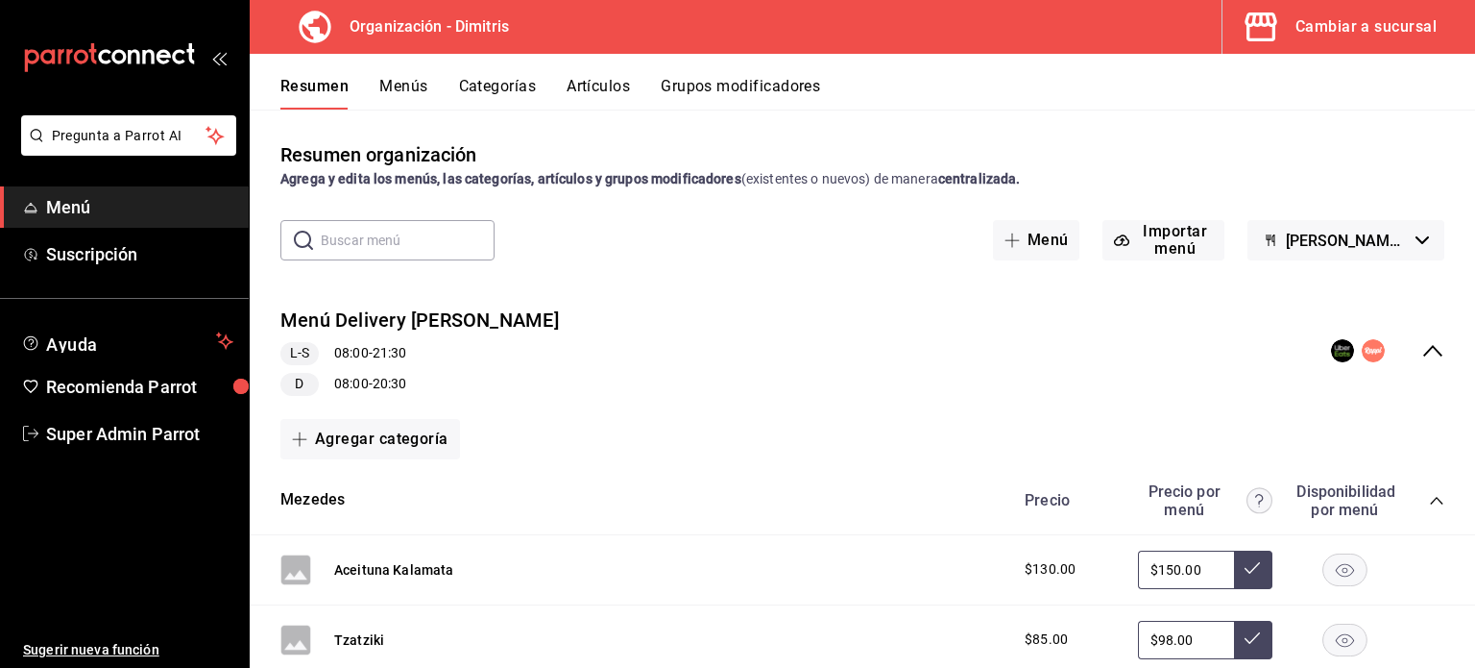
click at [1356, 30] on div "Cambiar a sucursal" at bounding box center [1366, 26] width 141 height 27
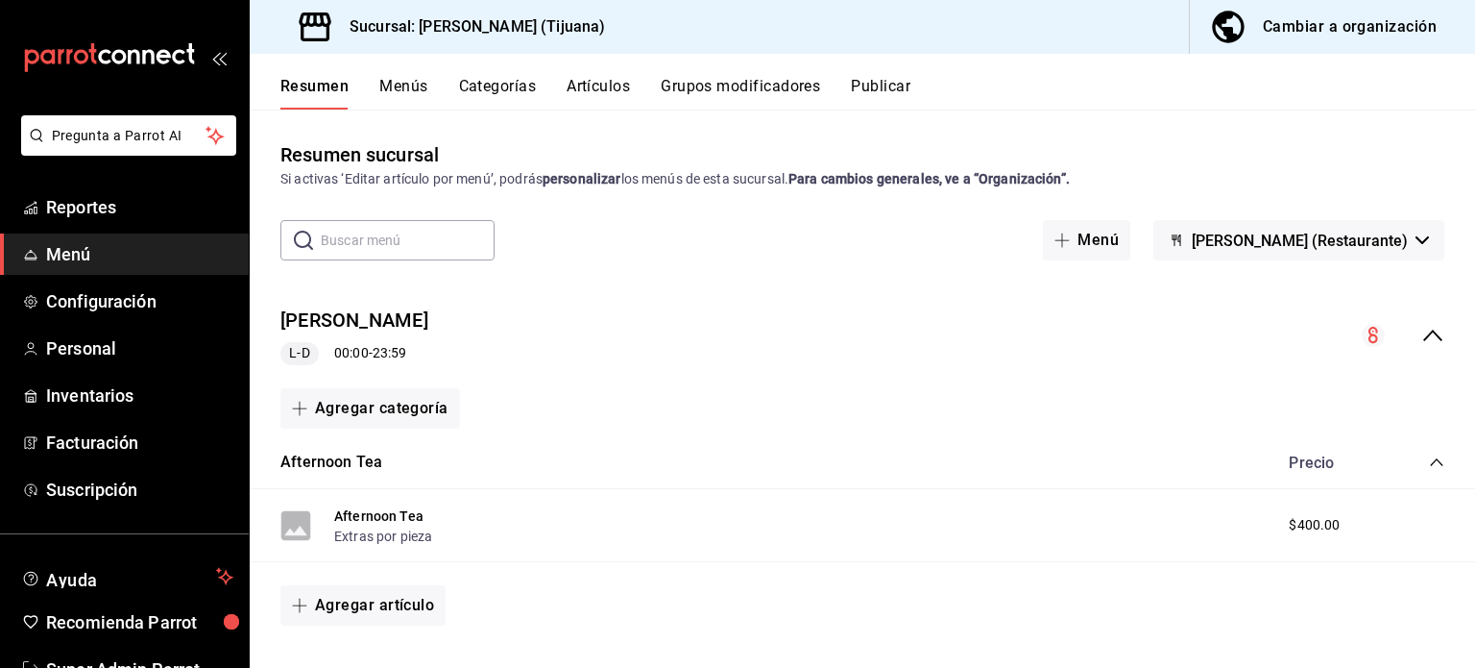
click at [425, 105] on button "Menús" at bounding box center [403, 93] width 48 height 33
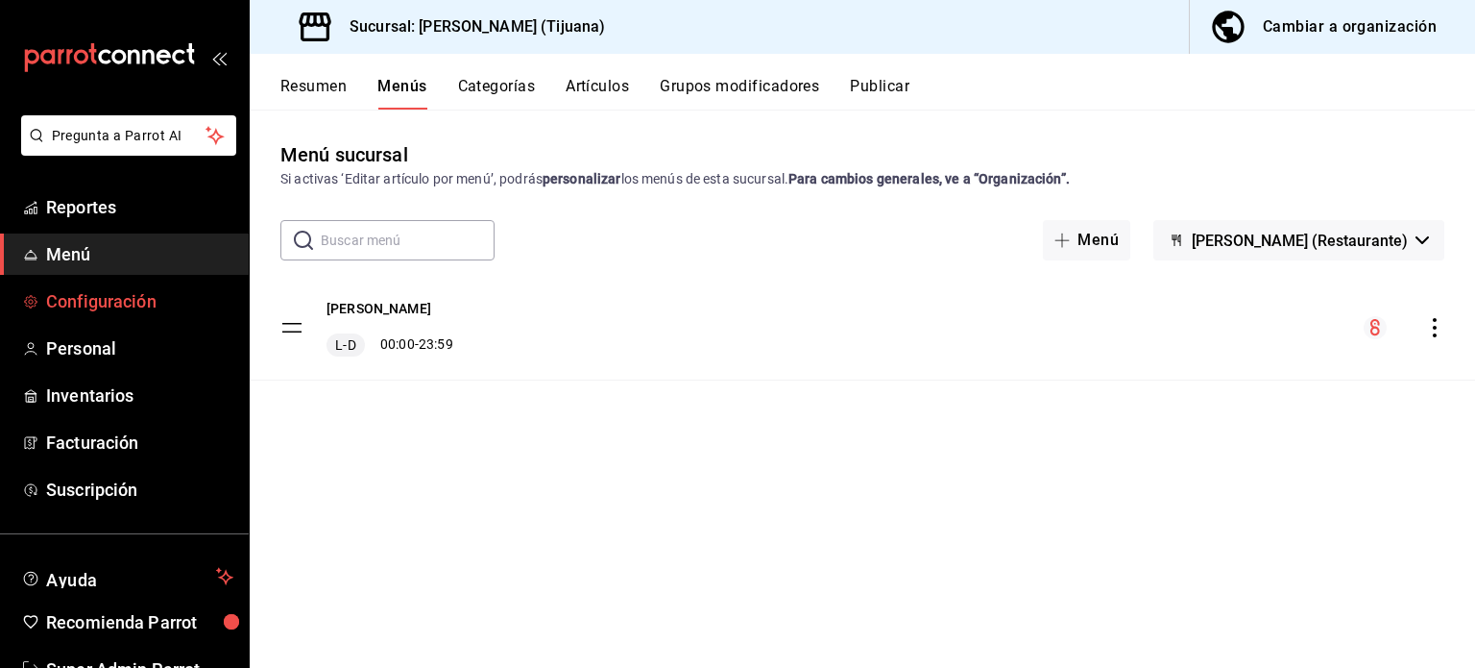
click at [141, 294] on span "Configuración" at bounding box center [139, 301] width 187 height 26
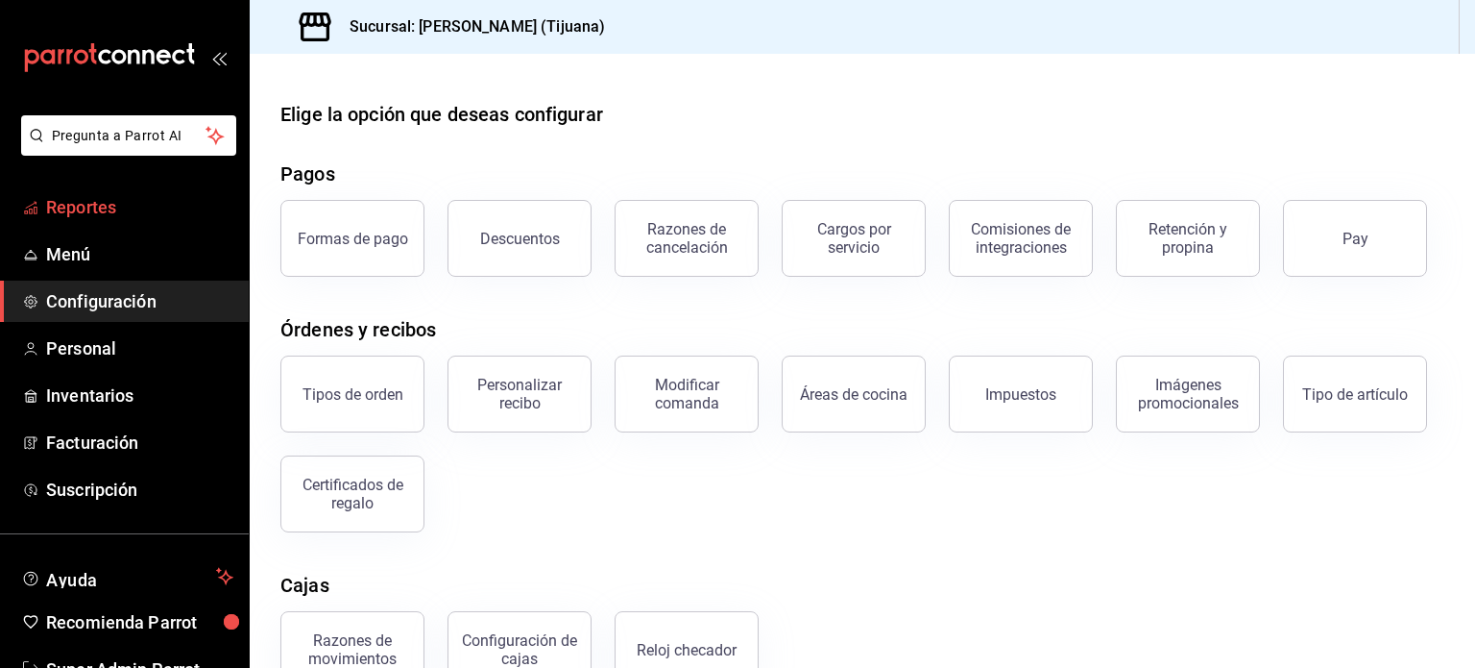
click at [101, 206] on span "Reportes" at bounding box center [139, 207] width 187 height 26
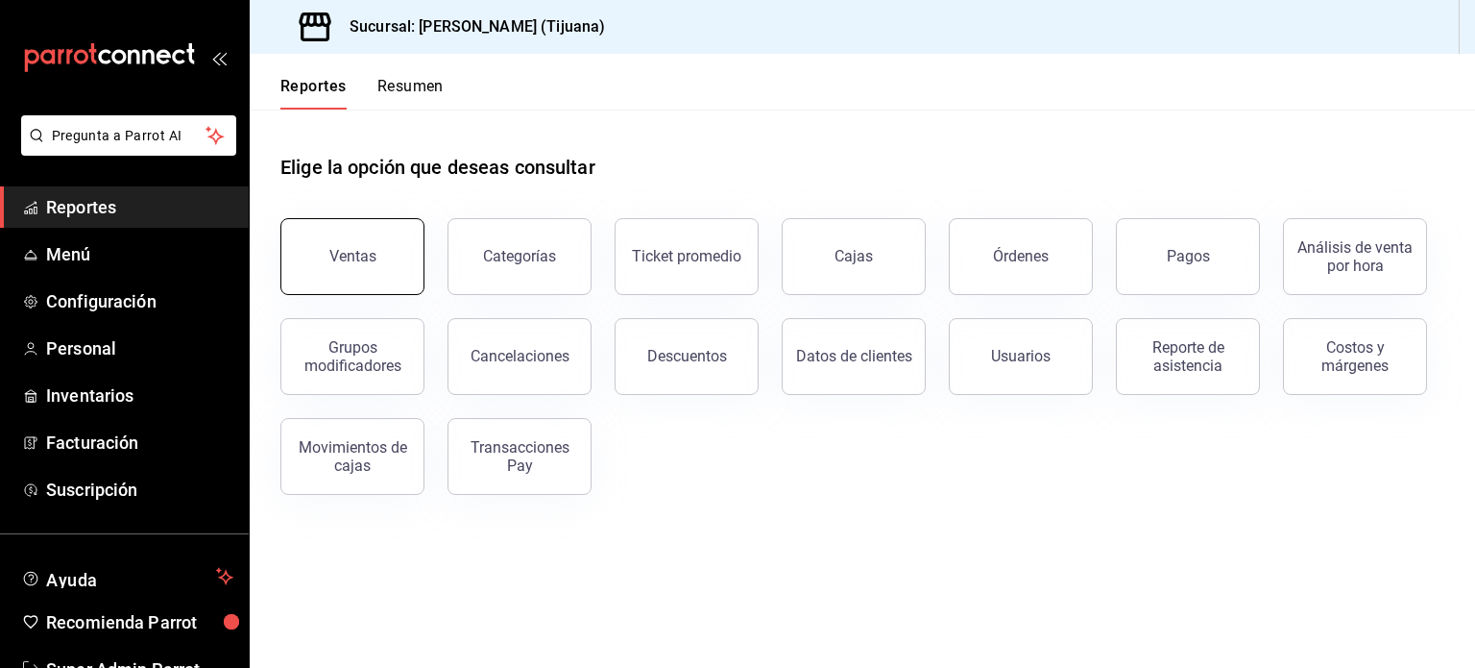
click at [307, 272] on button "Ventas" at bounding box center [352, 256] width 144 height 77
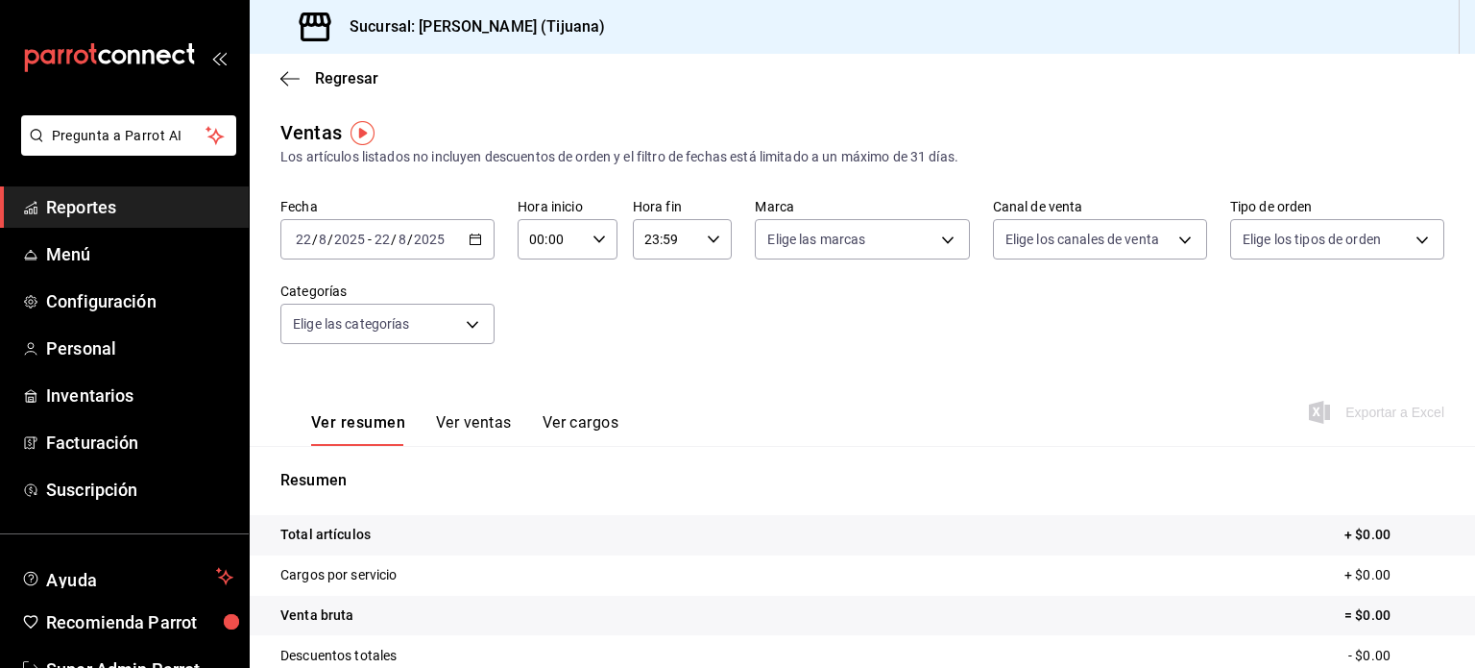
click at [362, 134] on img "button" at bounding box center [363, 133] width 24 height 24
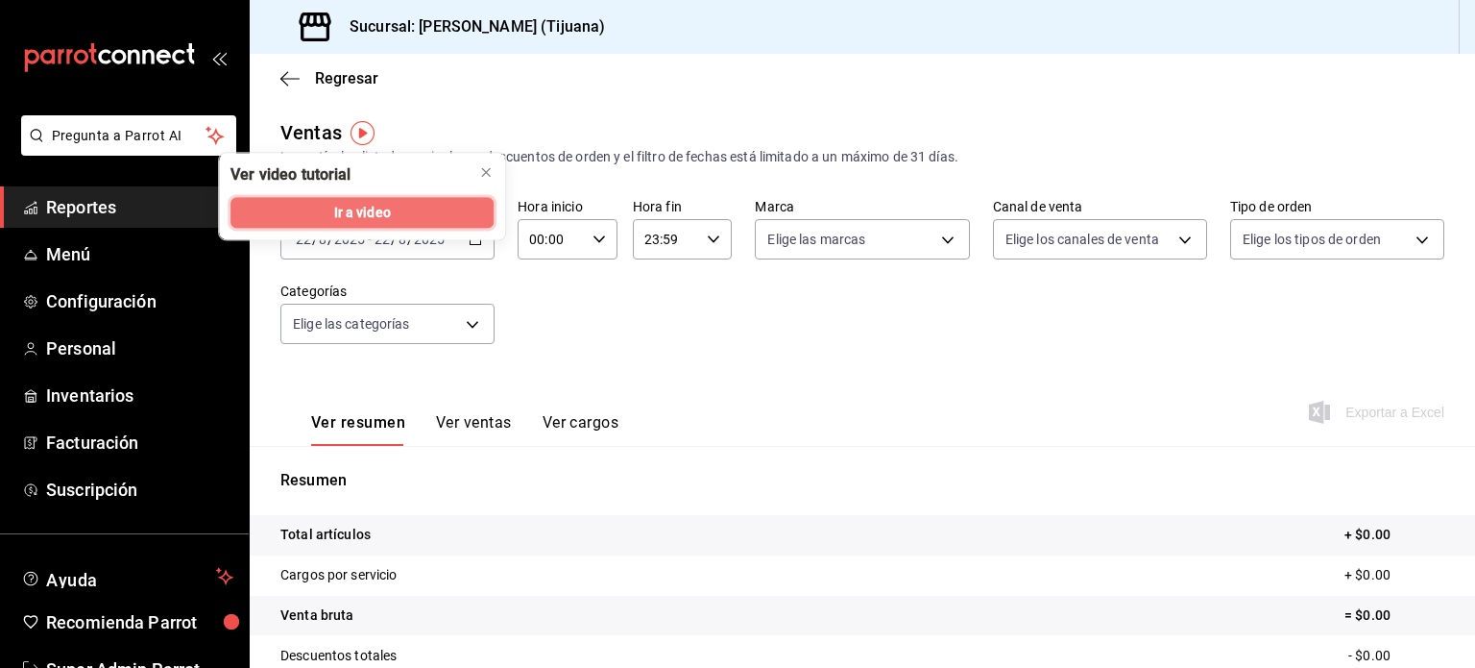
click at [365, 205] on span "Ir a video" at bounding box center [362, 213] width 57 height 20
